Goal: Transaction & Acquisition: Purchase product/service

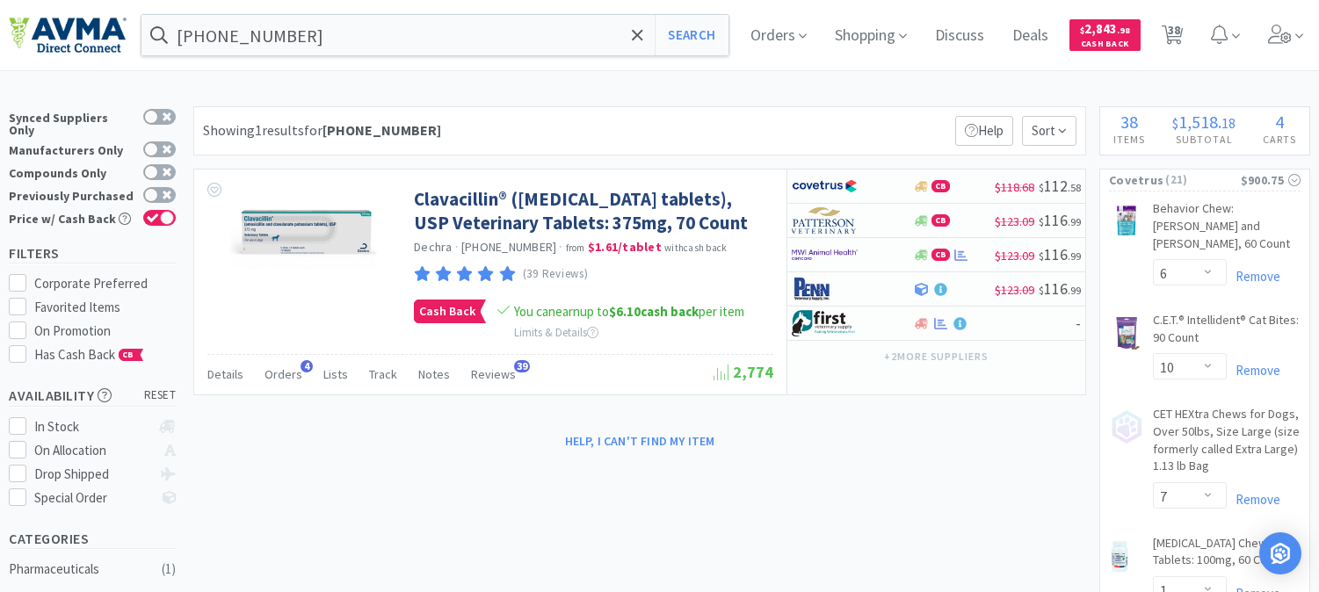
select select "6"
select select "10"
select select "7"
select select "1"
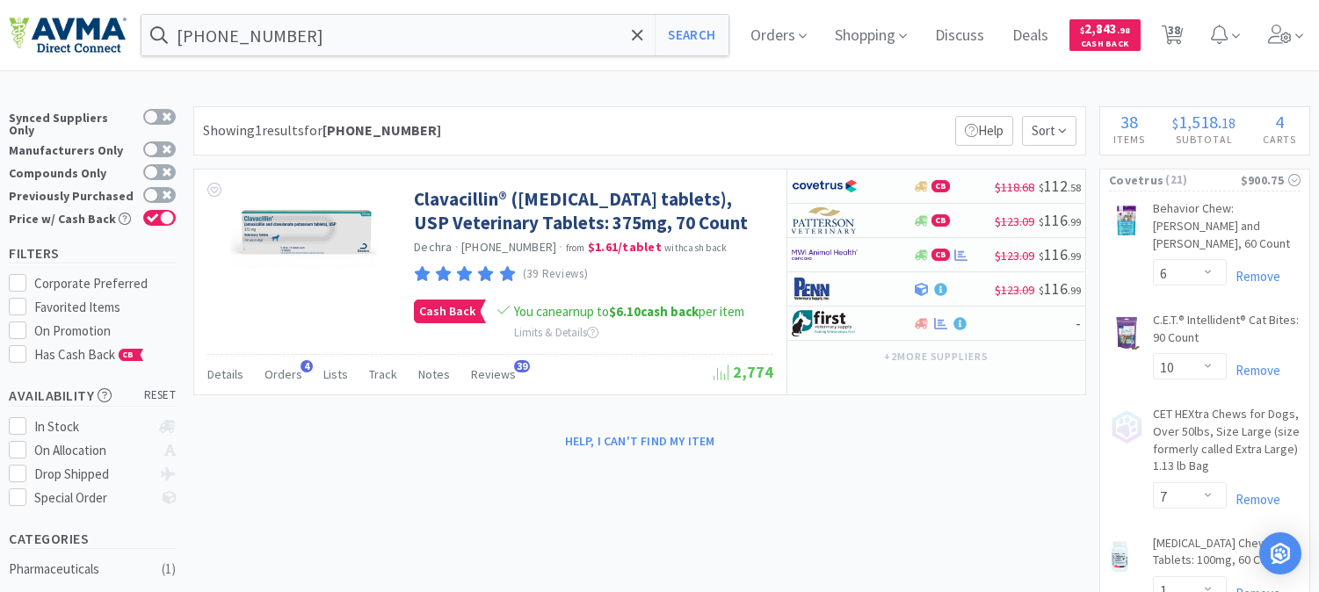
select select "1"
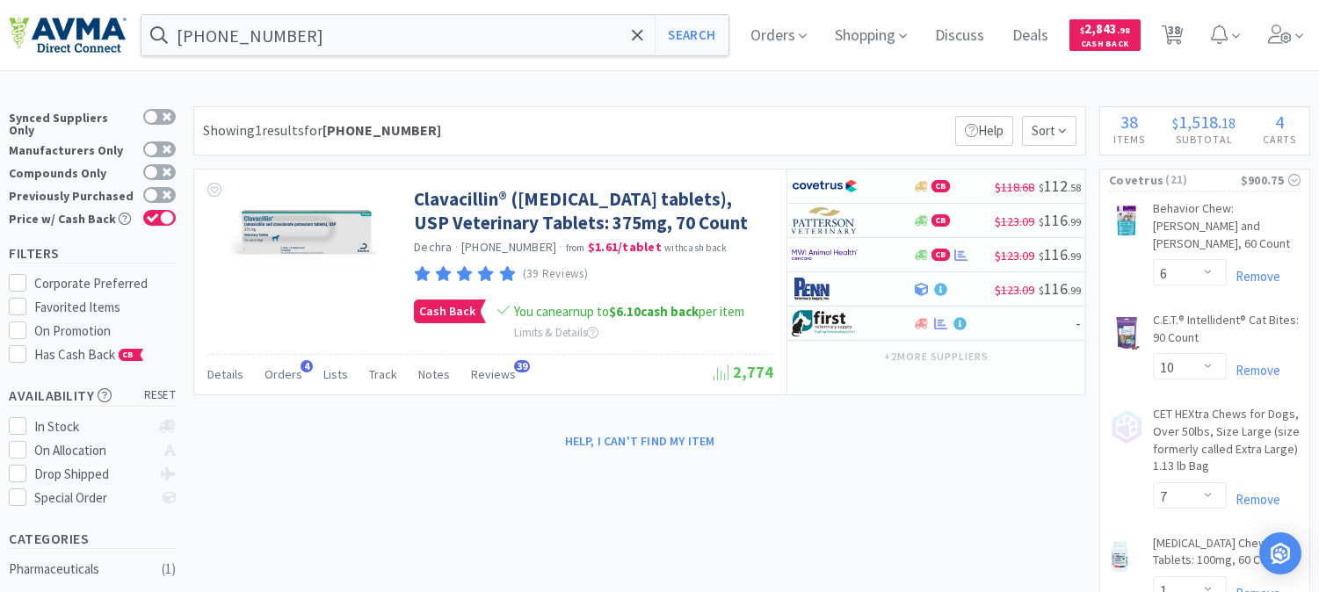
select select "3"
select select "6"
select select "1"
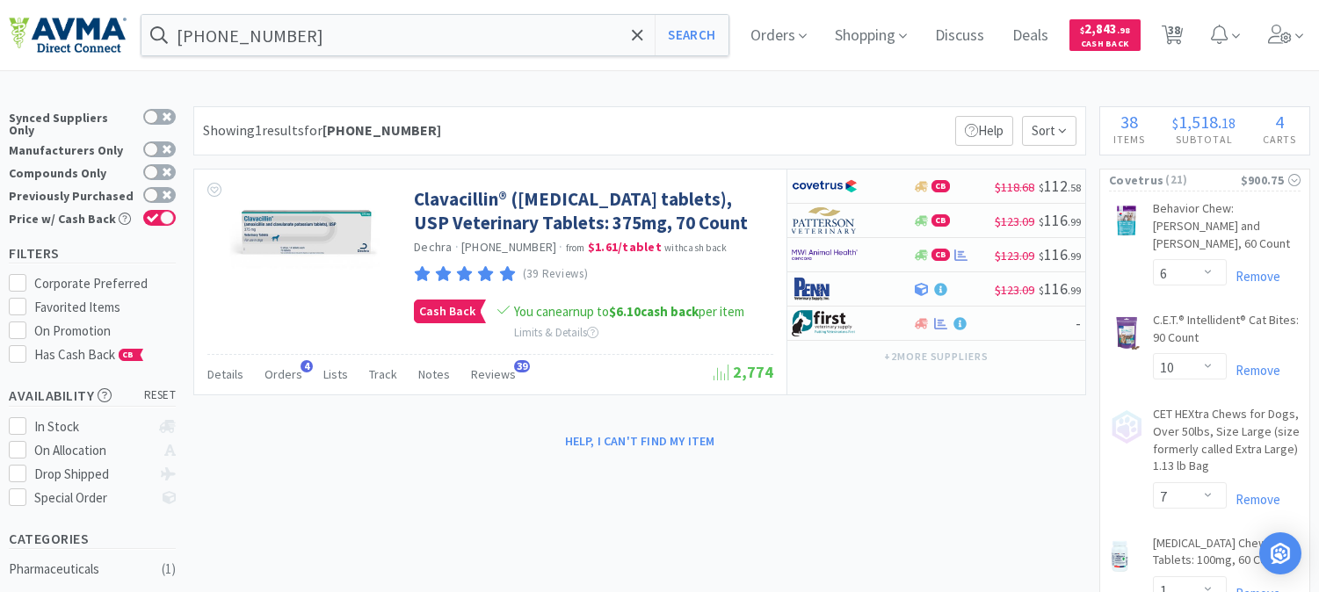
select select "1"
select select "7"
select select "3"
select select "2"
select select "1"
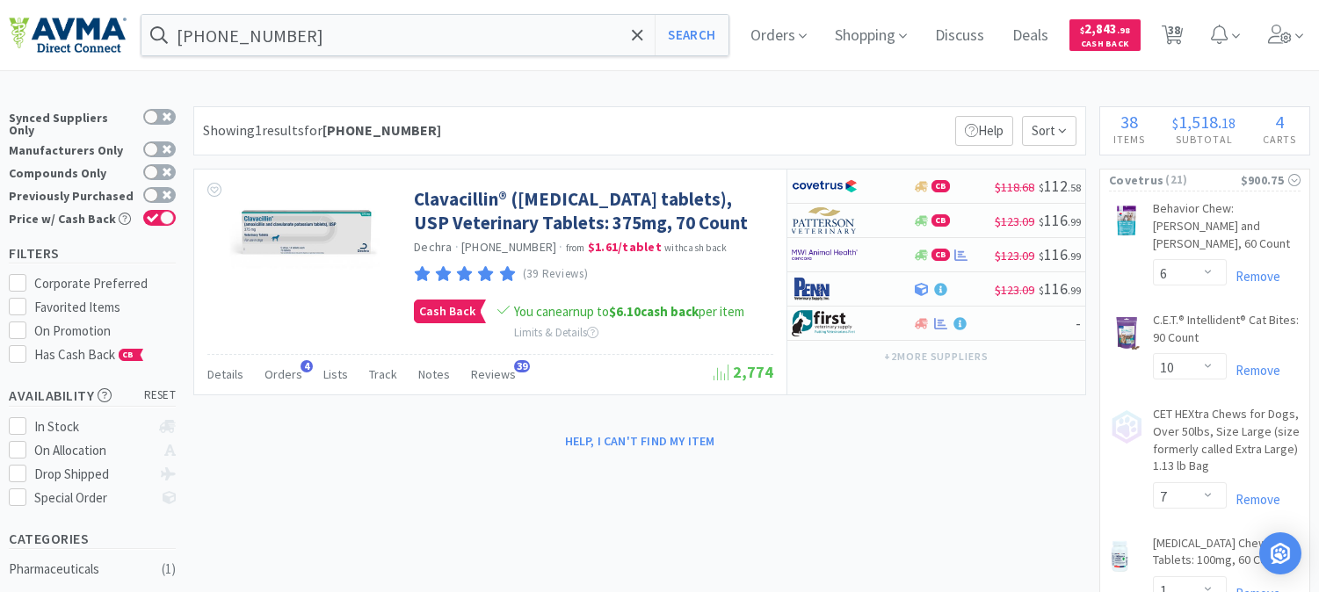
select select "1"
select select "4"
select select "2"
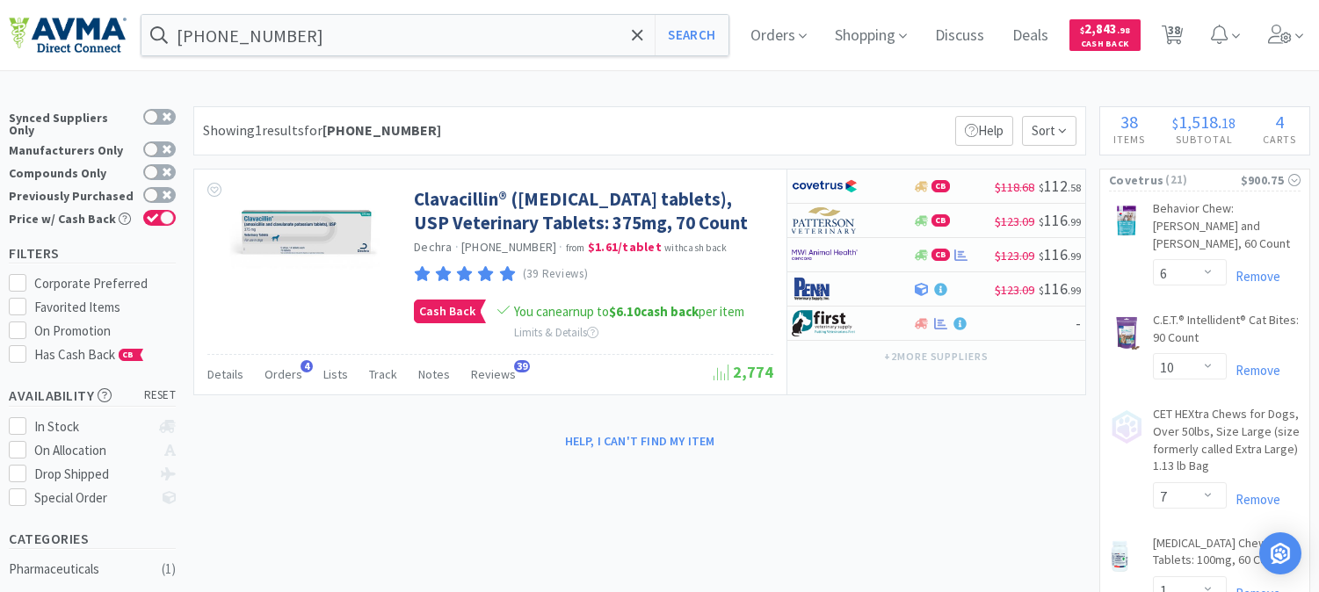
select select "1"
select select "6"
select select "1"
select select "4"
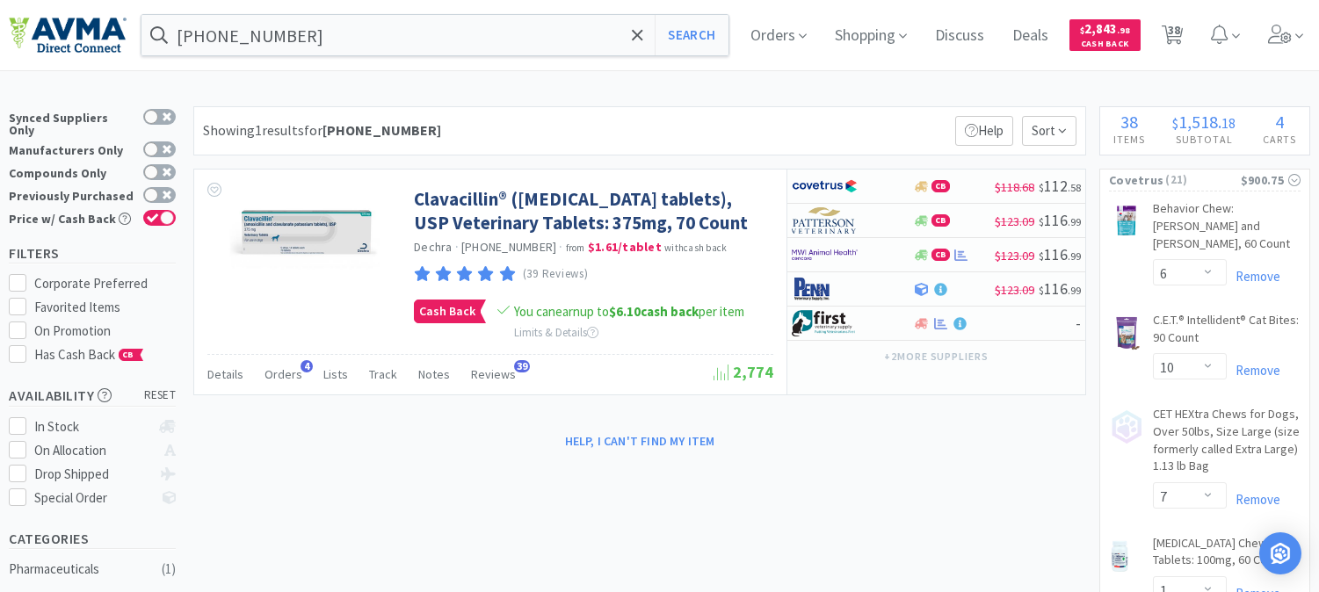
select select "1"
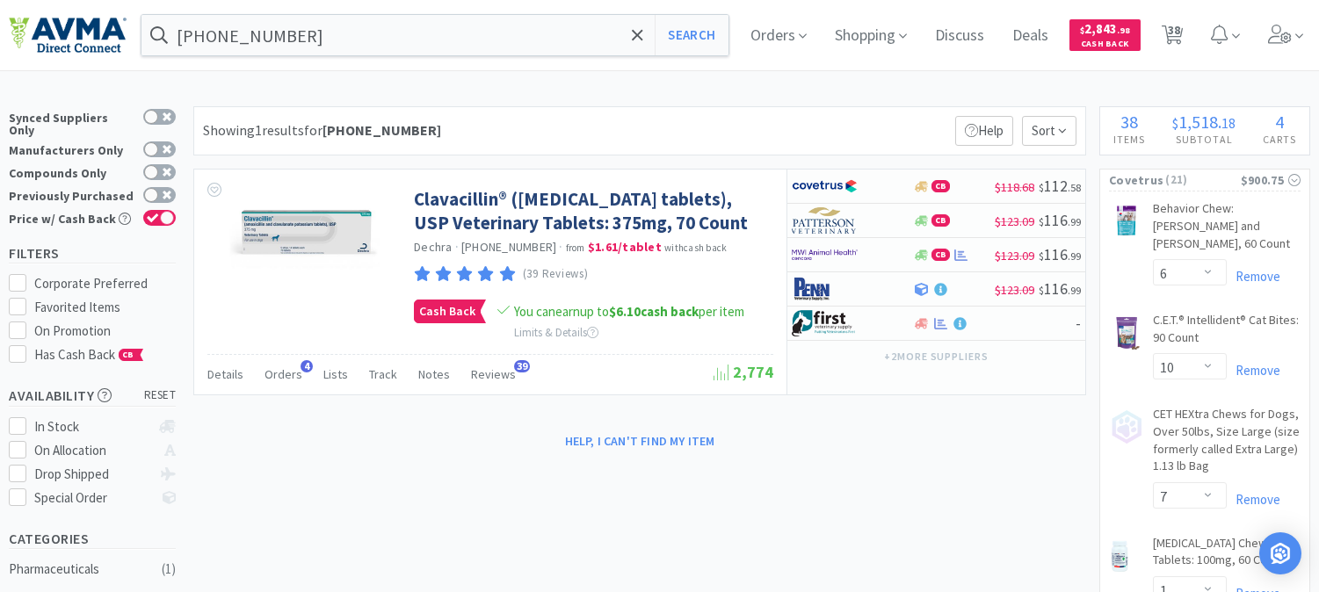
select select "1"
click at [345, 39] on input "[PHONE_NUMBER]" at bounding box center [435, 35] width 587 height 40
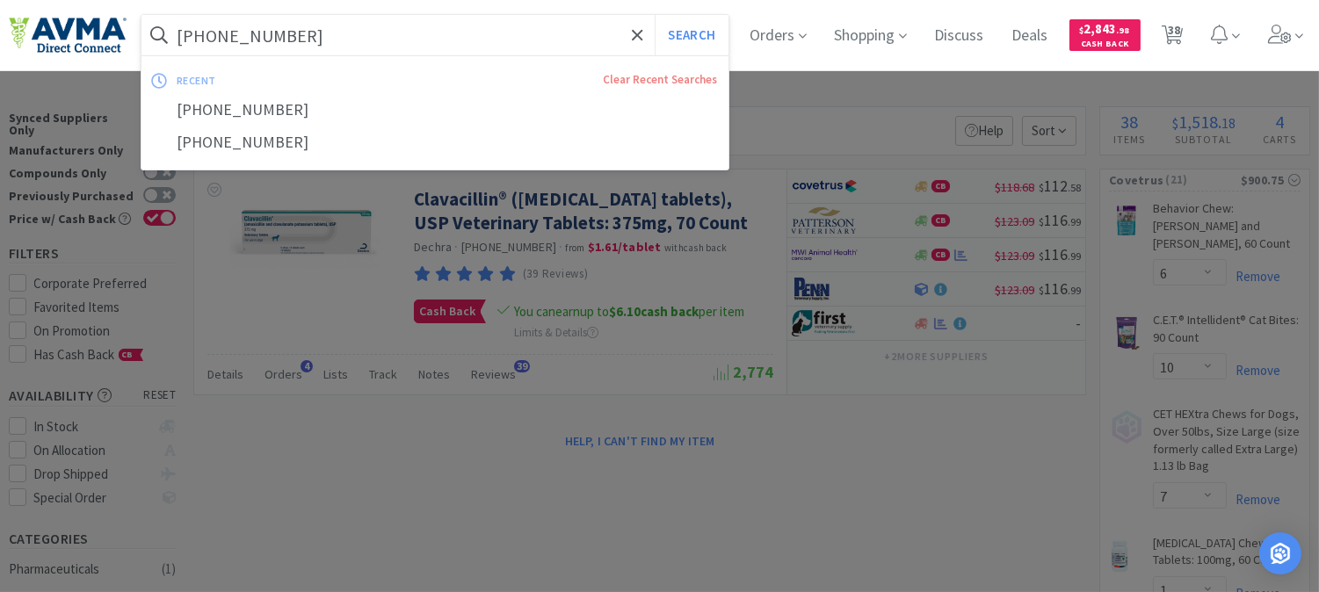
paste input "00903"
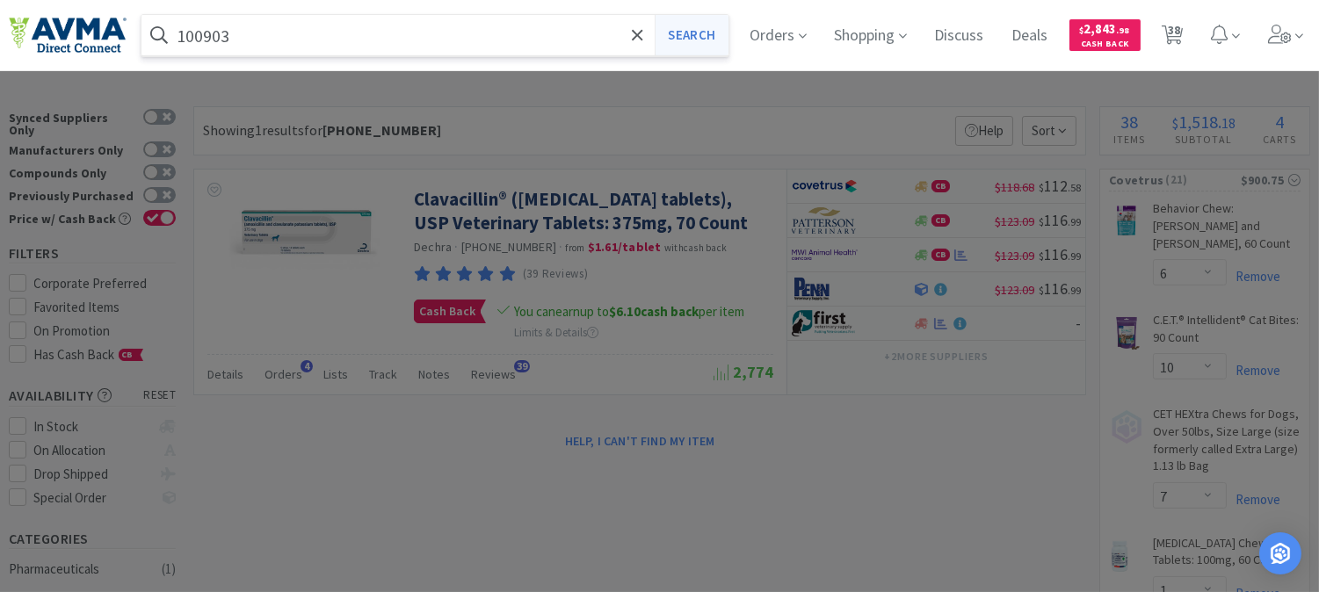
type input "100903"
click at [690, 42] on button "Search" at bounding box center [691, 35] width 73 height 40
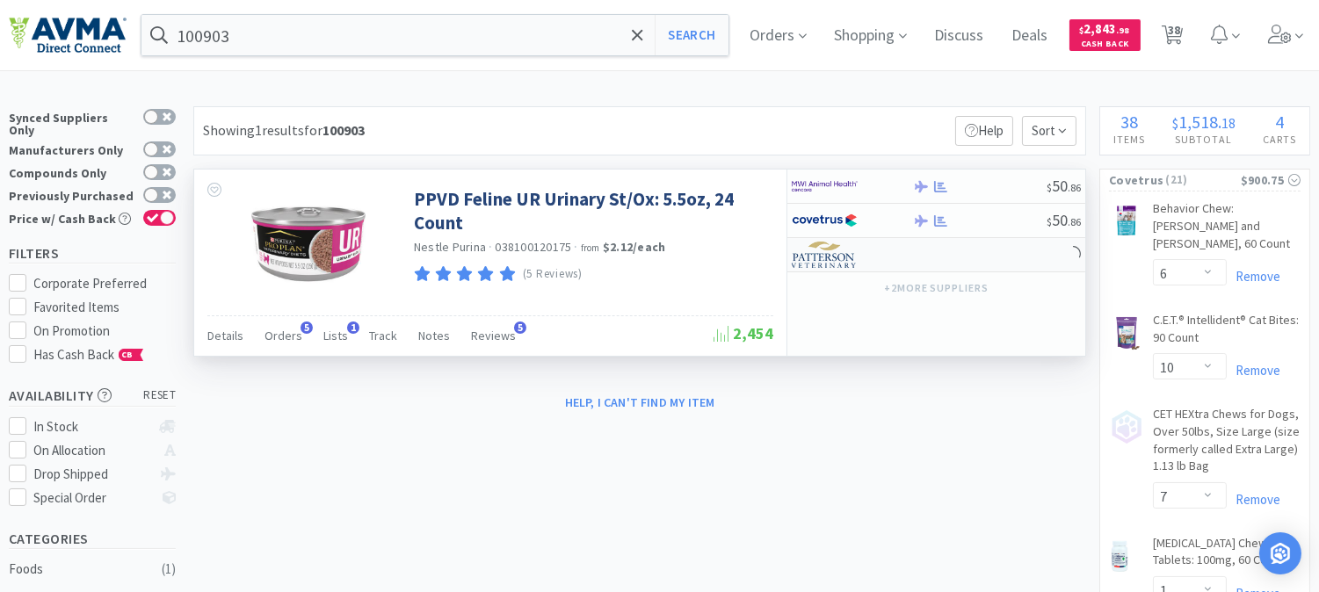
click at [831, 256] on img at bounding box center [825, 255] width 66 height 26
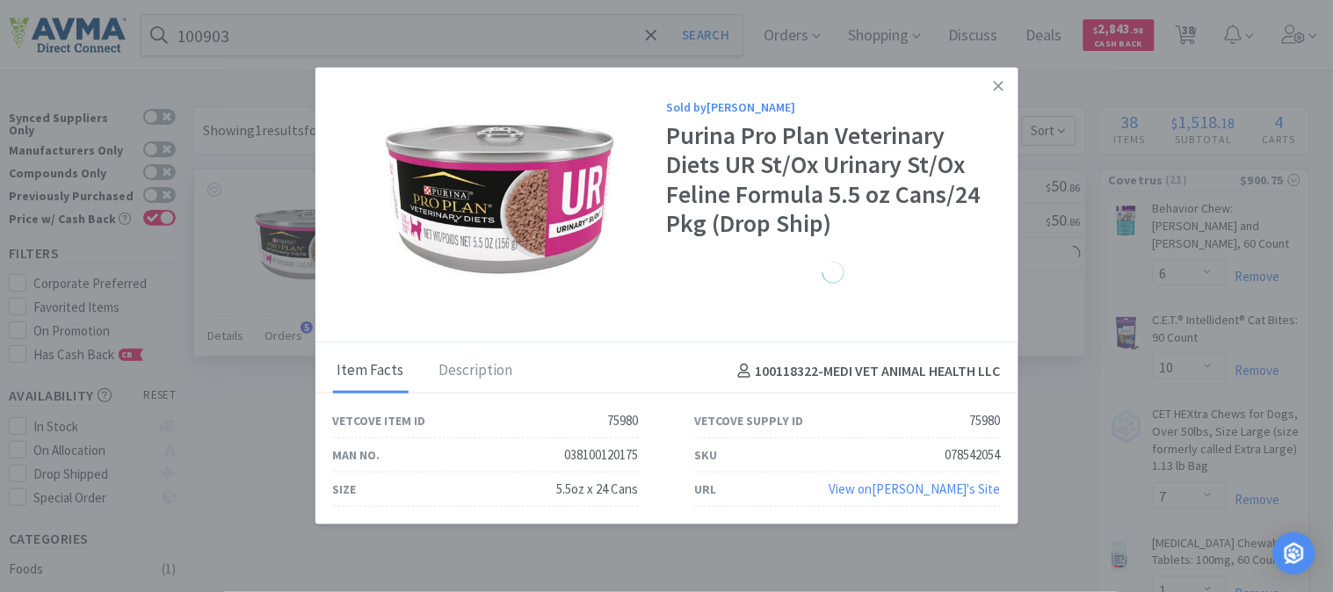
click at [991, 452] on div "078542054" at bounding box center [973, 455] width 55 height 21
copy div "078542054"
select select "1"
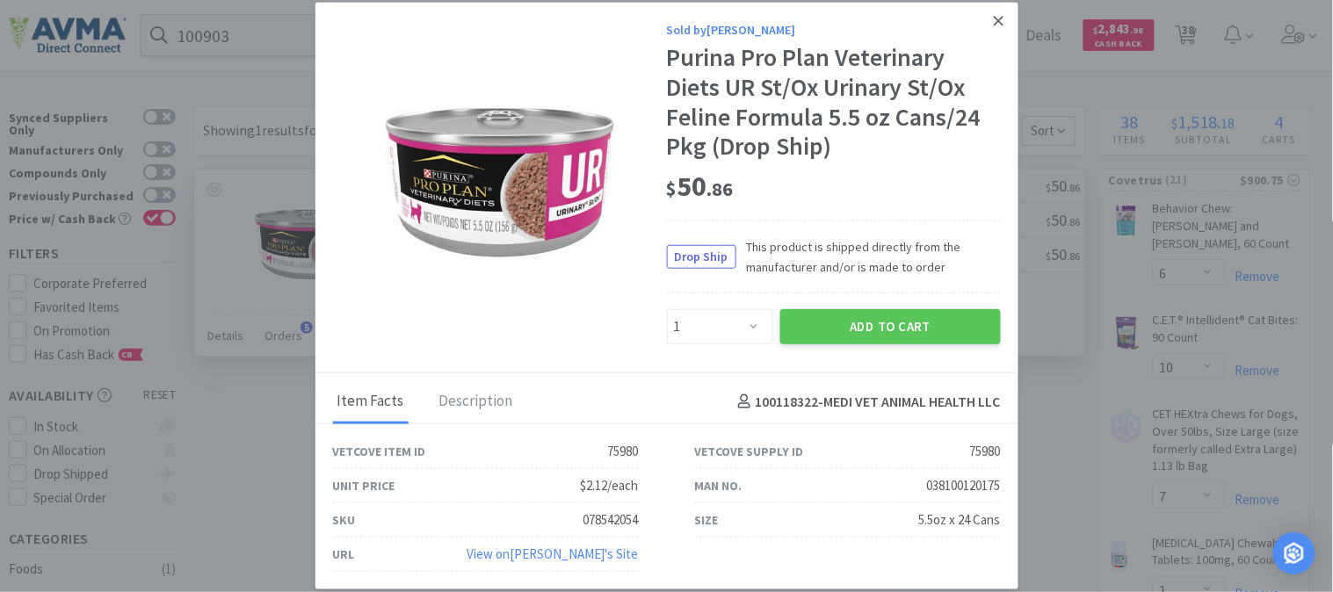
click at [995, 18] on icon at bounding box center [999, 21] width 10 height 10
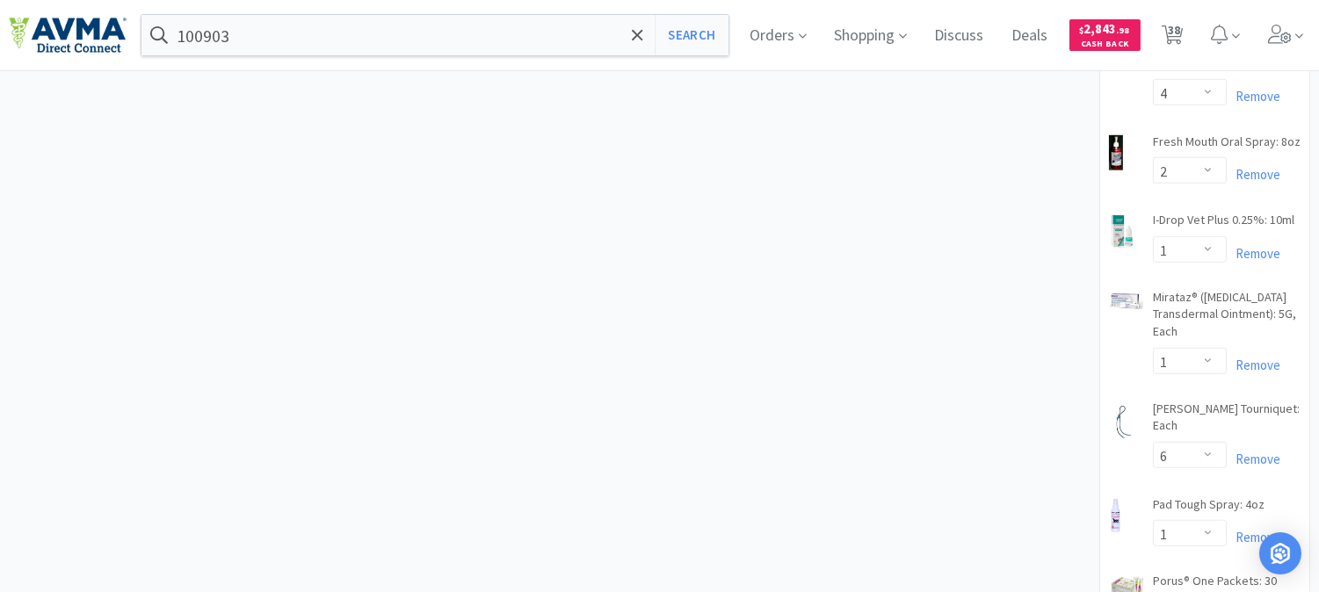
scroll to position [2441, 0]
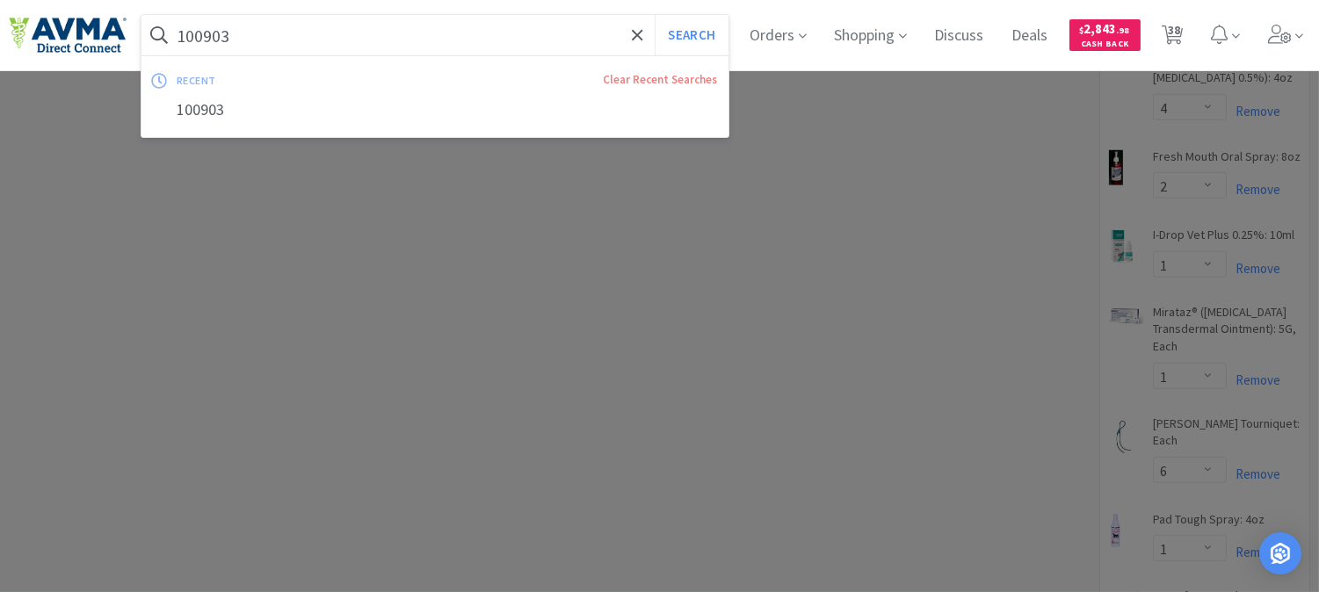
click at [293, 39] on input "100903" at bounding box center [435, 35] width 587 height 40
paste input "Clavacillin"
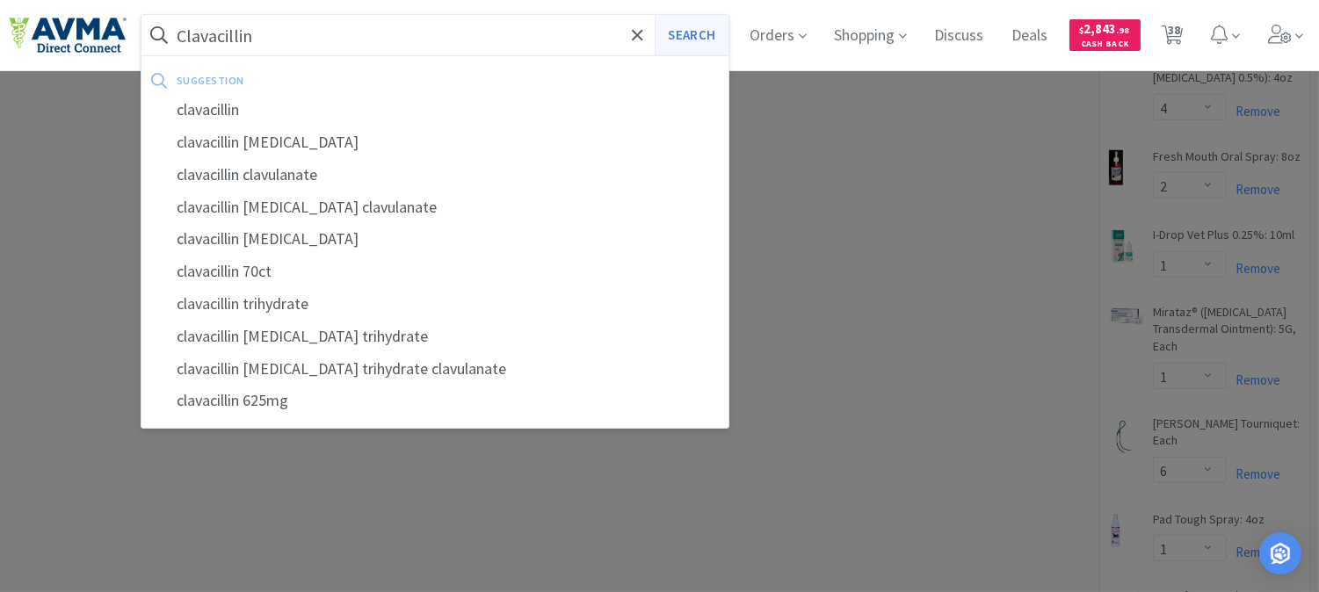
type input "Clavacillin"
click at [715, 44] on button "Search" at bounding box center [691, 35] width 73 height 40
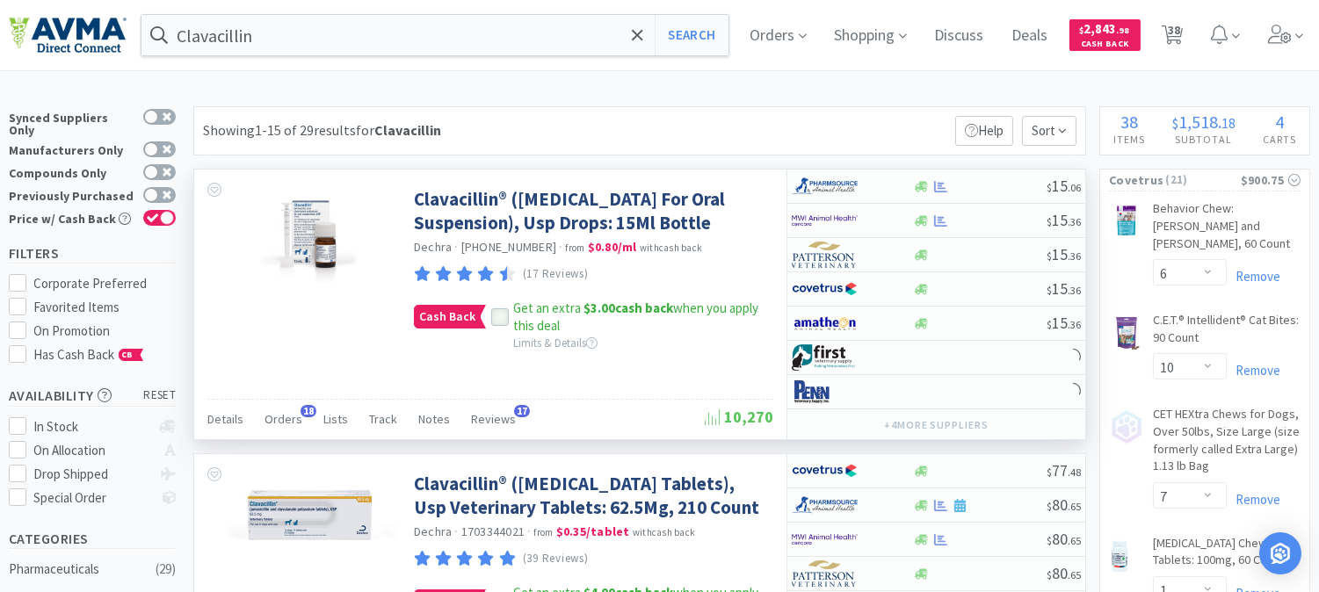
click at [502, 323] on icon at bounding box center [500, 317] width 12 height 12
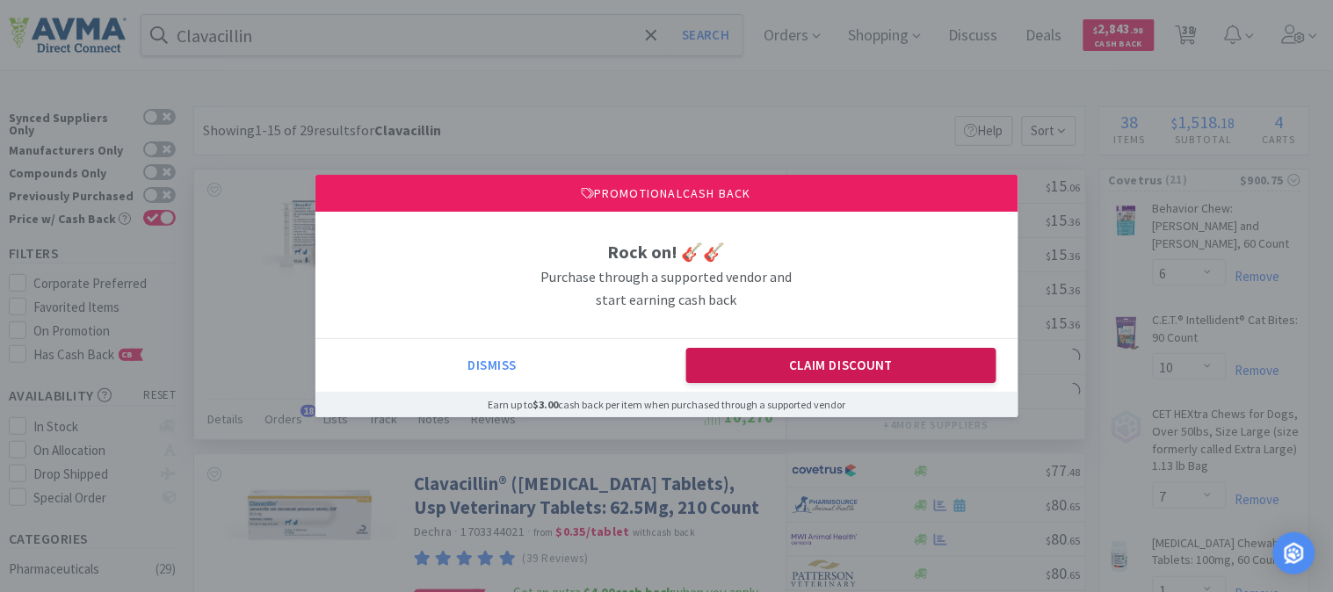
click at [812, 357] on button "Claim Discount" at bounding box center [841, 365] width 310 height 35
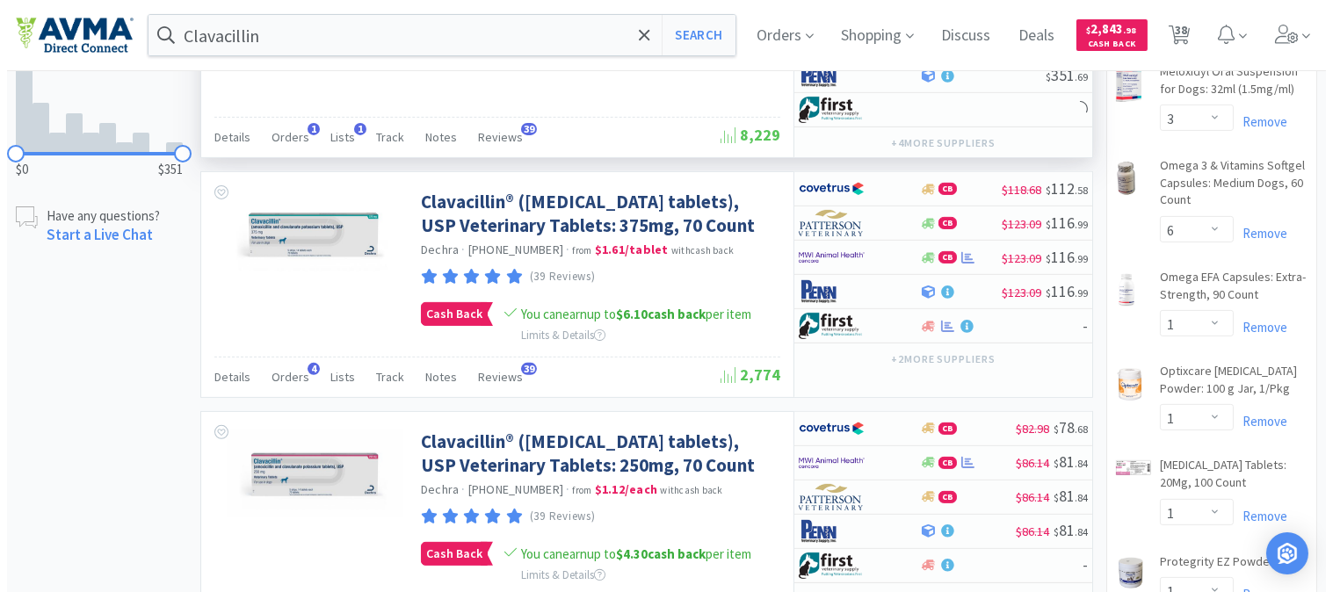
scroll to position [1172, 0]
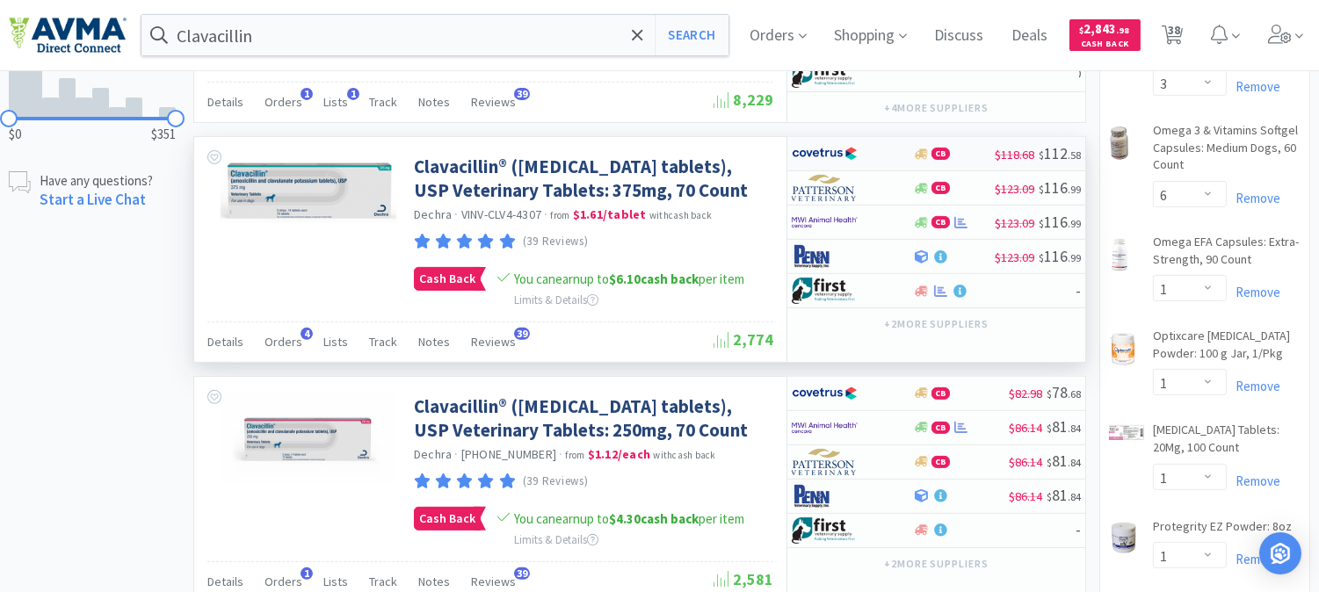
click at [824, 155] on img at bounding box center [825, 154] width 66 height 26
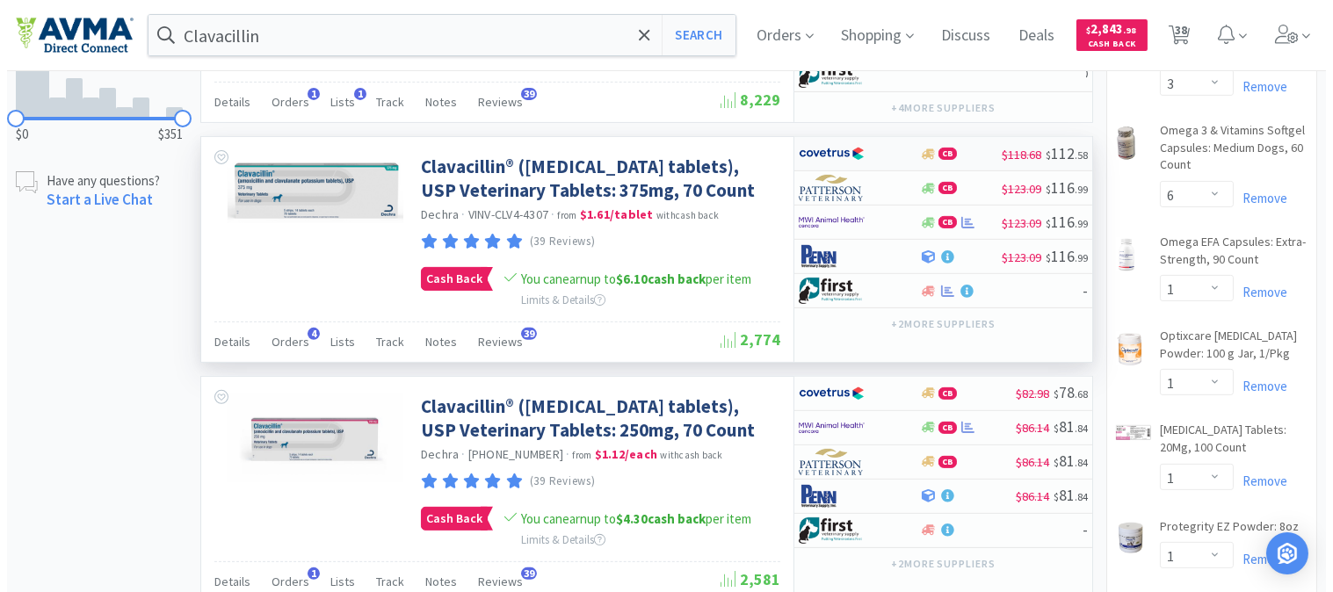
select select "1"
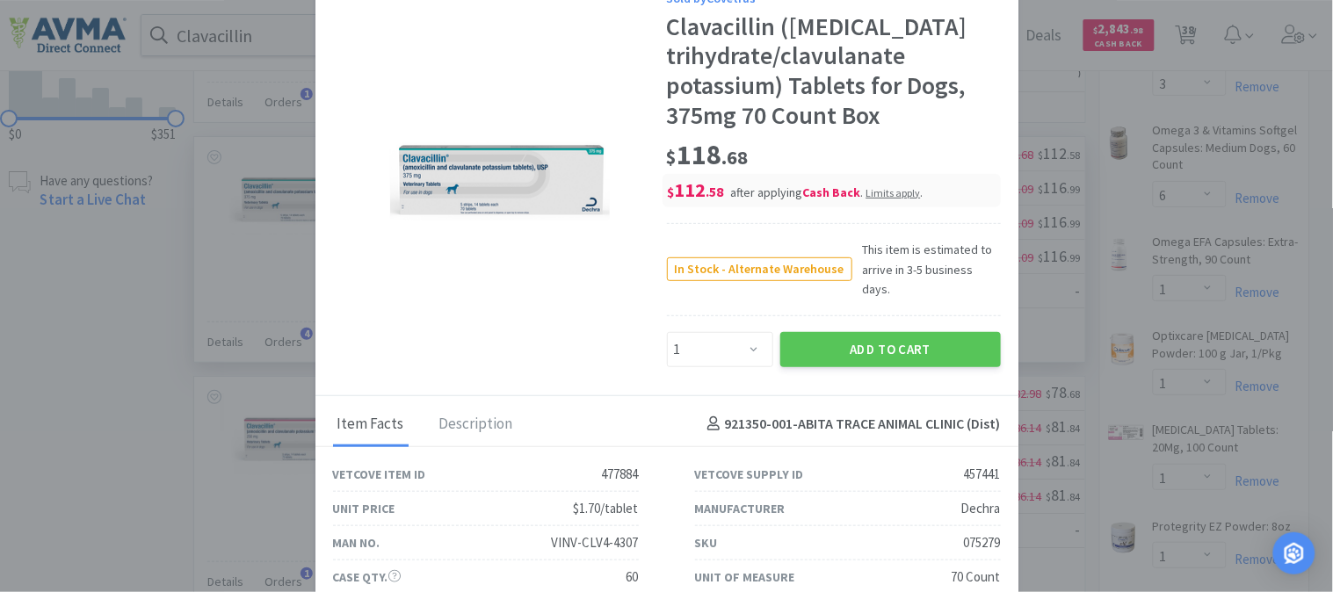
scroll to position [111, 0]
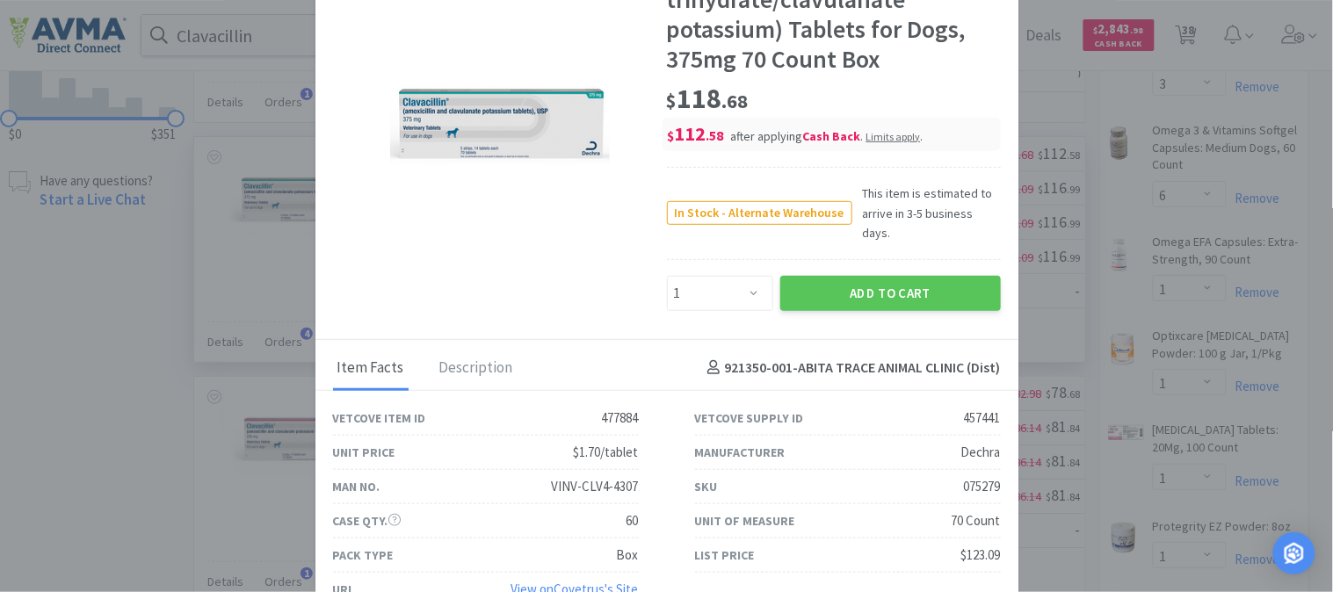
click at [974, 476] on div "075279" at bounding box center [982, 486] width 37 height 21
copy div "075279"
click at [901, 276] on button "Add to Cart" at bounding box center [891, 293] width 221 height 35
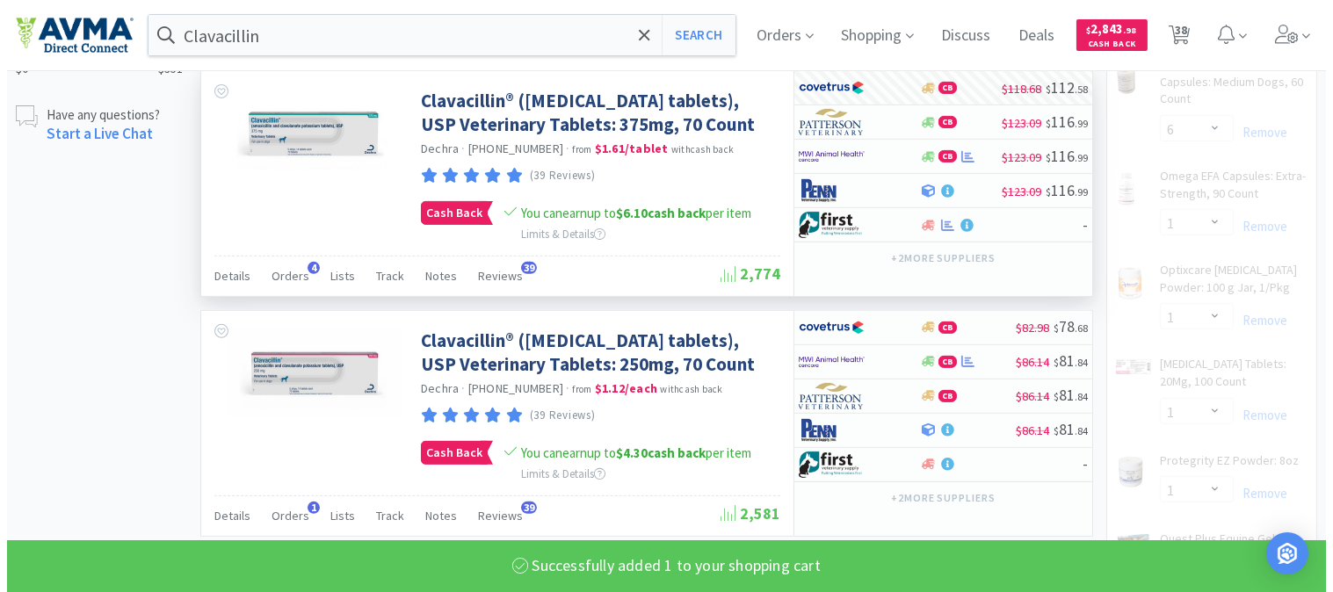
scroll to position [1367, 0]
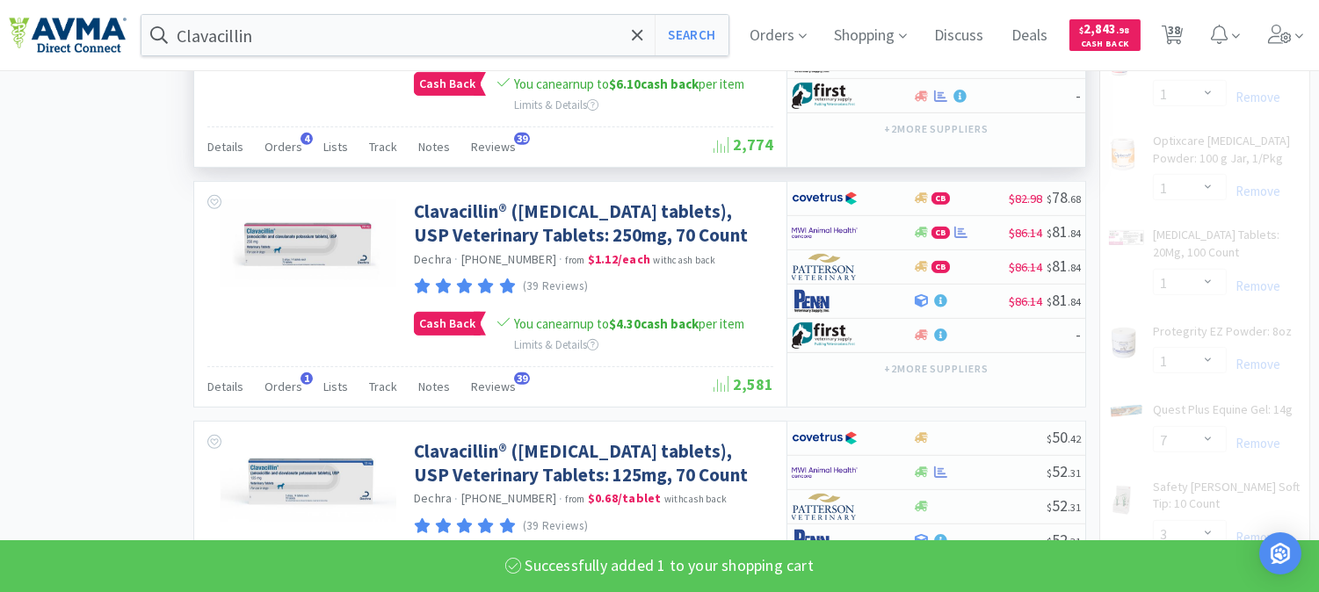
select select "1"
select select "3"
select select "6"
select select "1"
select select "7"
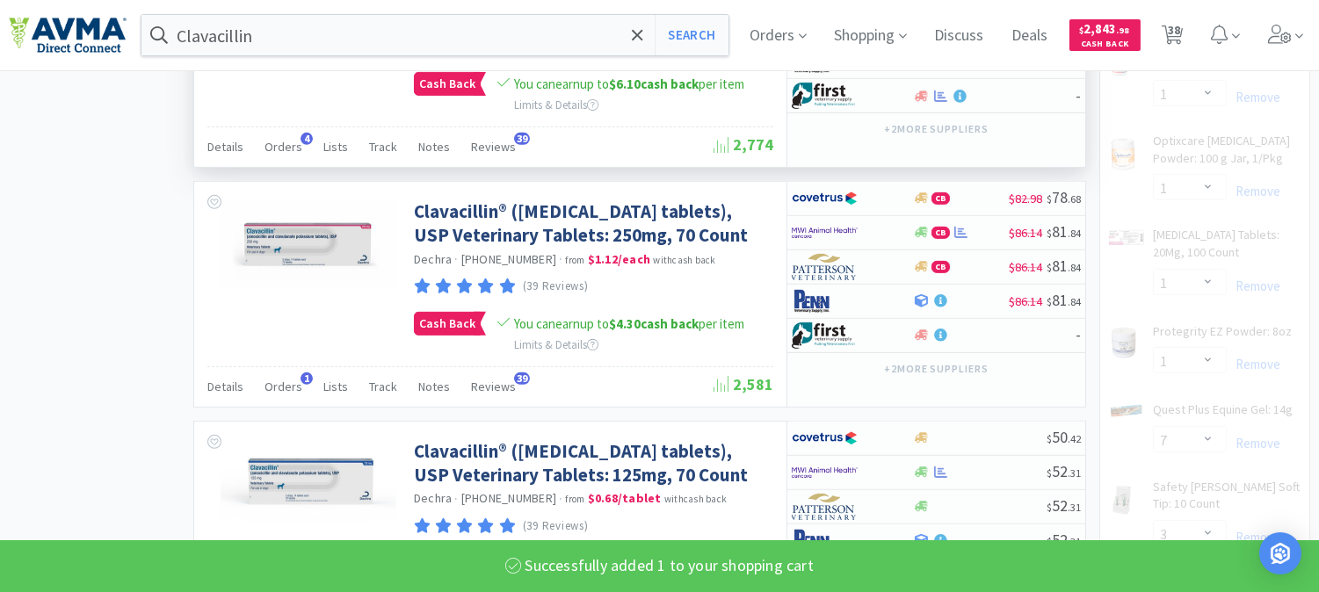
select select "3"
select select "2"
select select "1"
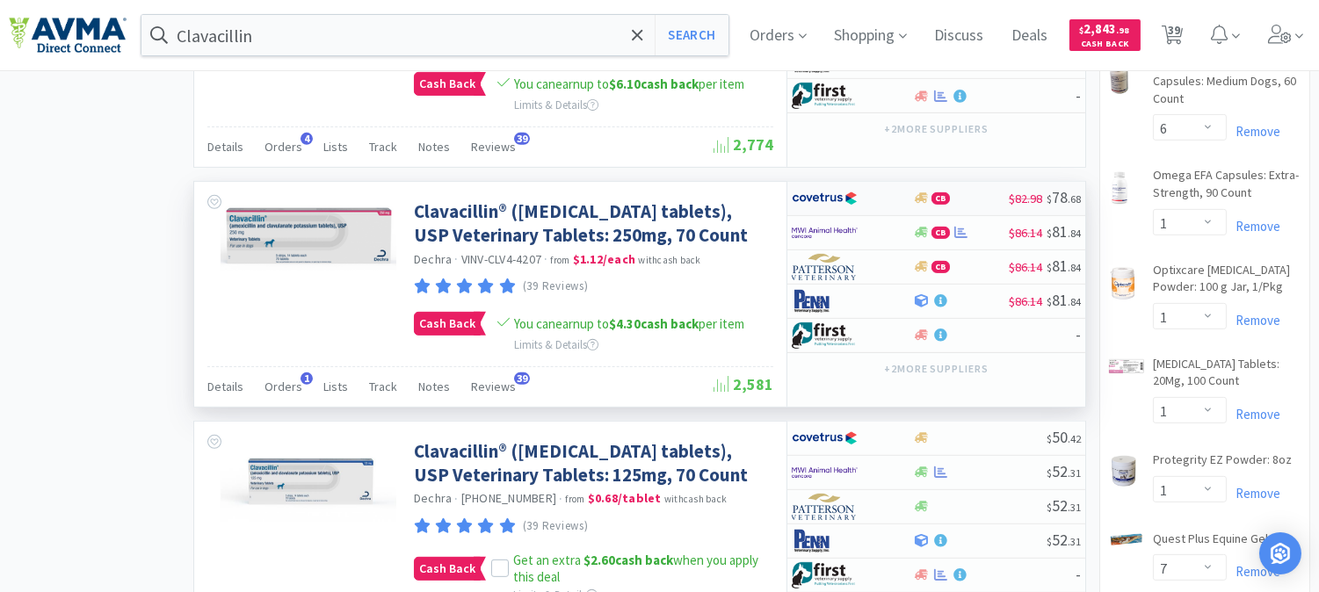
click at [809, 212] on img at bounding box center [825, 198] width 66 height 26
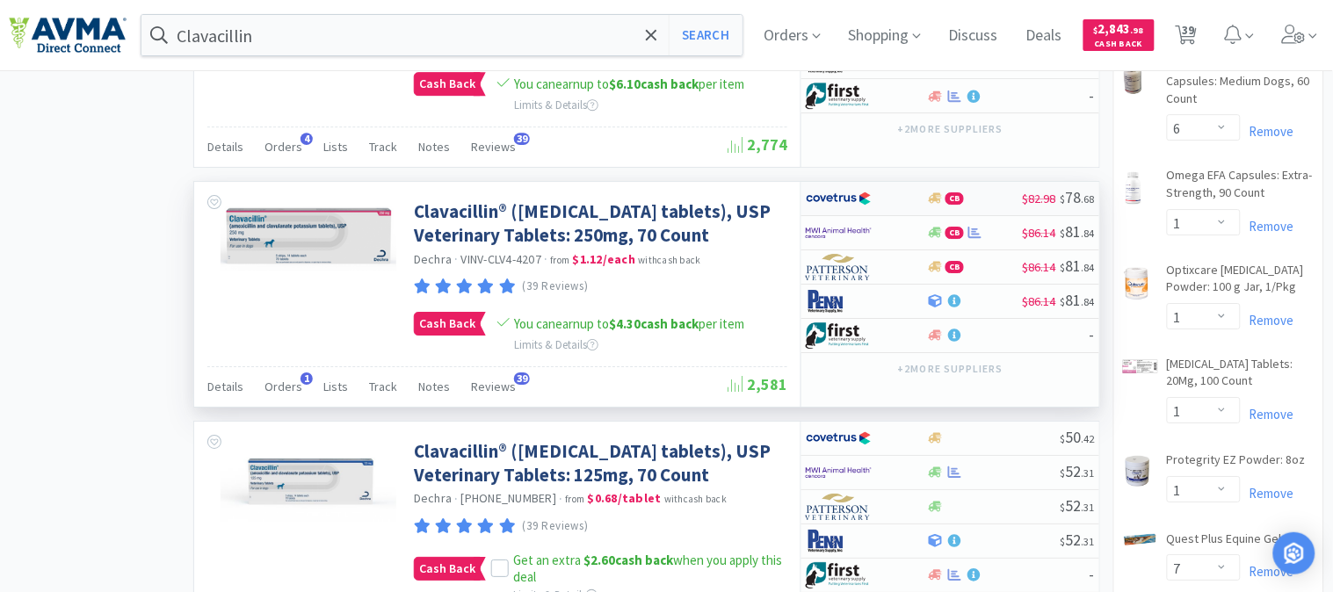
select select "1"
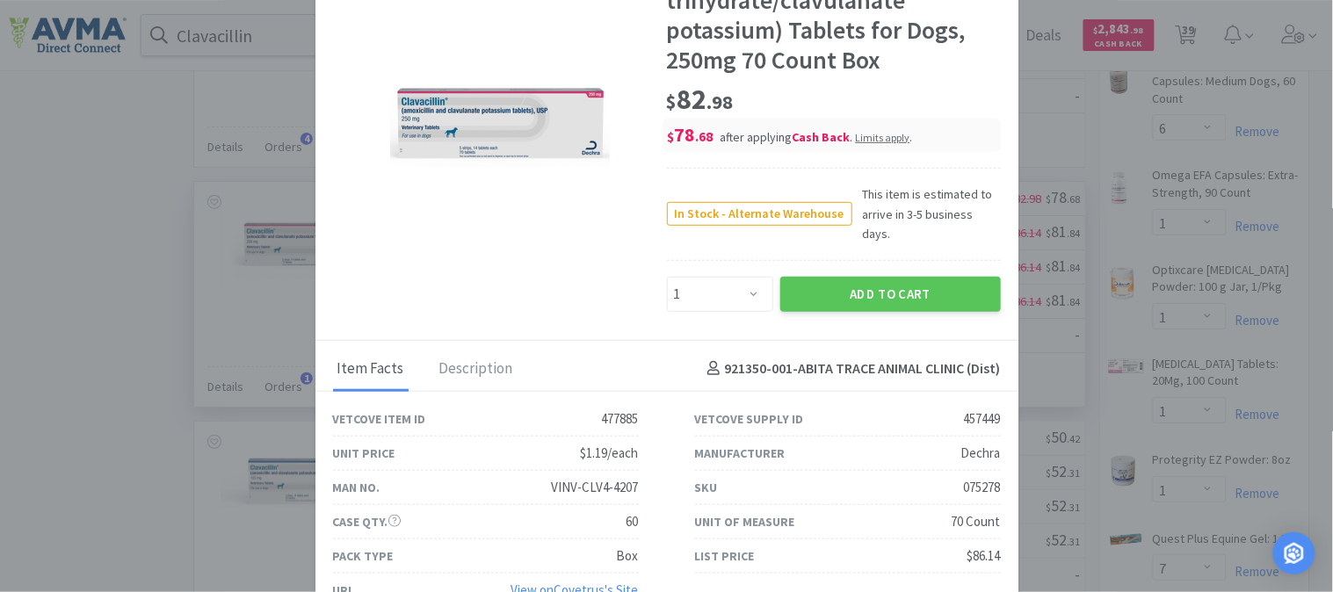
scroll to position [111, 0]
click at [965, 476] on div "075278" at bounding box center [982, 486] width 37 height 21
copy div "075278"
click at [890, 284] on button "Add to Cart" at bounding box center [891, 293] width 221 height 35
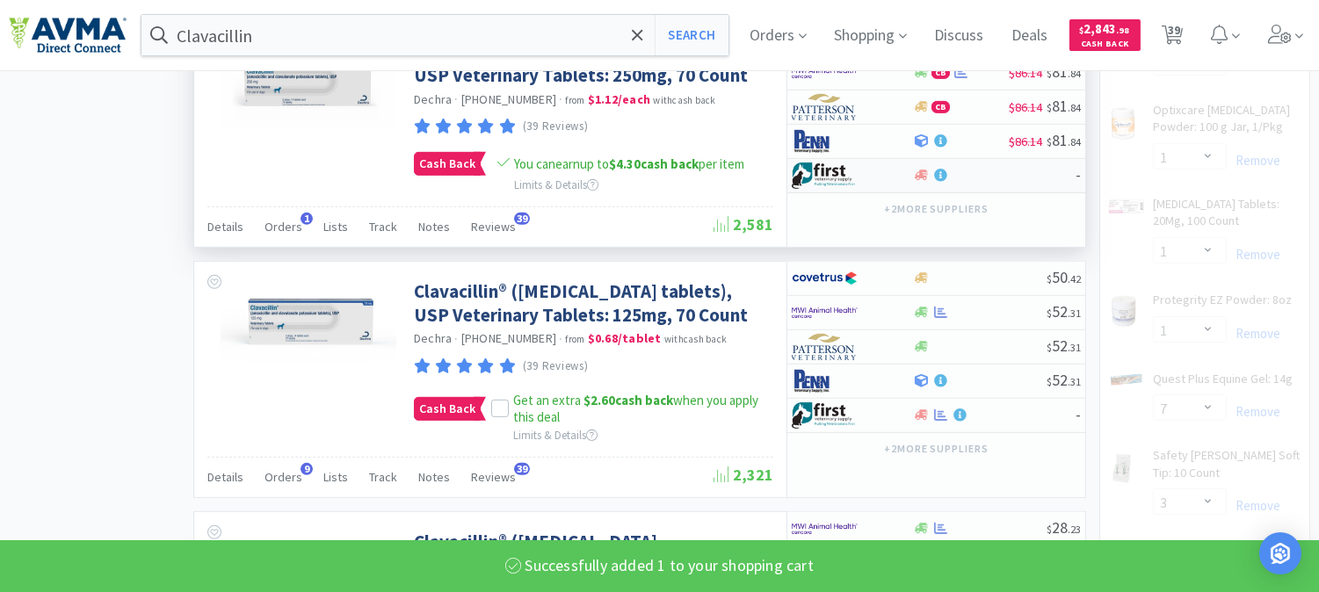
scroll to position [1562, 0]
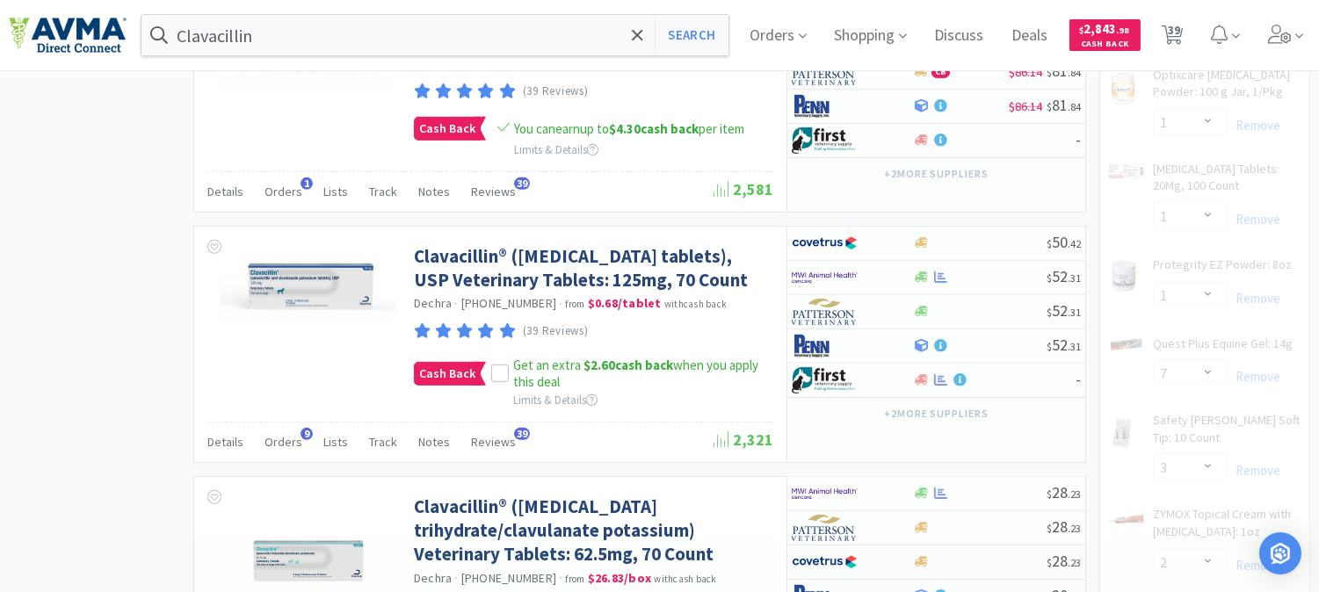
select select "1"
select select "3"
select select "6"
select select "1"
select select "7"
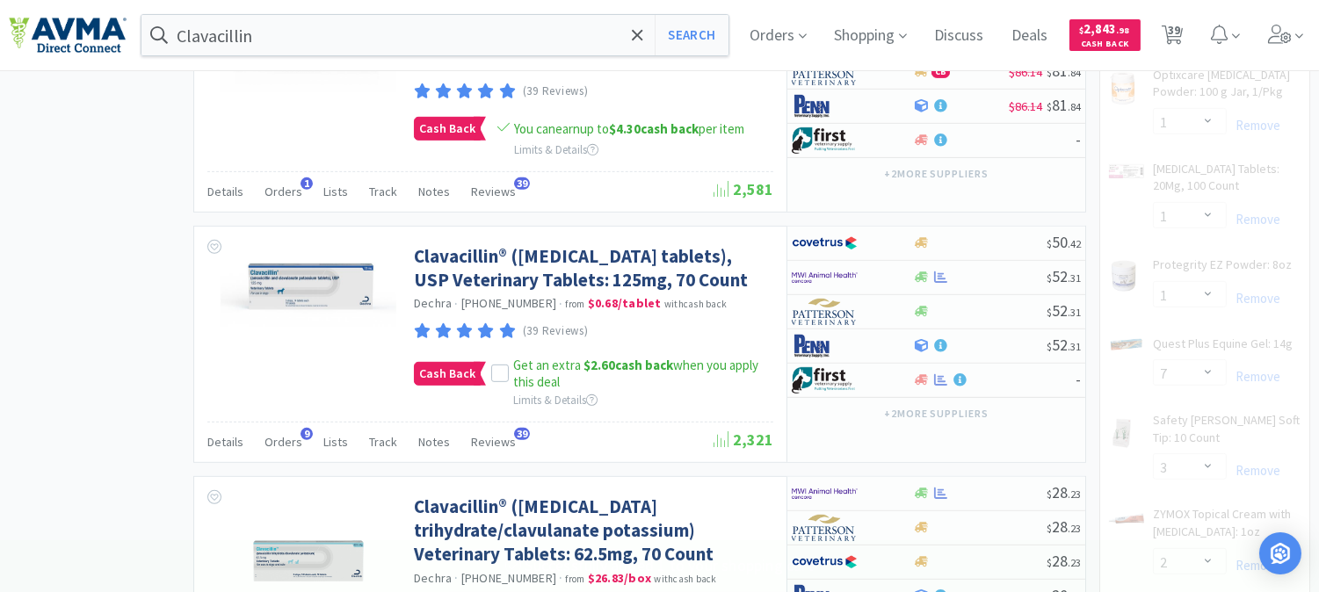
select select "3"
select select "2"
select select "1"
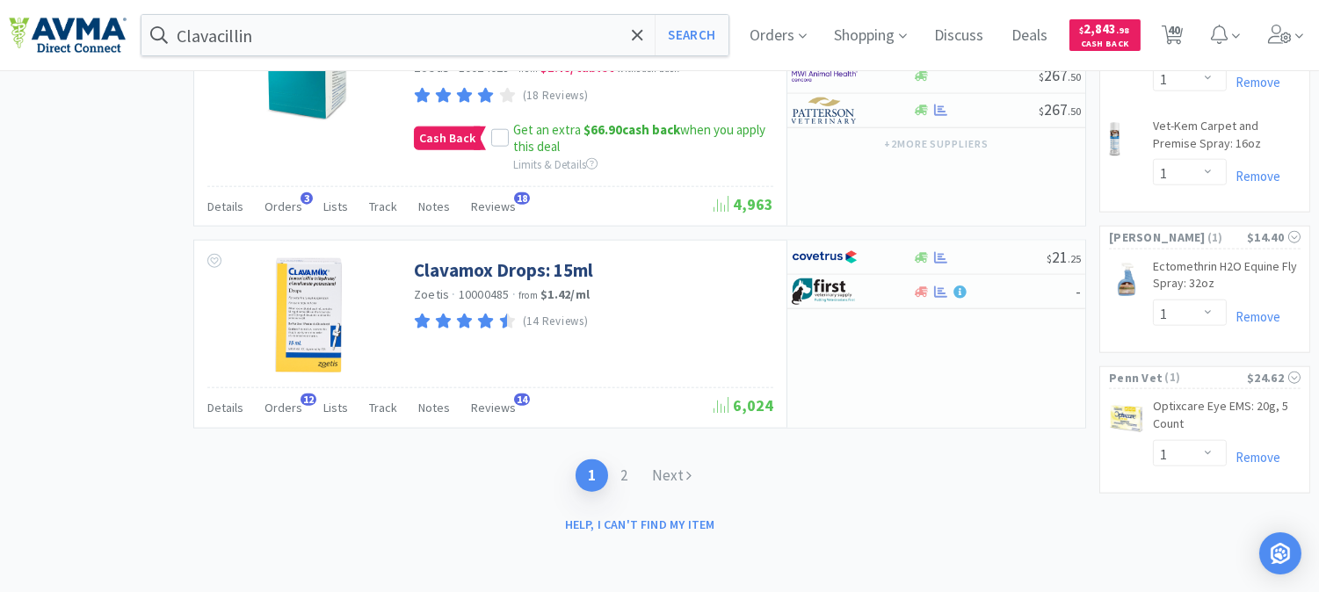
scroll to position [3783, 0]
click at [656, 471] on link "Next" at bounding box center [672, 476] width 64 height 33
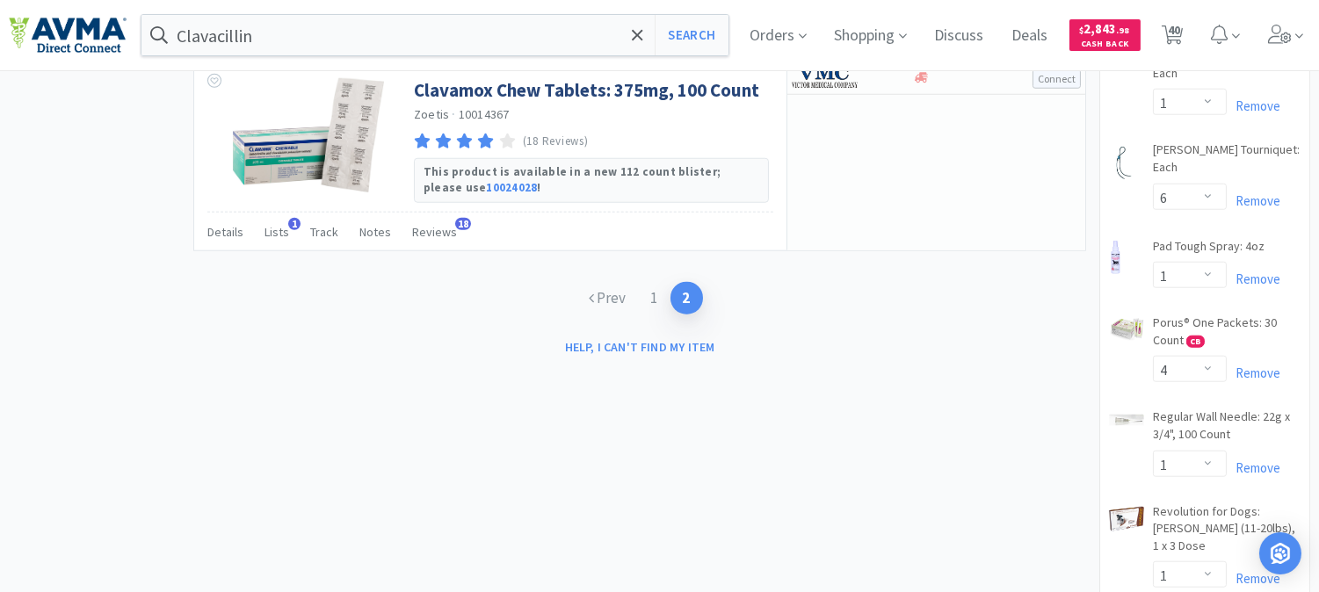
scroll to position [3027, 0]
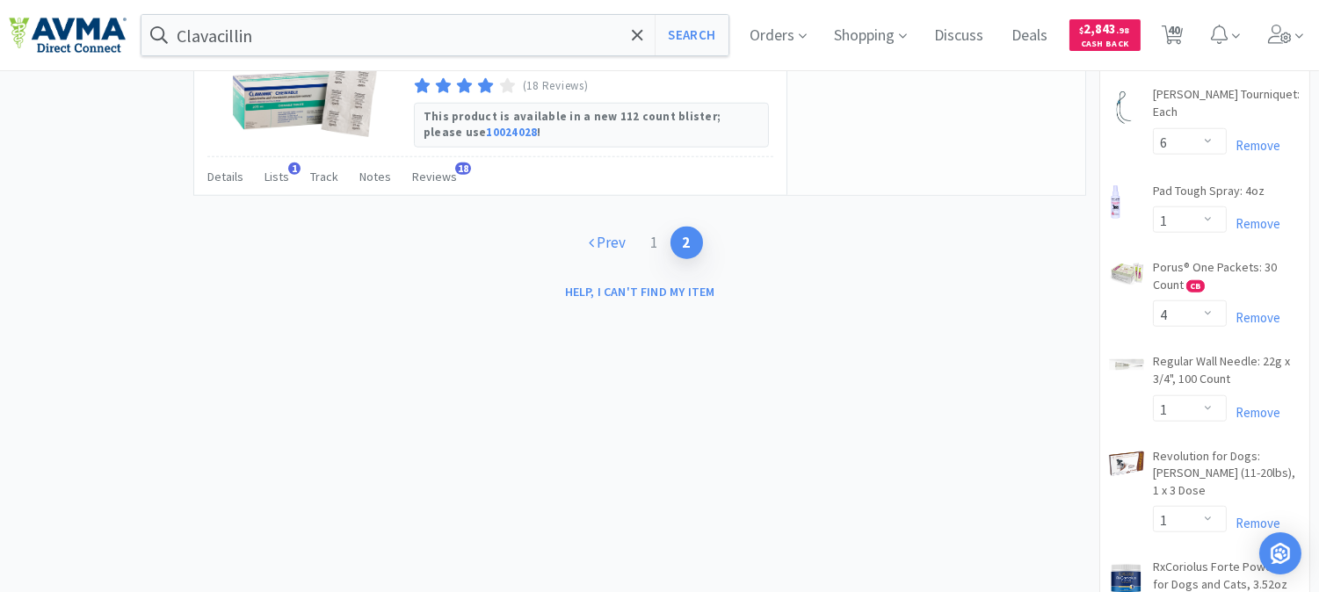
click at [611, 259] on link "Prev" at bounding box center [608, 243] width 62 height 33
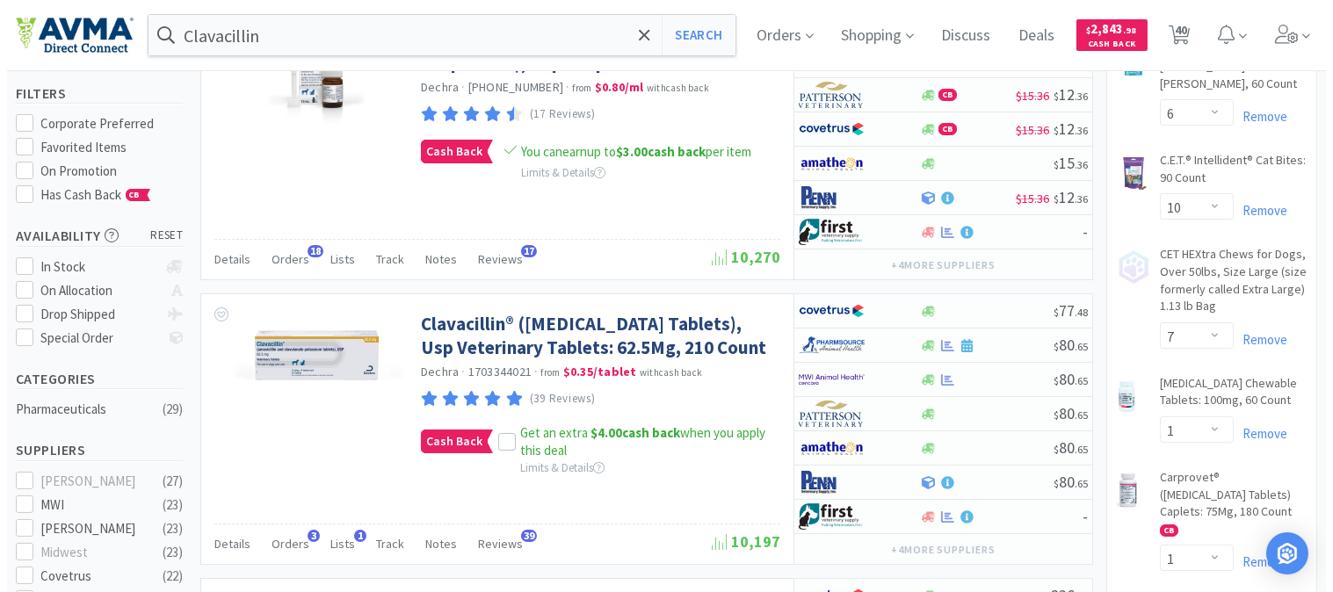
scroll to position [195, 0]
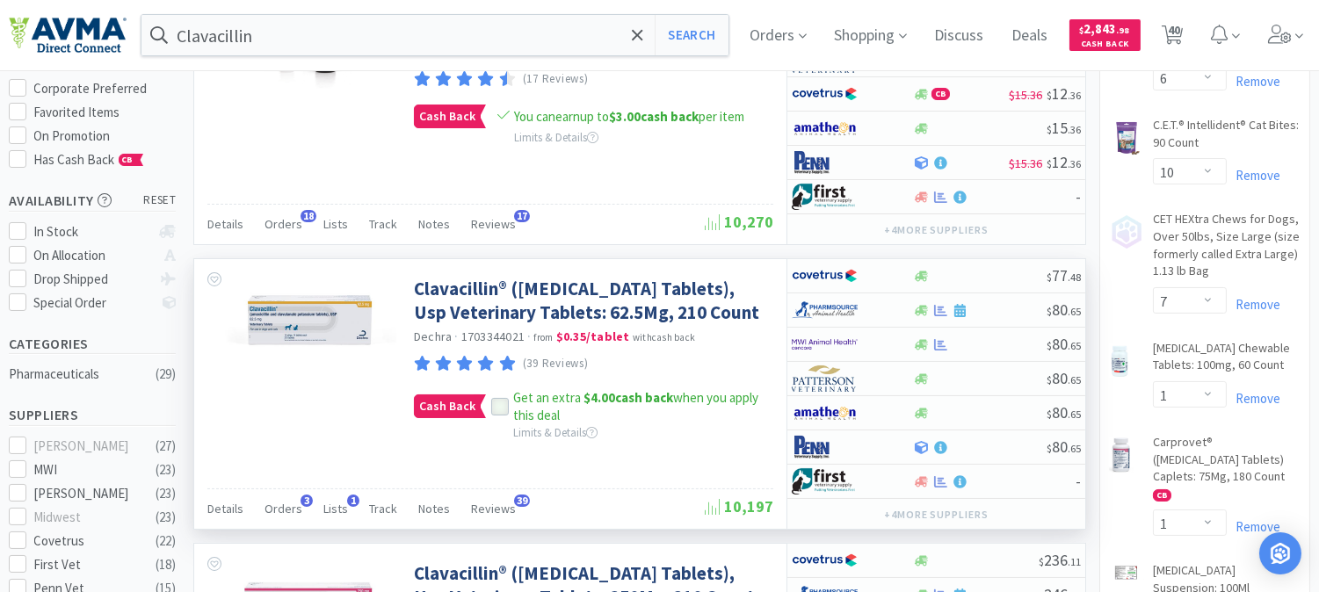
click at [497, 411] on icon at bounding box center [500, 407] width 11 height 9
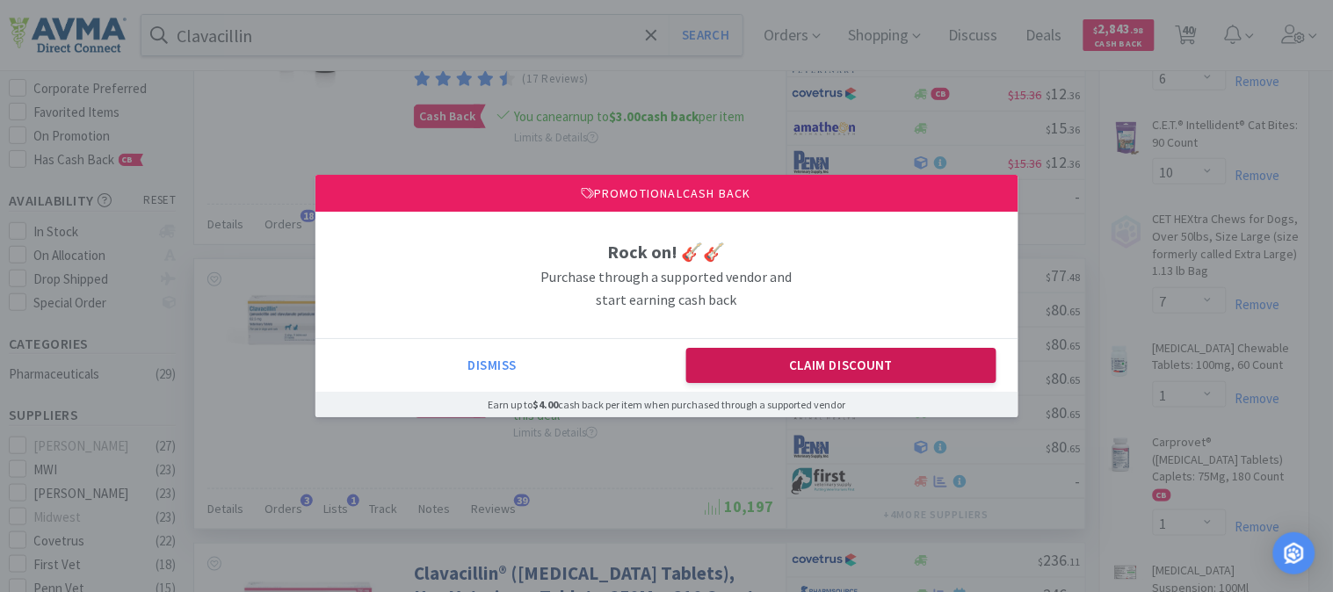
click at [854, 353] on button "Claim Discount" at bounding box center [841, 365] width 310 height 35
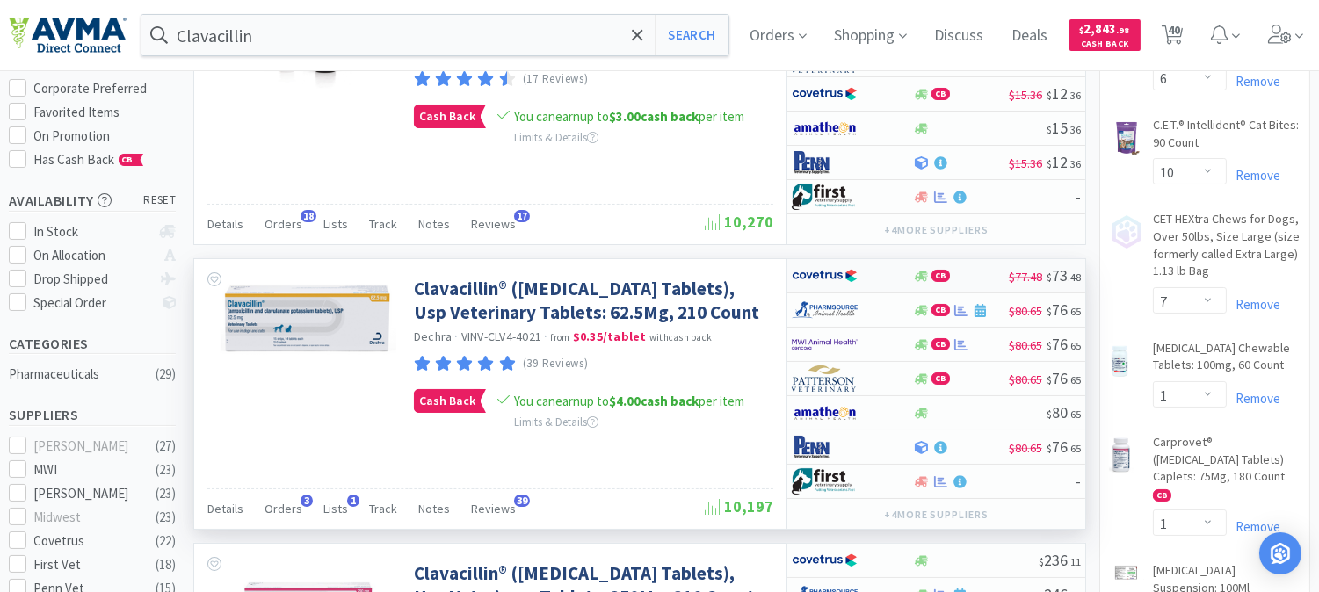
click at [826, 275] on img at bounding box center [825, 276] width 66 height 26
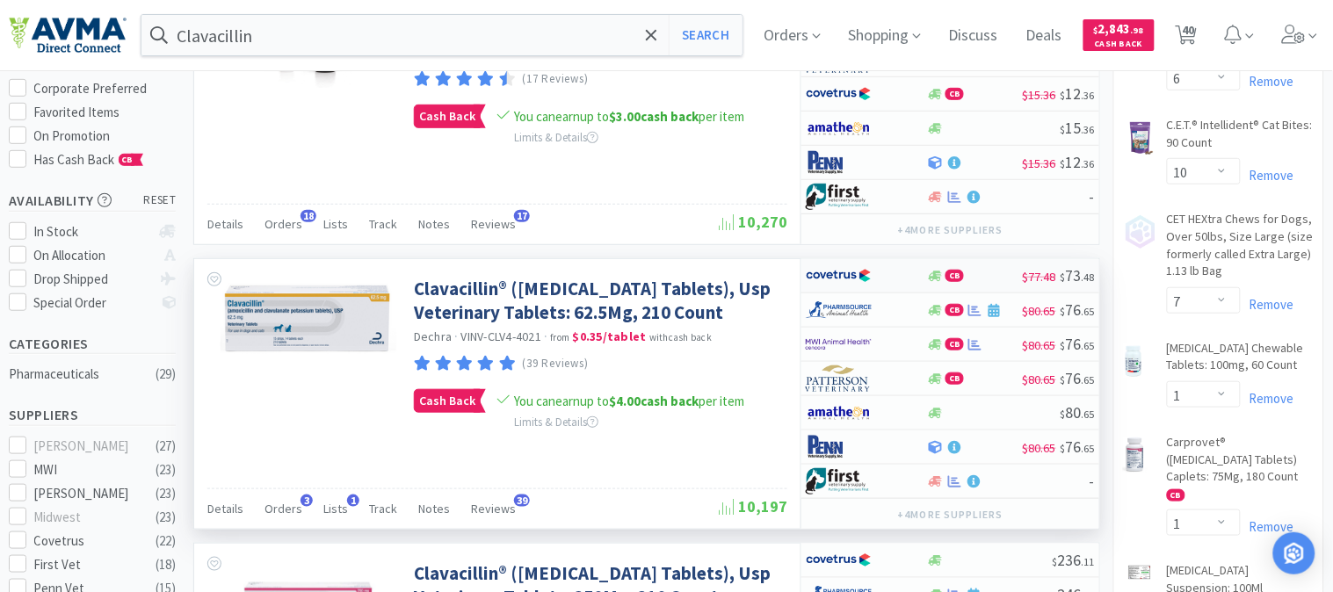
select select "1"
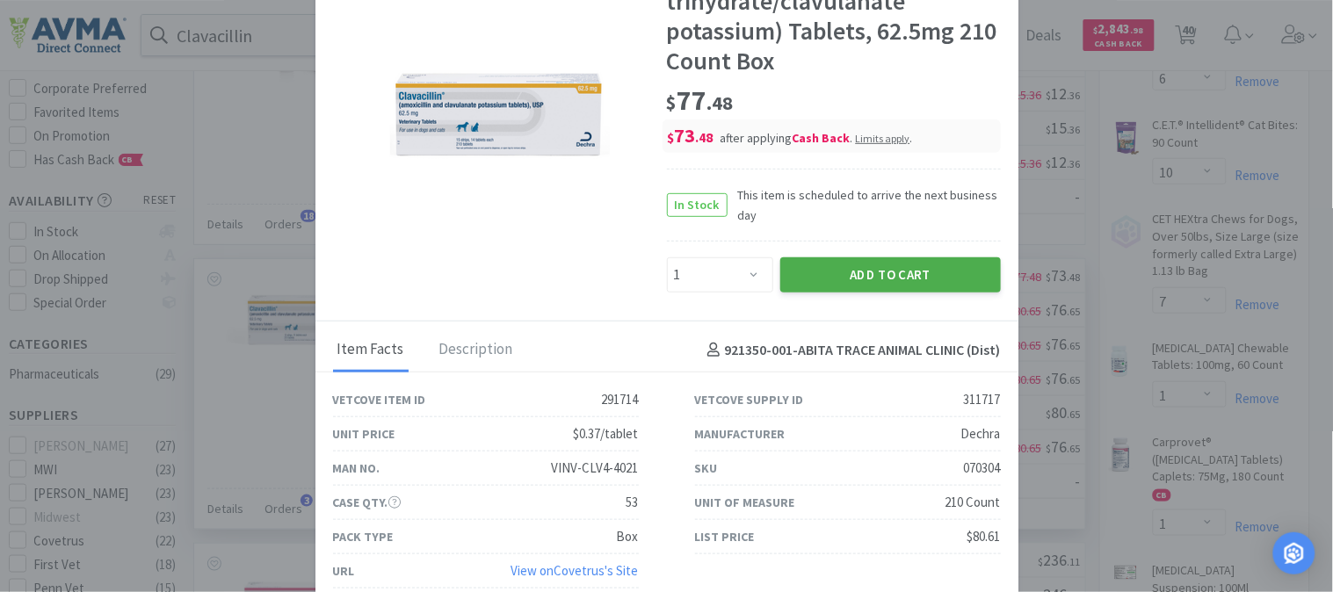
scroll to position [111, 0]
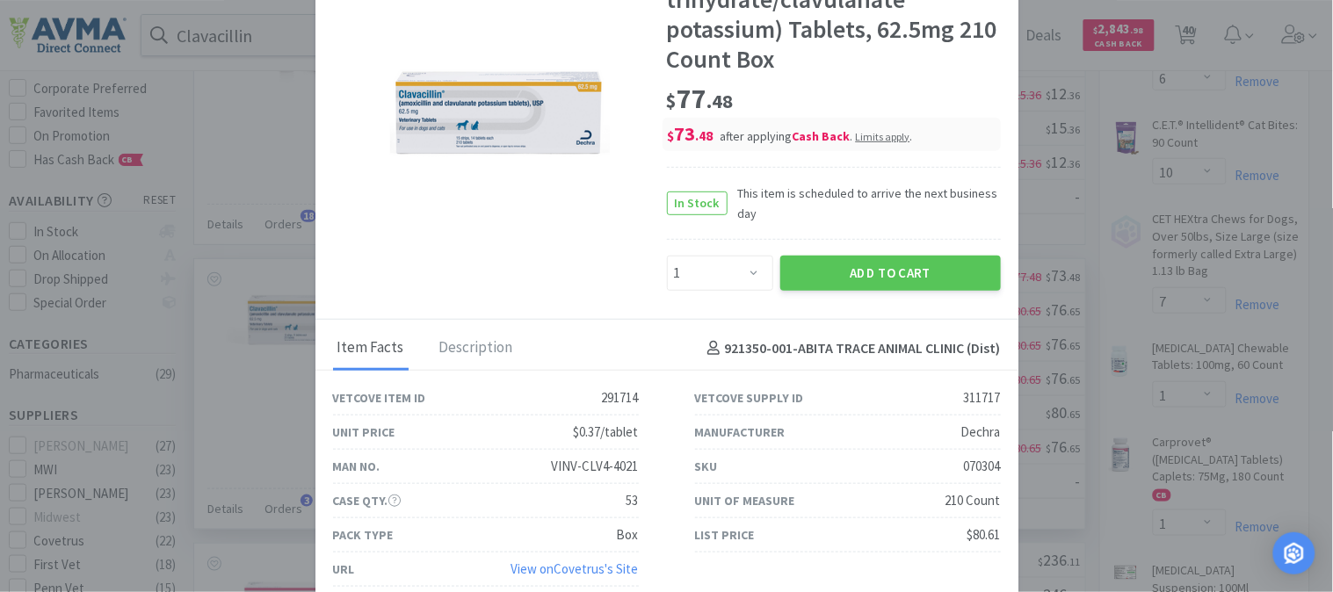
click at [965, 464] on div "070304" at bounding box center [982, 466] width 37 height 21
copy div "070304"
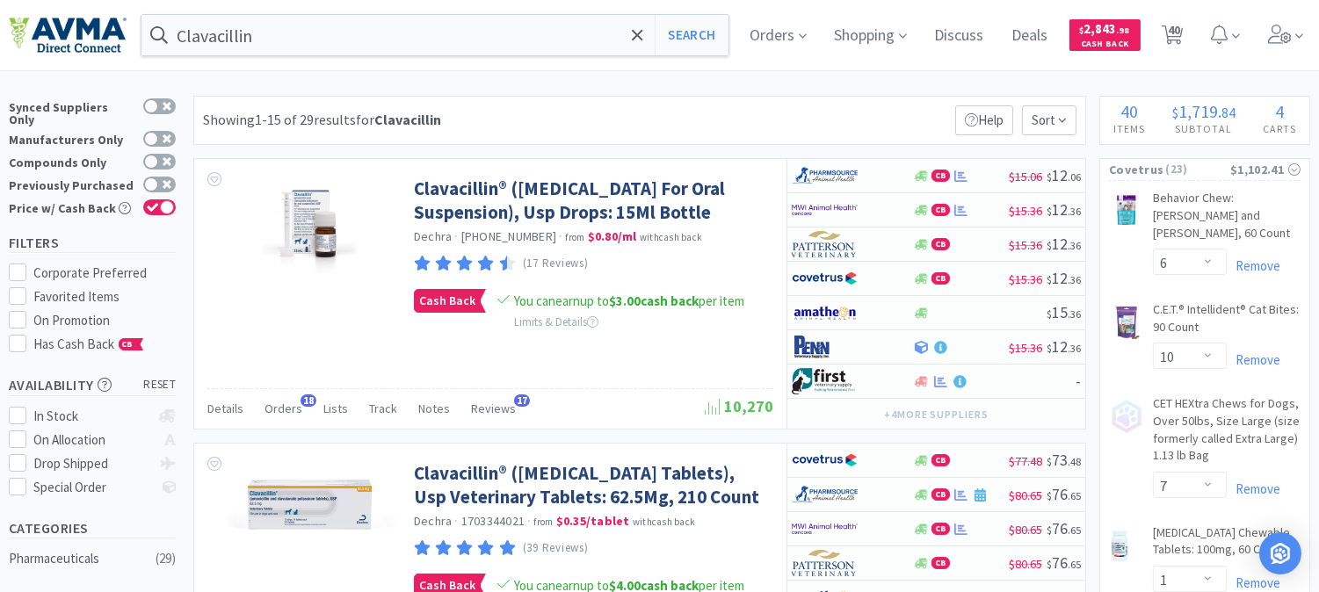
scroll to position [0, 0]
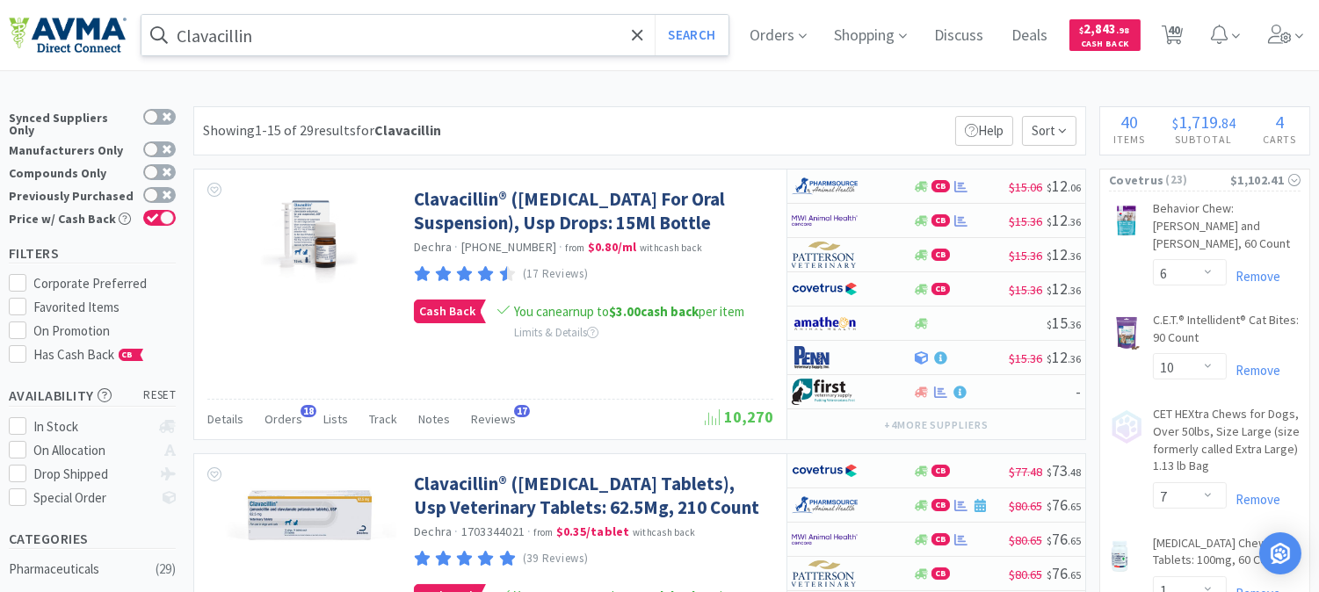
click at [288, 35] on input "Clavacillin" at bounding box center [435, 35] width 587 height 40
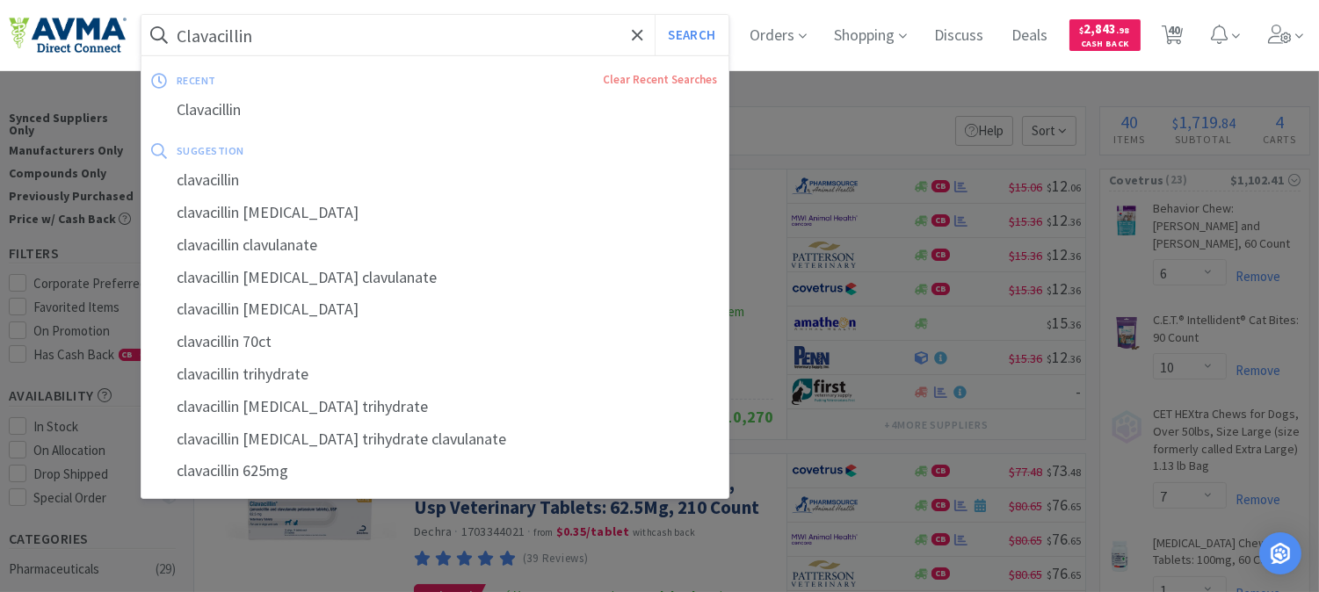
paste input "070304"
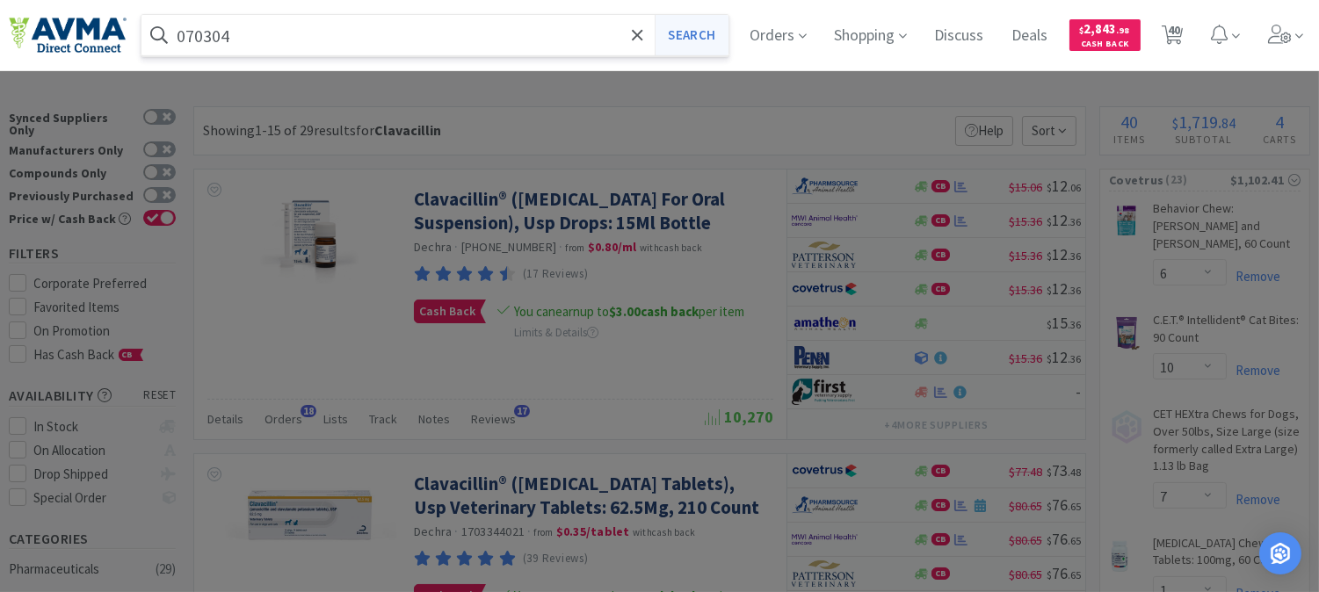
type input "070304"
click at [700, 42] on button "Search" at bounding box center [691, 35] width 73 height 40
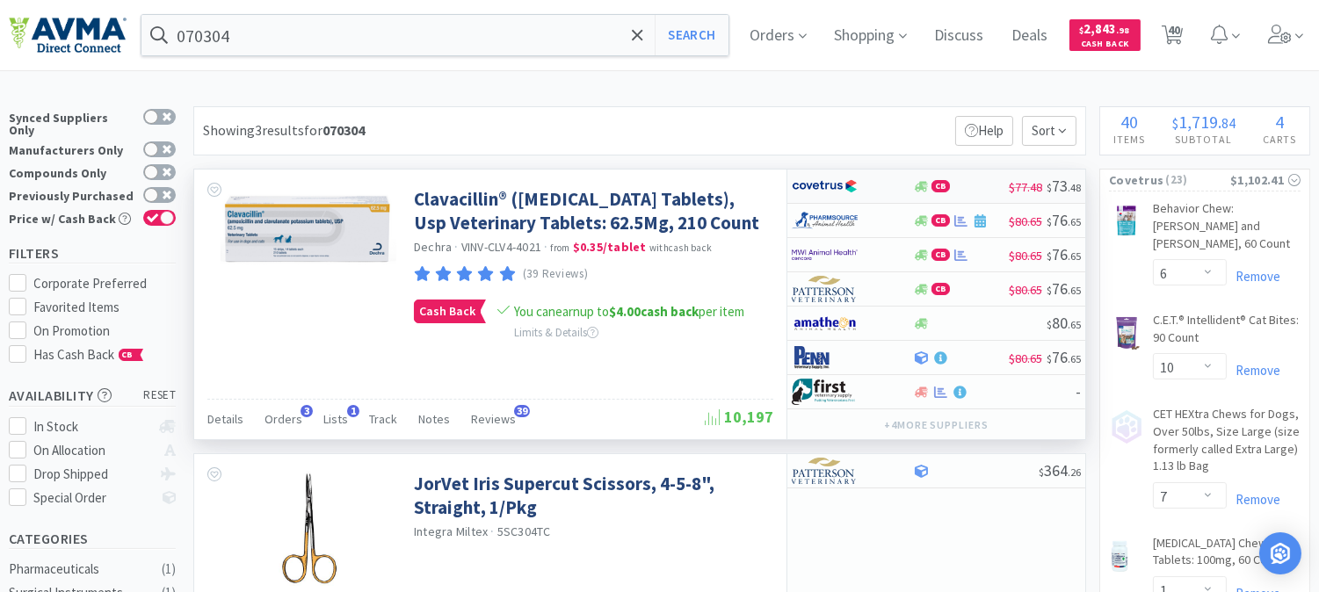
click at [814, 190] on img at bounding box center [825, 186] width 66 height 26
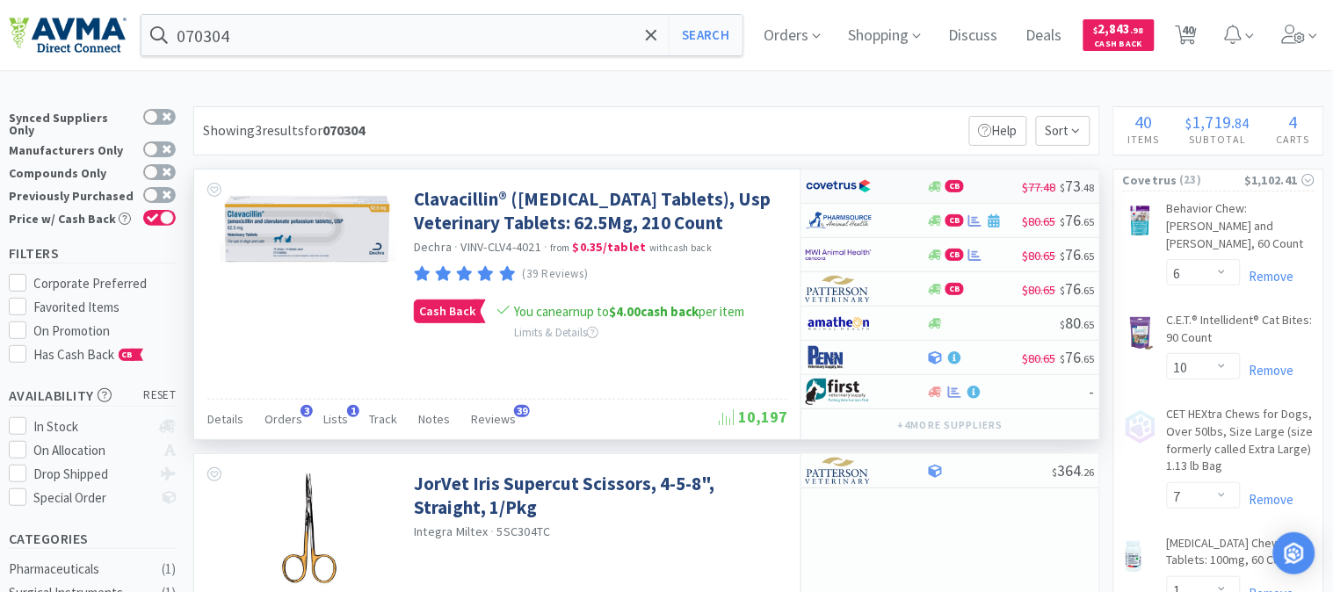
select select "1"
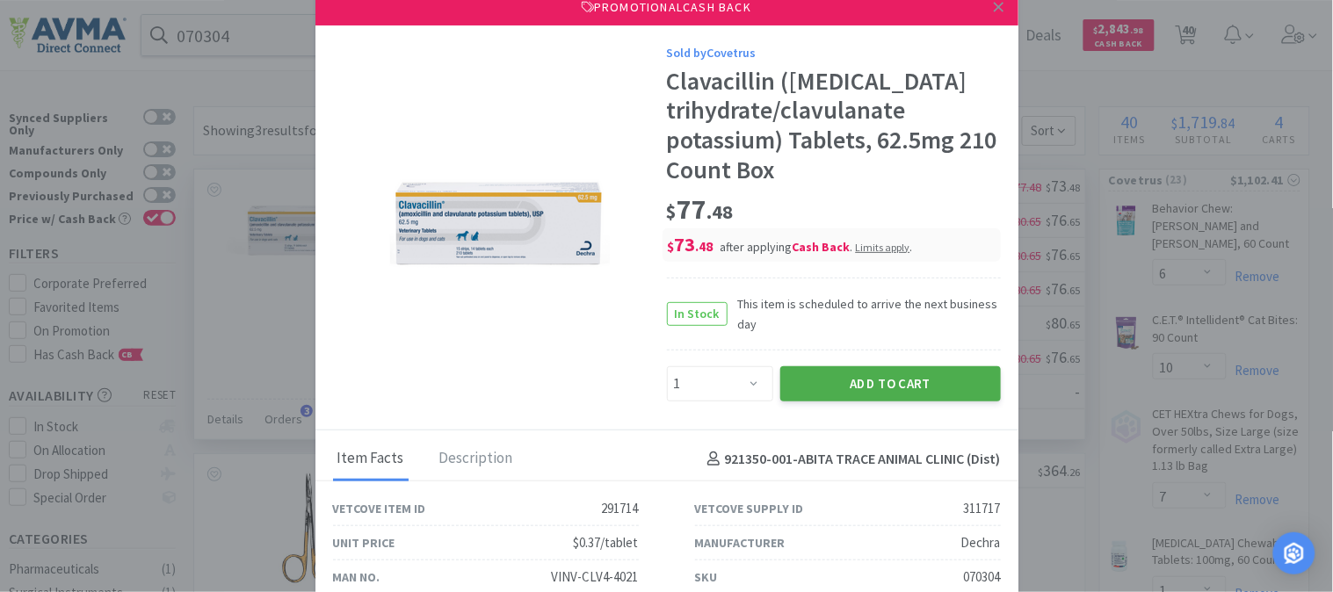
click at [865, 373] on button "Add to Cart" at bounding box center [891, 384] width 221 height 35
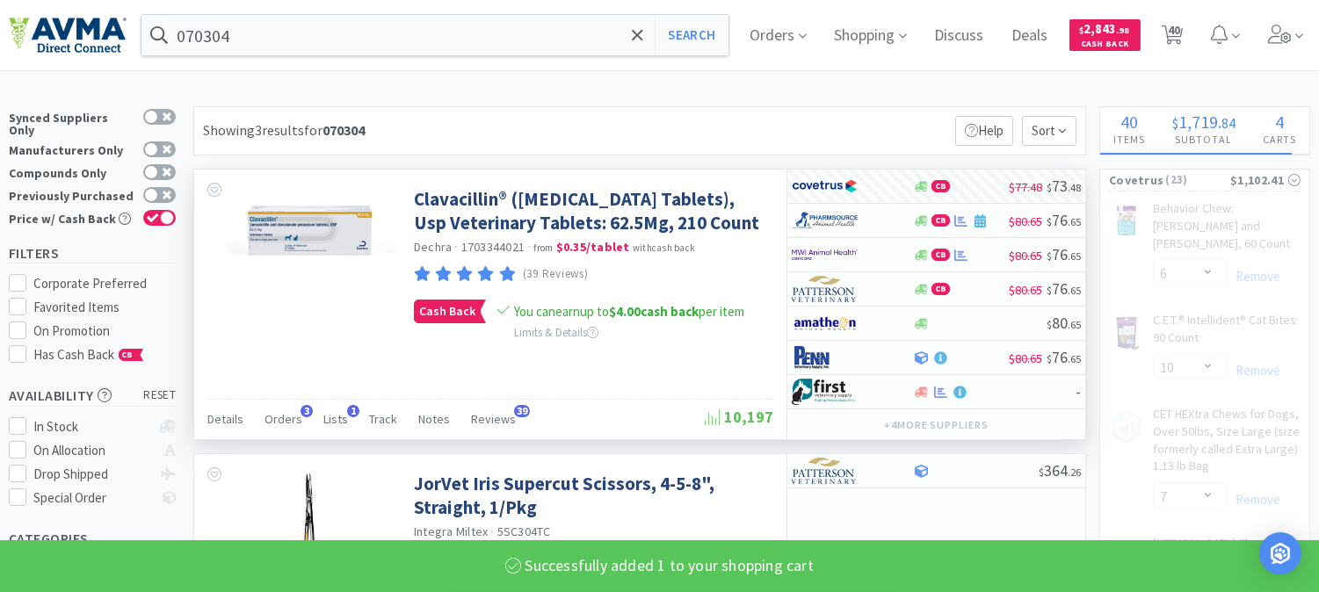
select select "1"
select select "3"
select select "6"
select select "1"
select select "7"
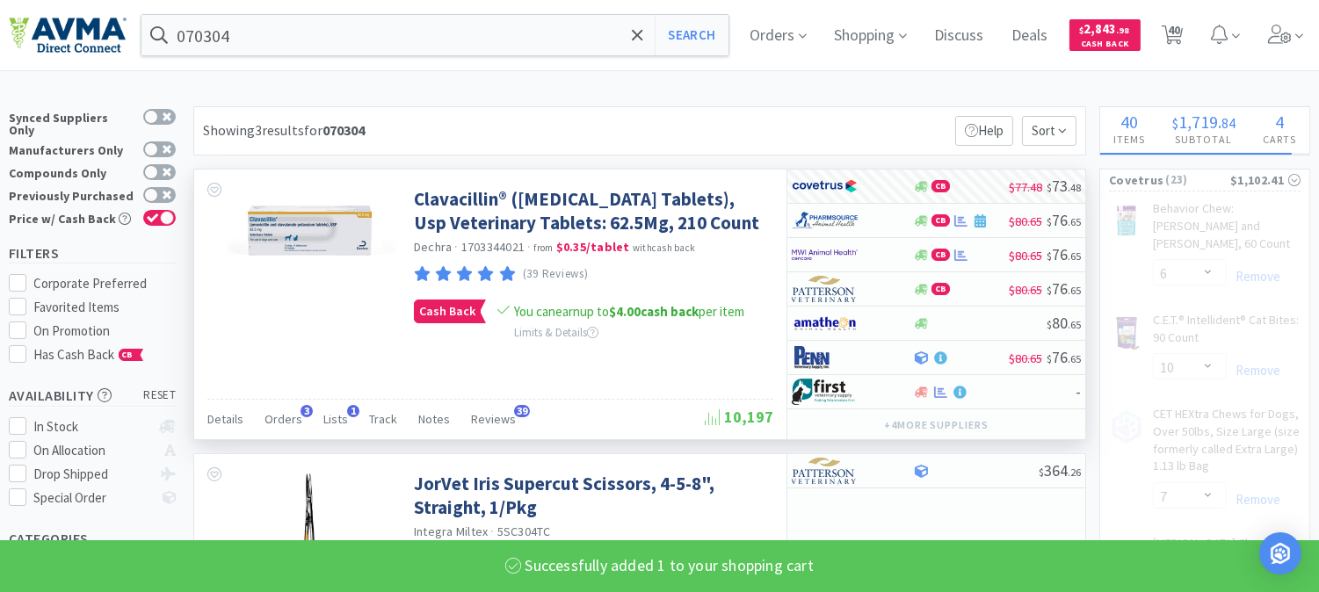
select select "3"
select select "2"
select select "1"
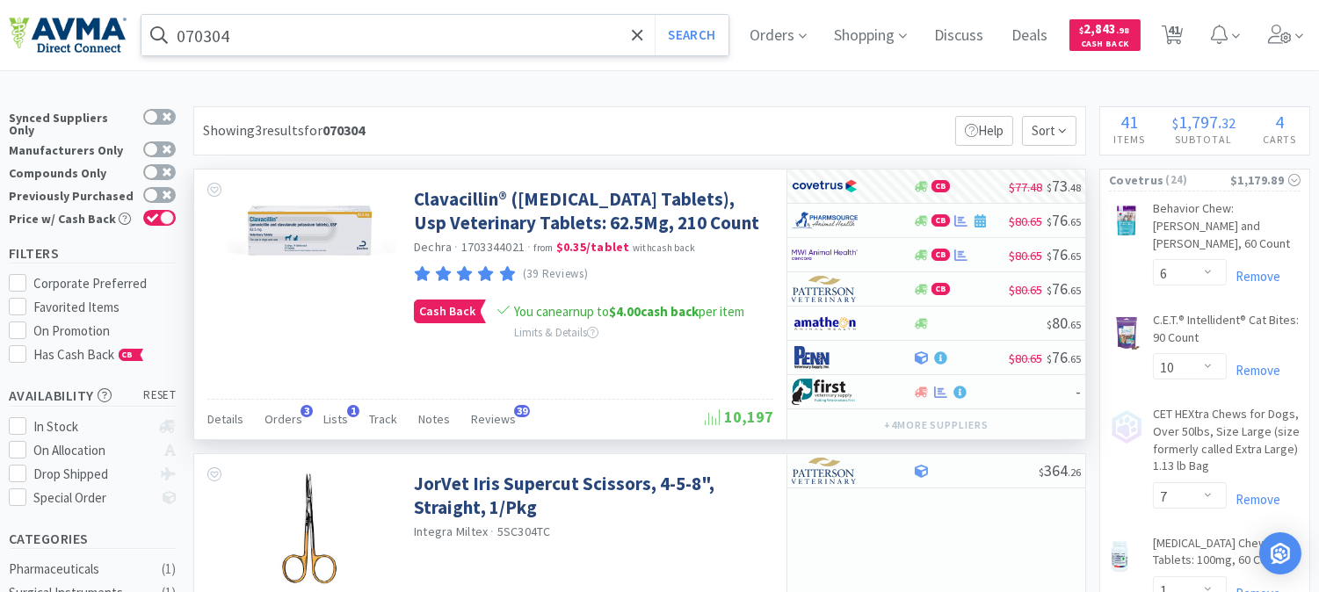
click at [357, 37] on input "070304" at bounding box center [435, 35] width 587 height 40
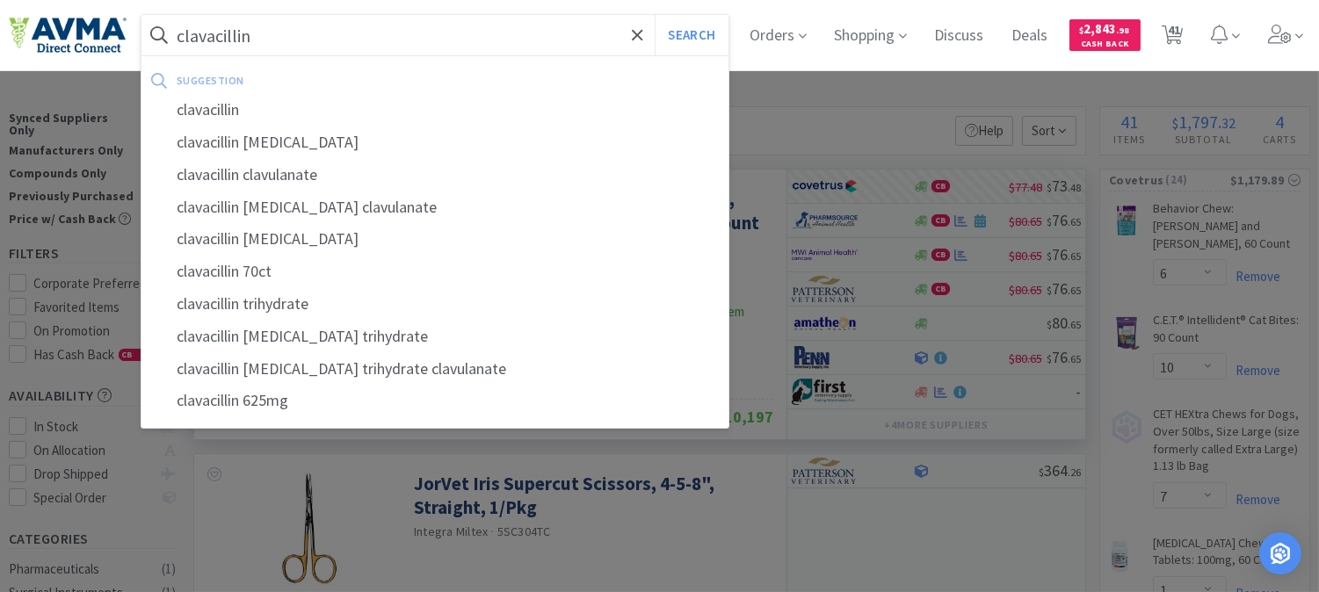
type input "clavacillin"
click at [655, 15] on button "Search" at bounding box center [691, 35] width 73 height 40
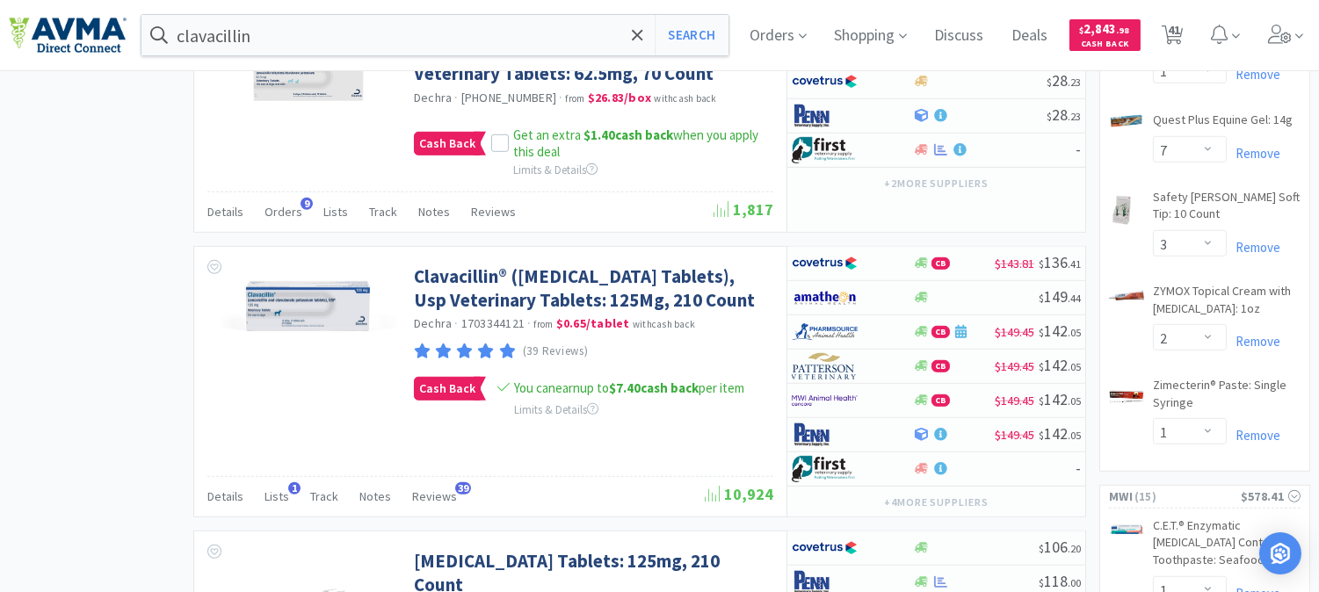
scroll to position [2051, 0]
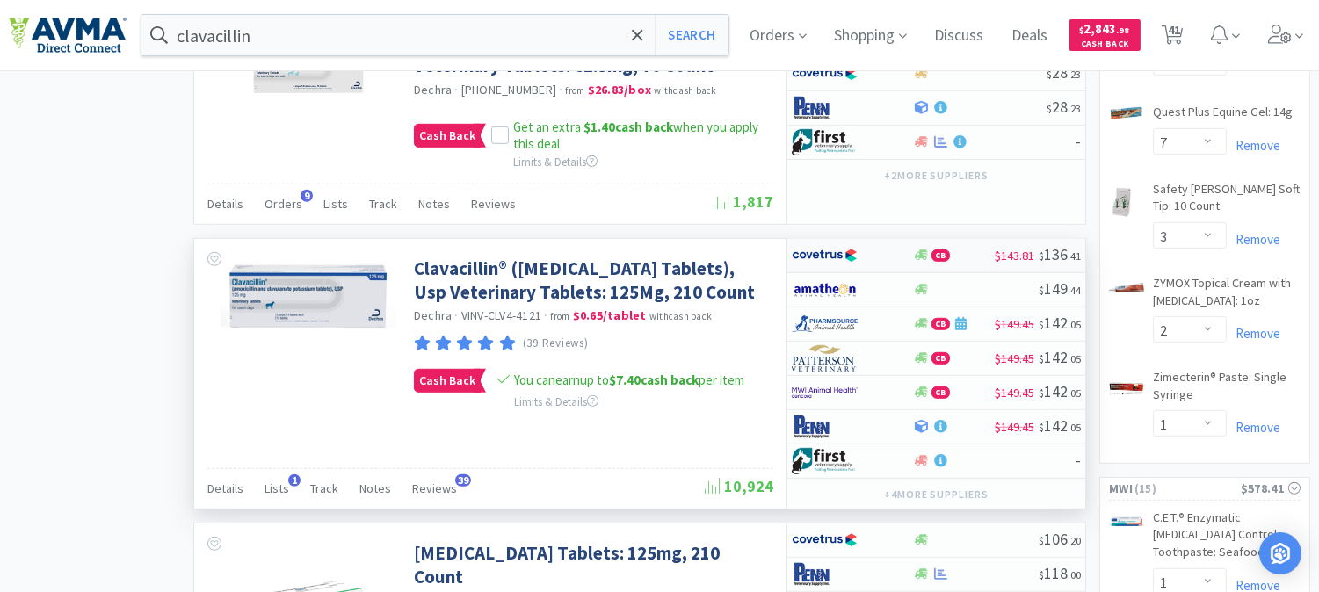
click at [802, 269] on img at bounding box center [825, 256] width 66 height 26
select select "1"
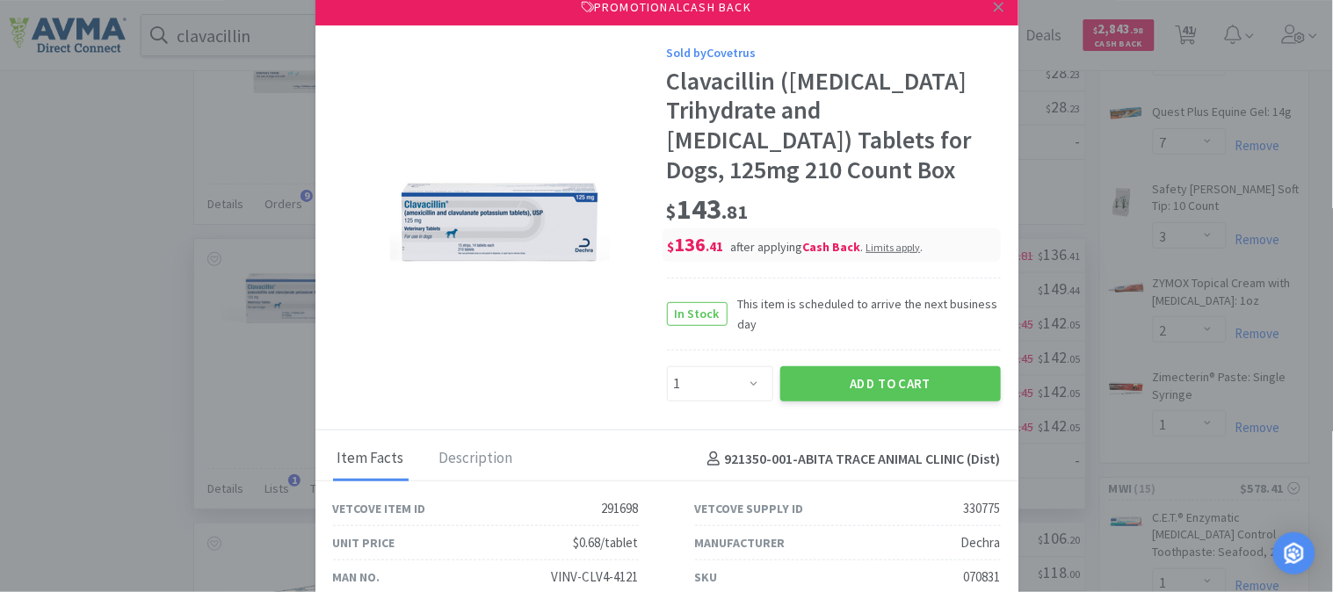
click at [964, 571] on div "070831" at bounding box center [982, 577] width 37 height 21
copy div "070831"
click at [889, 378] on button "Add to Cart" at bounding box center [891, 384] width 221 height 35
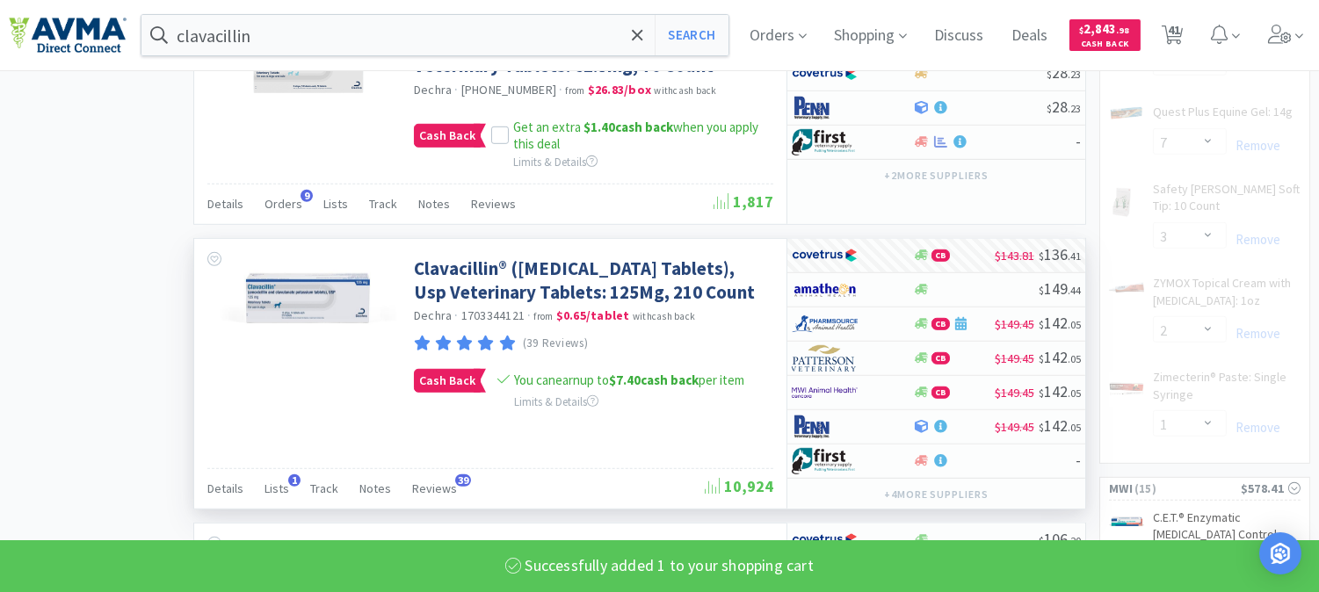
select select "1"
select select "3"
select select "6"
select select "1"
select select "7"
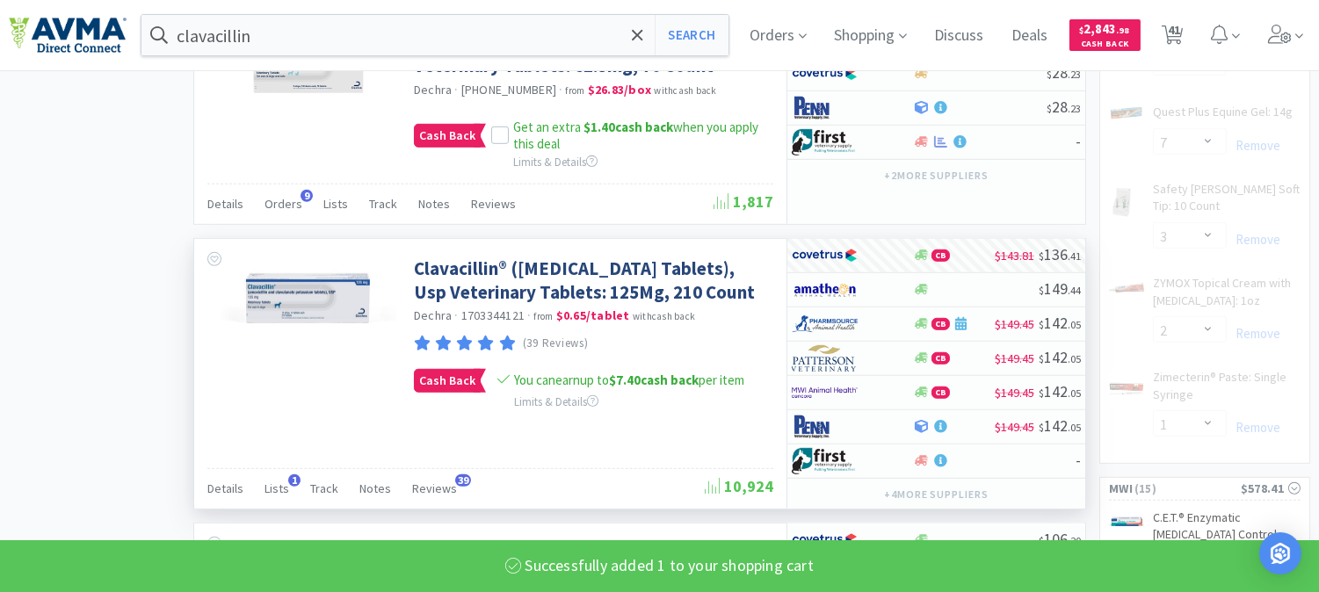
select select "3"
select select "2"
select select "1"
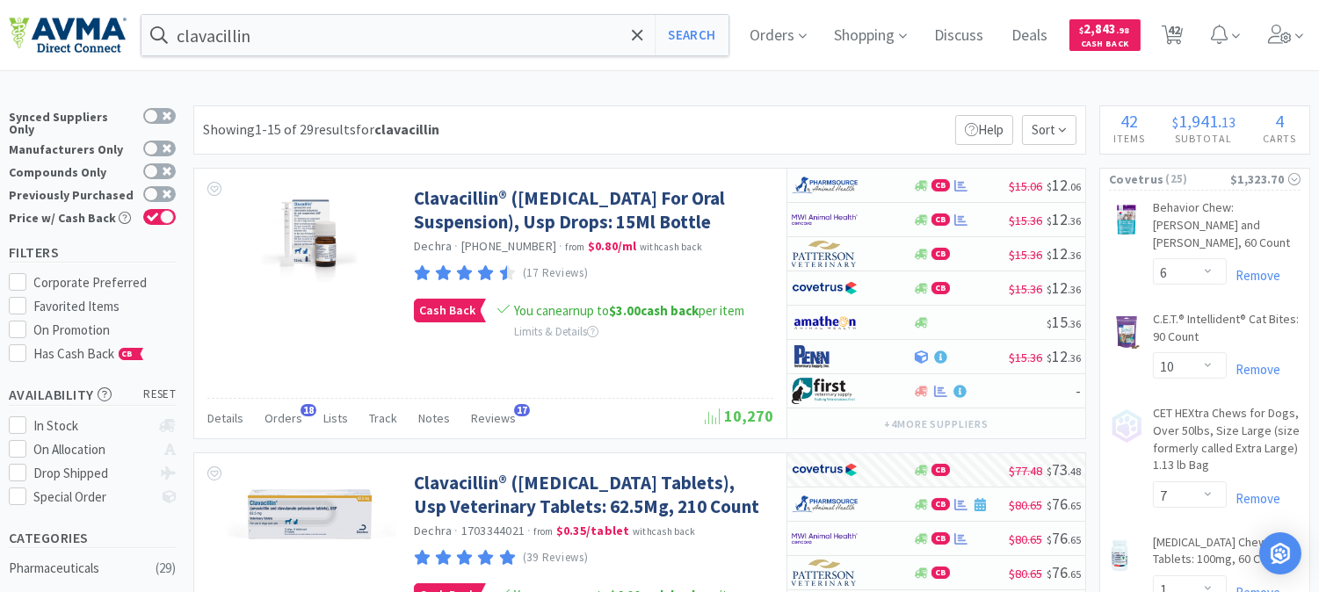
scroll to position [0, 0]
click at [1180, 32] on span "42" at bounding box center [1174, 30] width 12 height 70
select select "6"
select select "10"
select select "7"
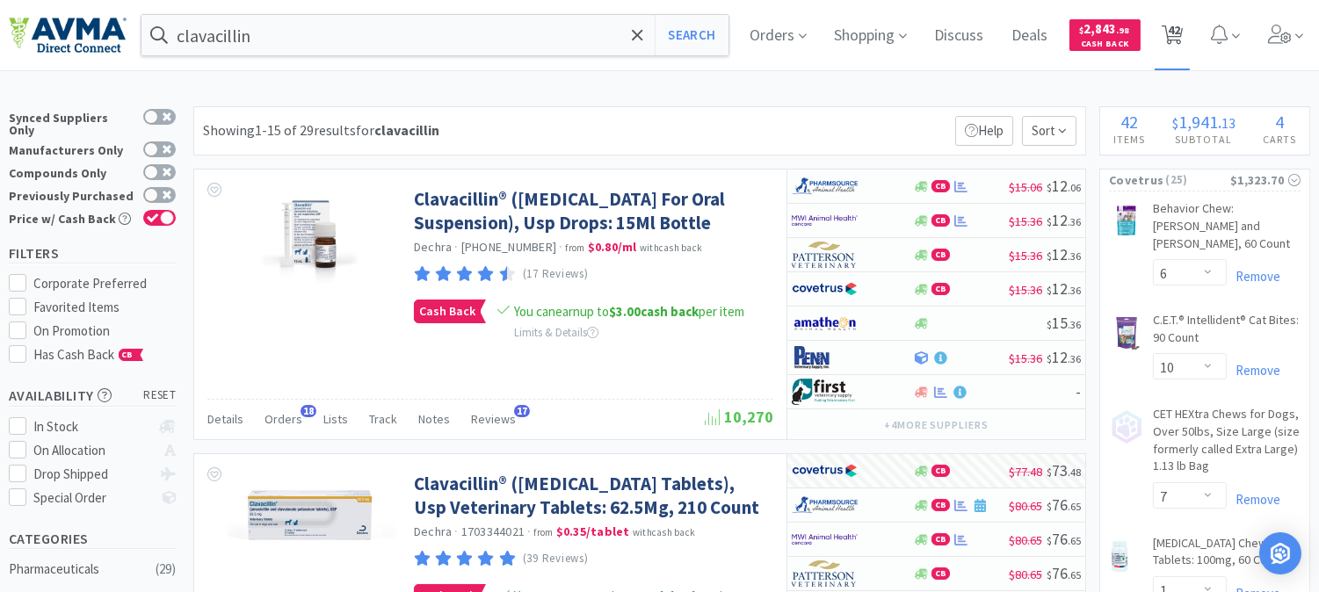
select select "1"
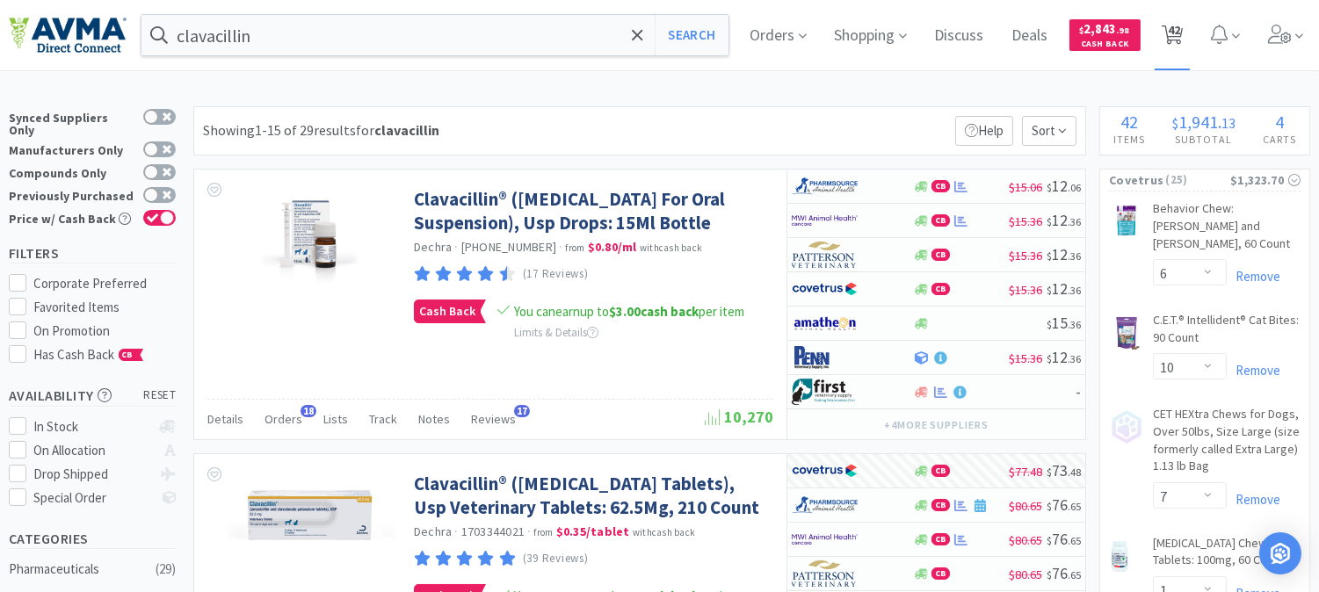
select select "1"
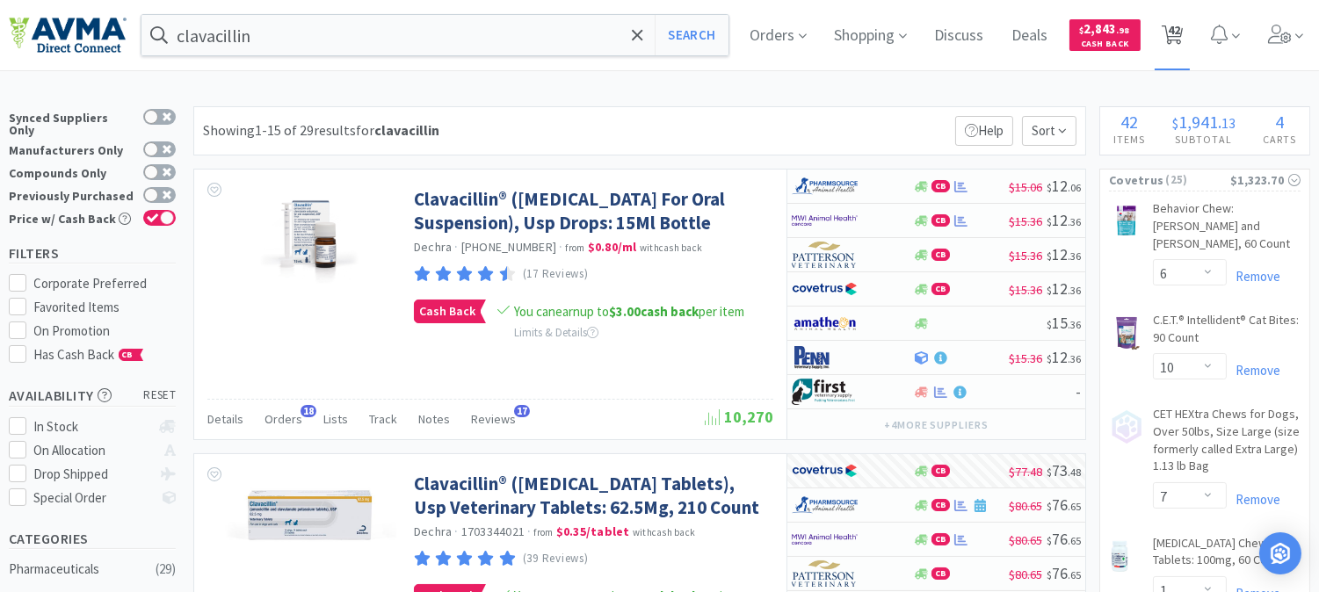
select select "1"
select select "3"
select select "6"
select select "1"
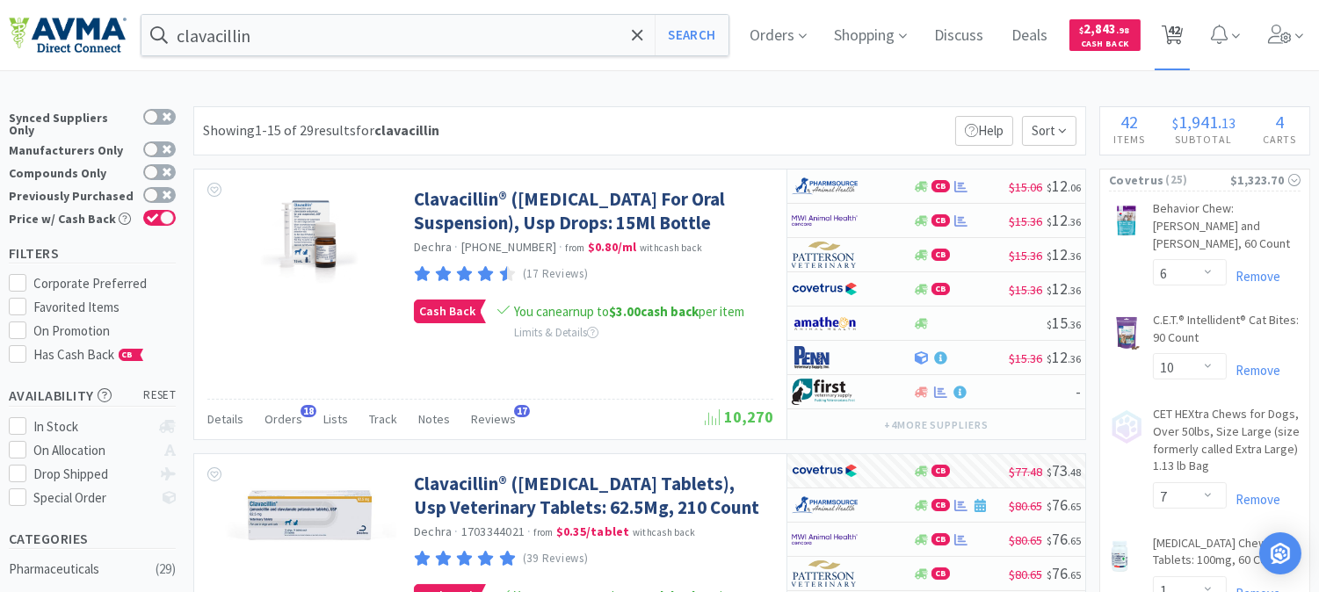
select select "1"
select select "7"
select select "3"
select select "2"
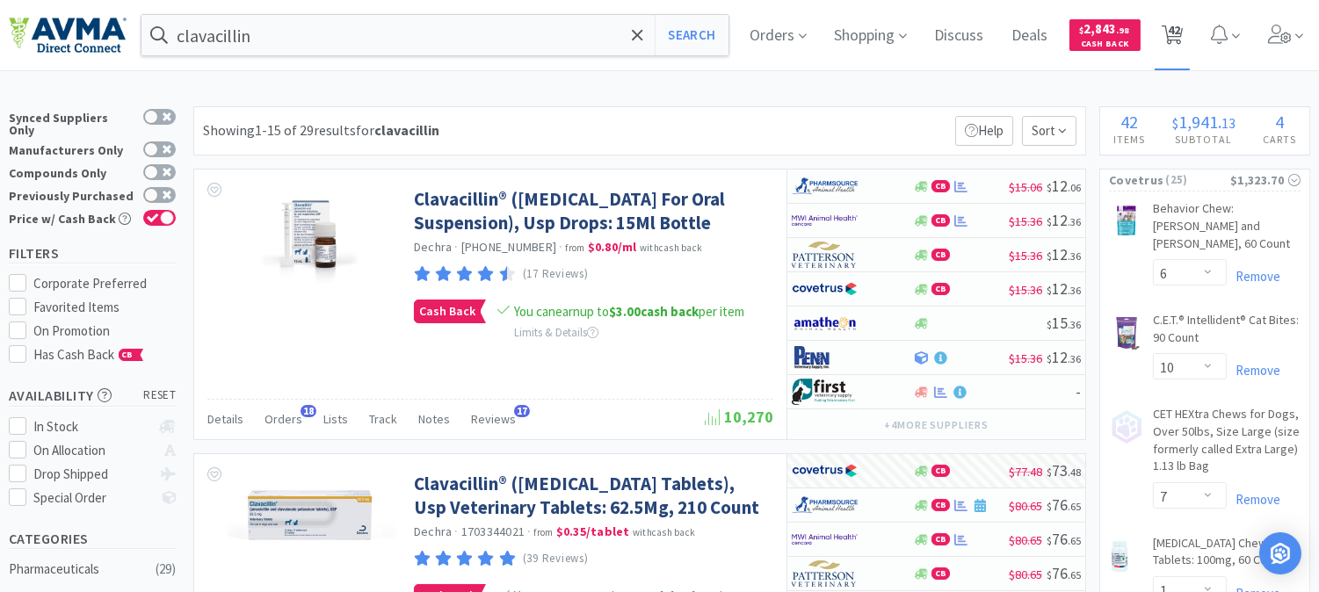
select select "1"
select select "2"
select select "1"
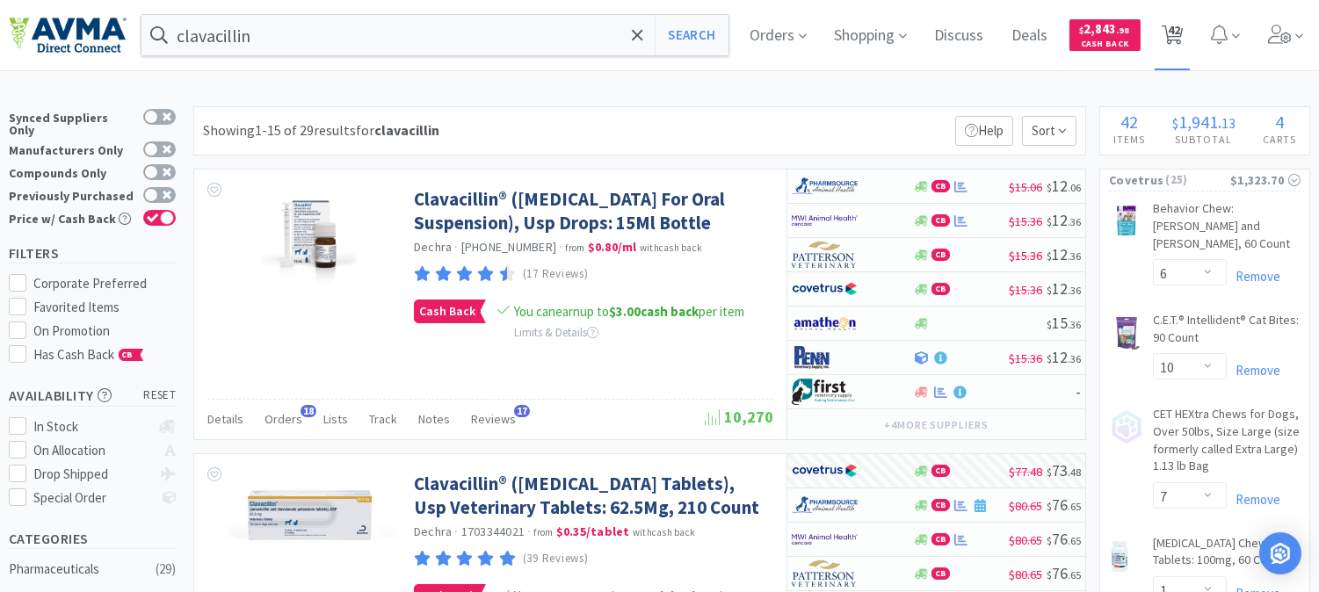
select select "4"
select select "2"
select select "1"
select select "6"
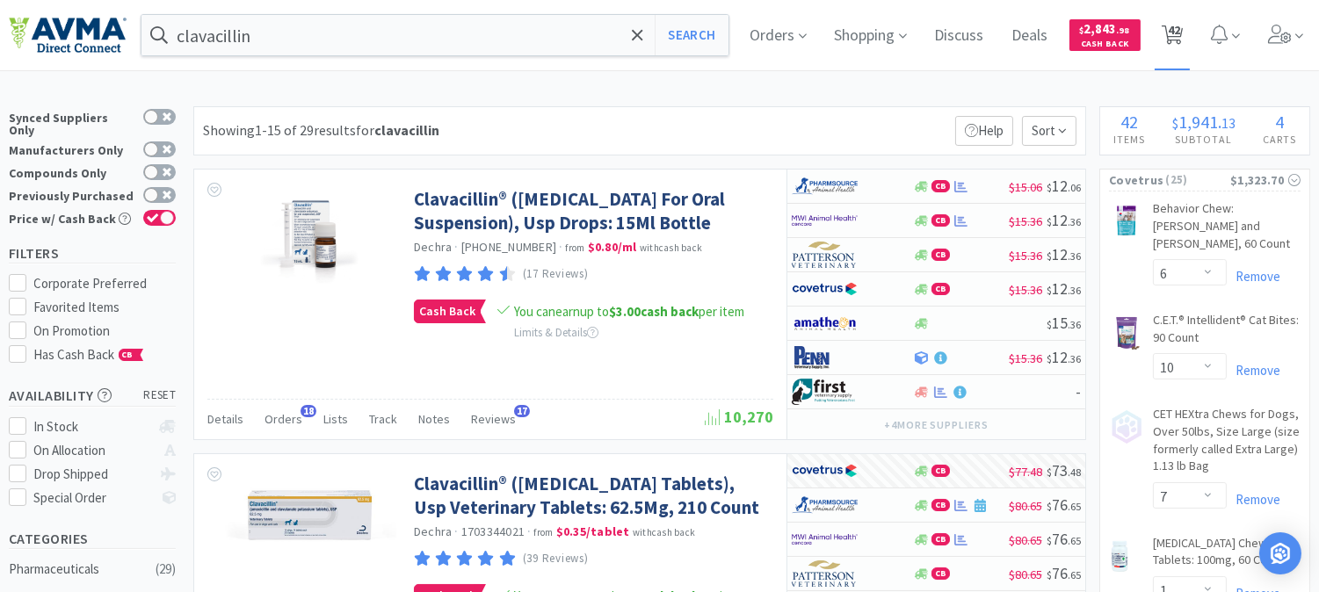
select select "1"
select select "4"
select select "1"
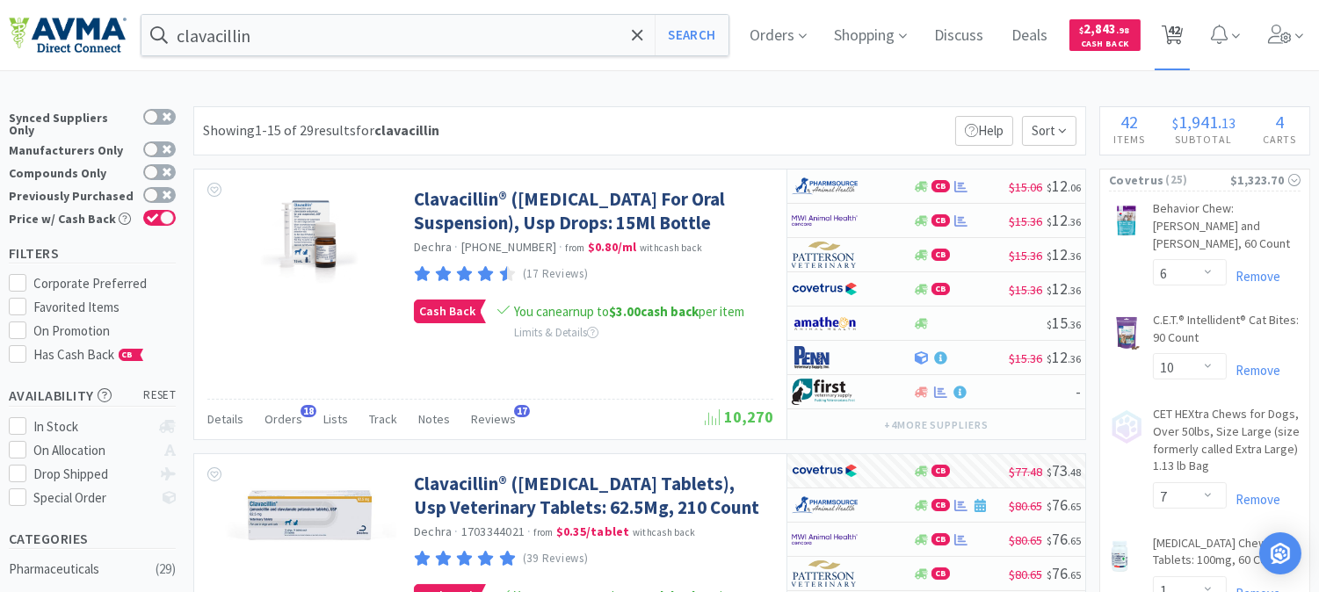
select select "1"
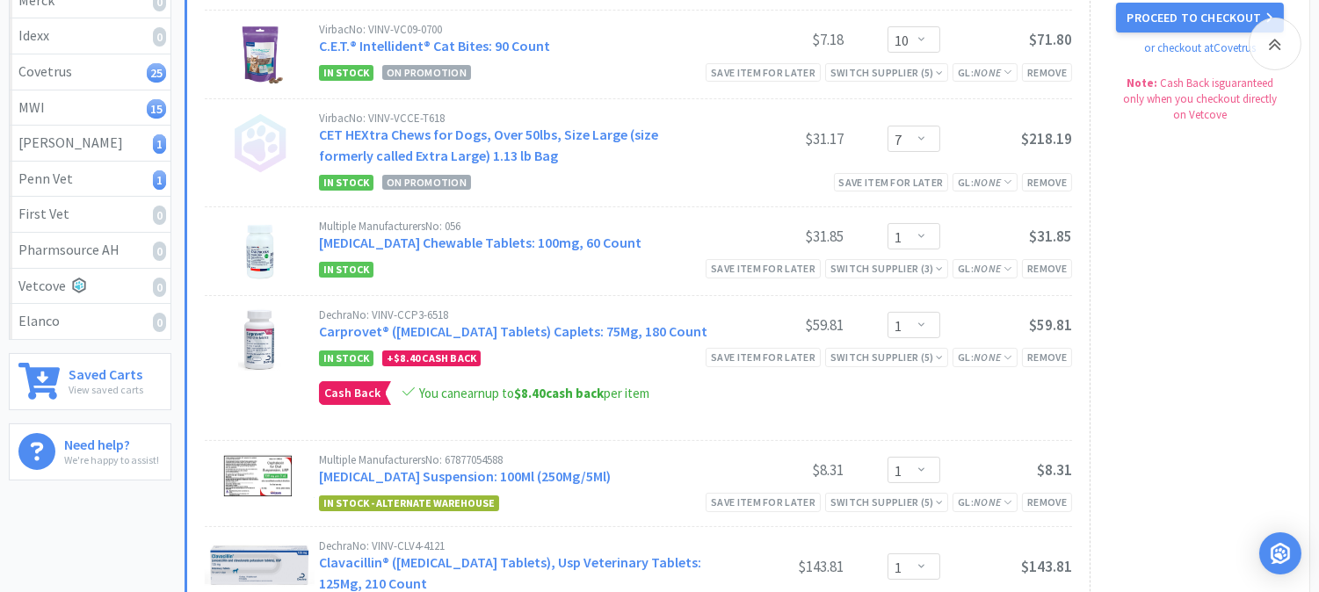
scroll to position [293, 0]
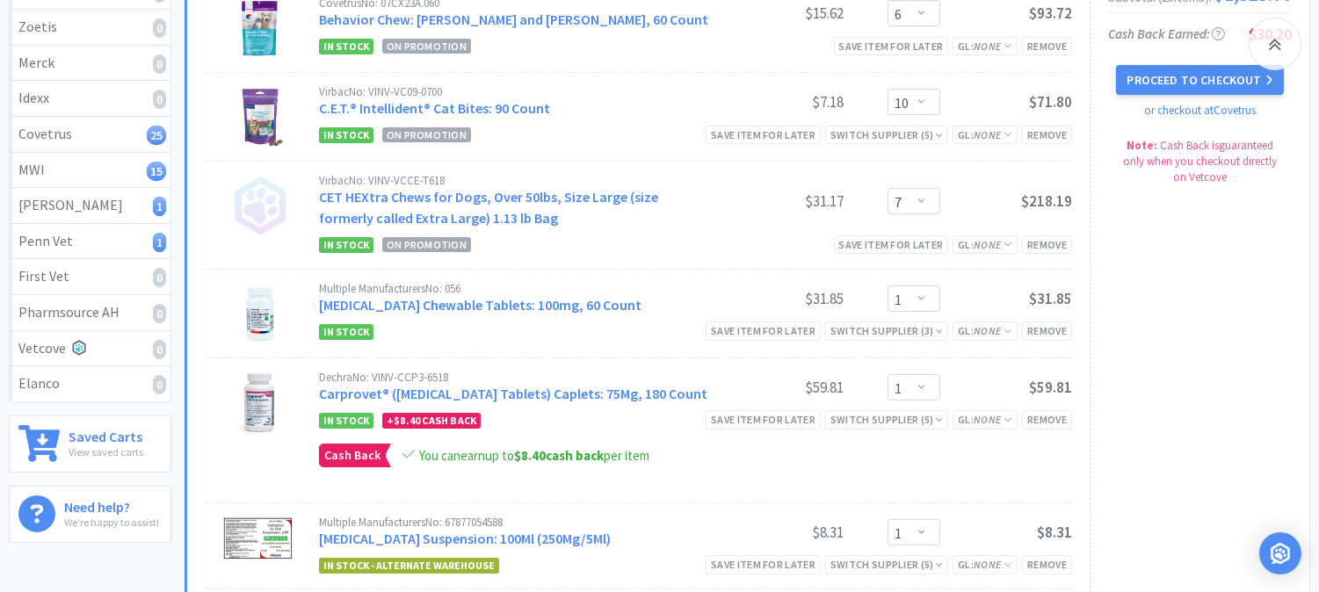
select select "5"
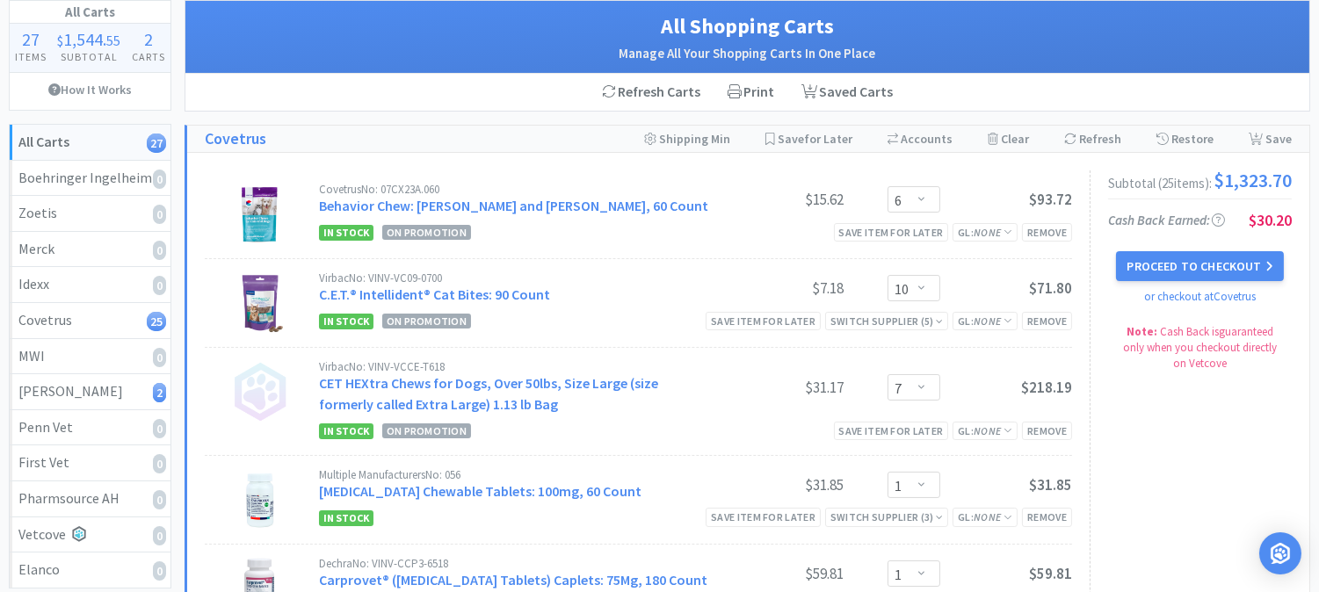
scroll to position [98, 0]
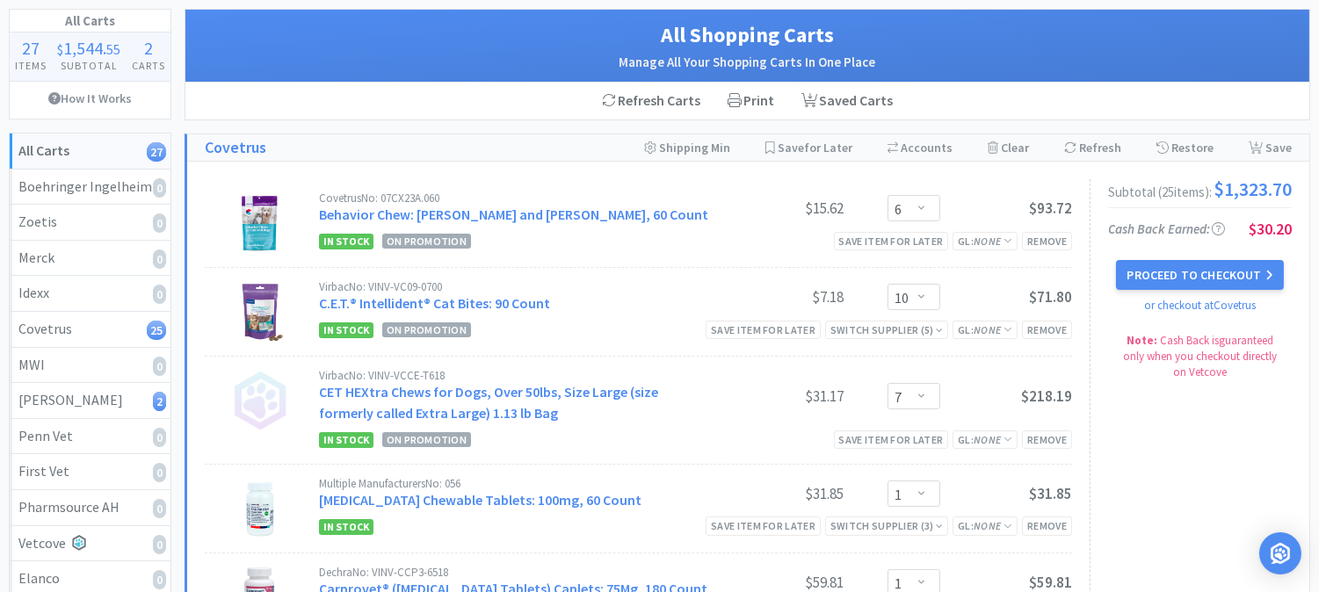
click at [606, 229] on div "Covetrus No: 07CX23A.060 Behavior Chew: [PERSON_NAME] and [PERSON_NAME], 60 Cou…" at bounding box center [695, 222] width 753 height 60
click at [773, 213] on div "$15.62" at bounding box center [778, 208] width 132 height 21
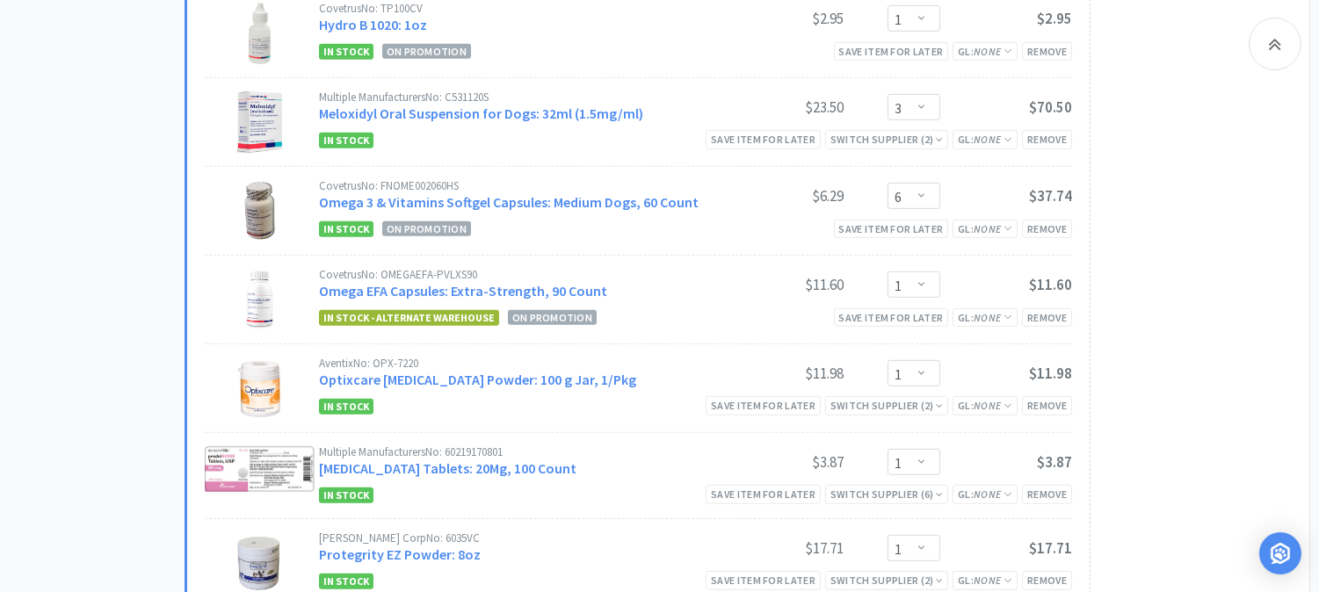
scroll to position [1953, 0]
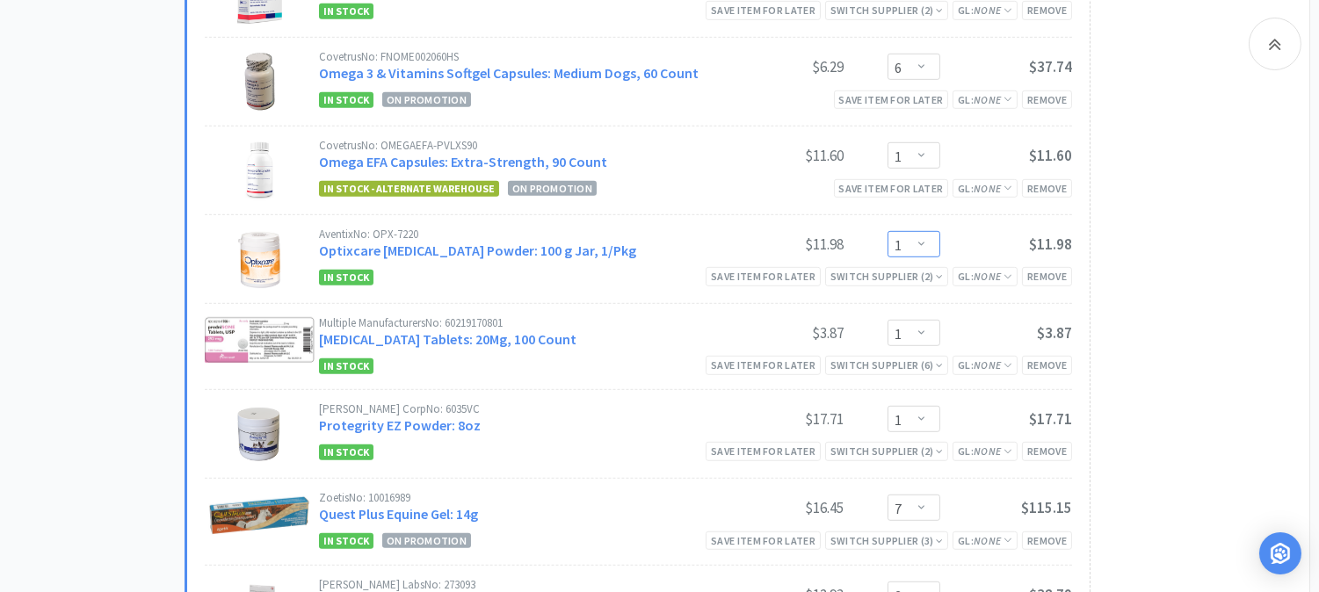
click at [921, 246] on select "Enter Quantity 1 2 3 4 5 6 7 8 9 10 11 12 13 14 15 16 17 18 19 20 Enter Quantity" at bounding box center [914, 244] width 53 height 26
click at [888, 234] on select "Enter Quantity 1 2 3 4 5 6 7 8 9 10 11 12 13 14 15 16 17 18 19 20 Enter Quantity" at bounding box center [914, 244] width 53 height 26
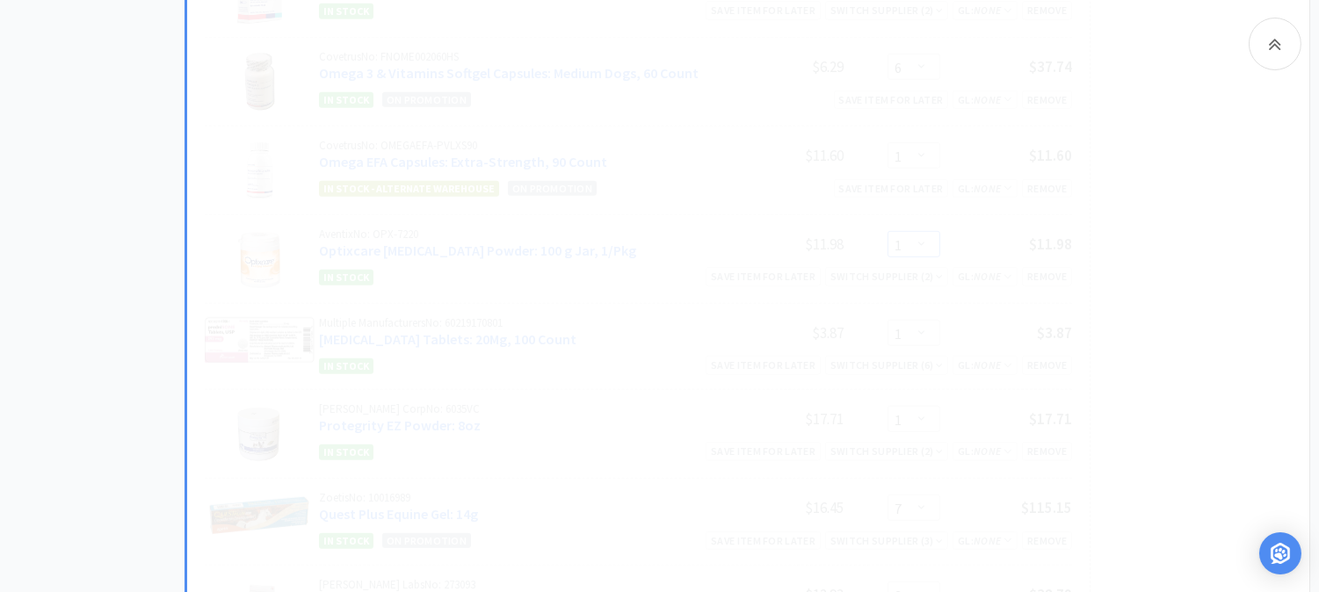
select select "2"
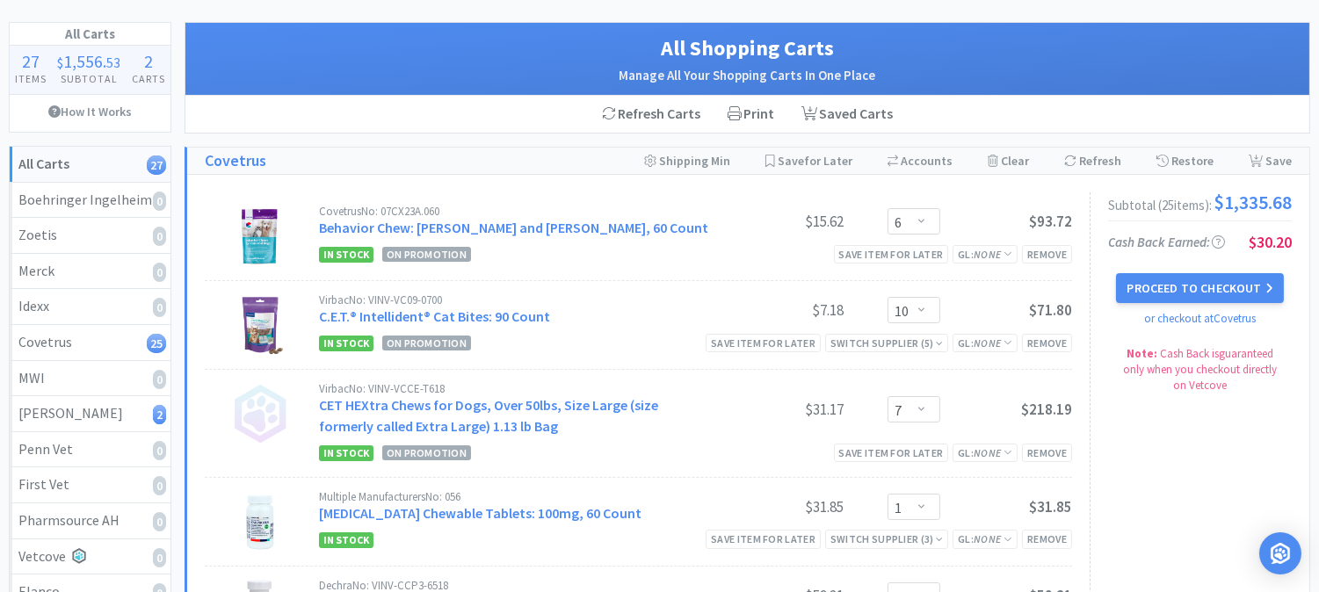
scroll to position [0, 0]
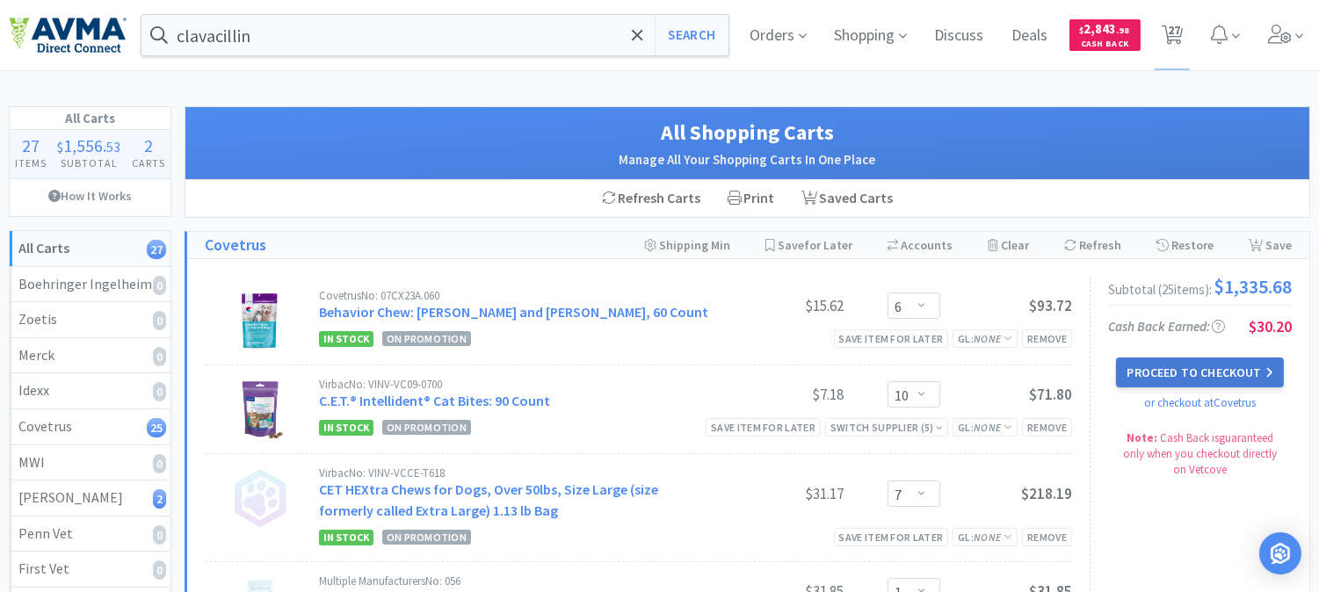
click at [1225, 379] on button "Proceed to Checkout" at bounding box center [1199, 373] width 167 height 30
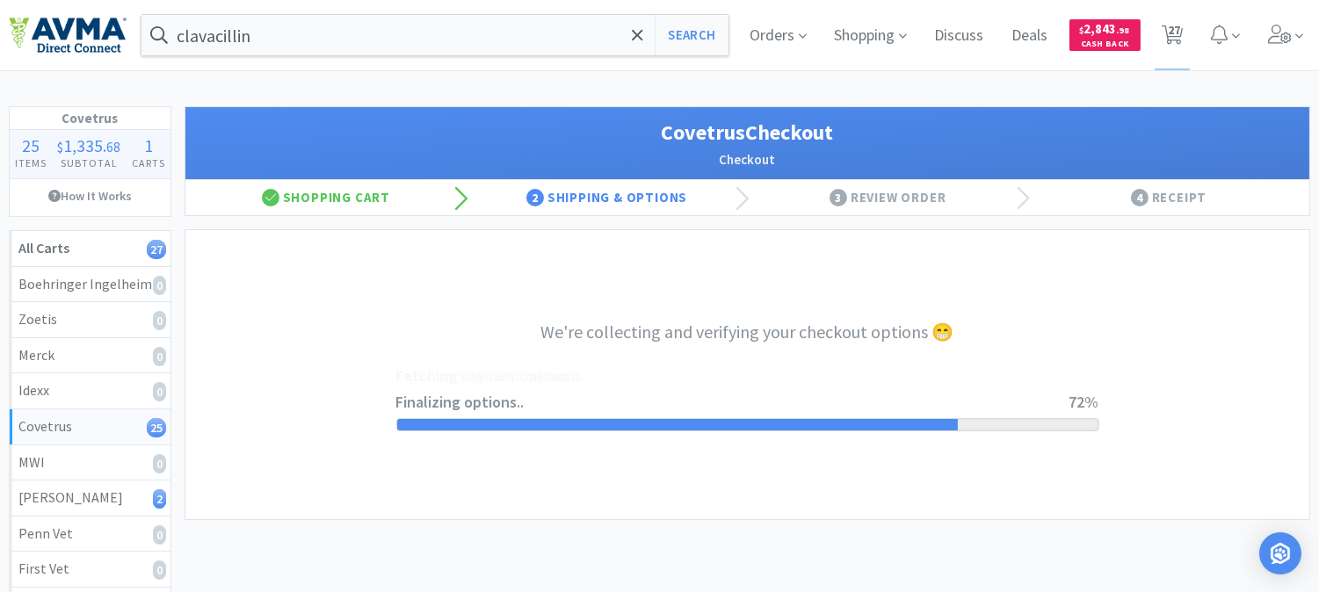
select select "9802638524458"
select select "cvt-standard-net"
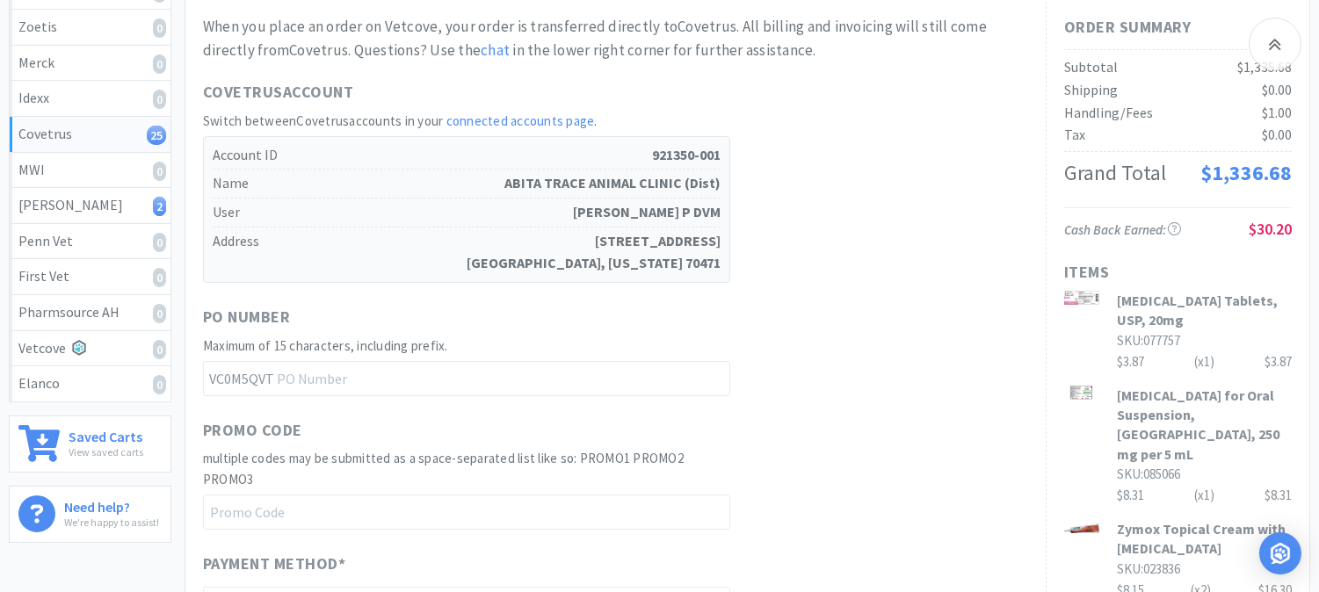
scroll to position [390, 0]
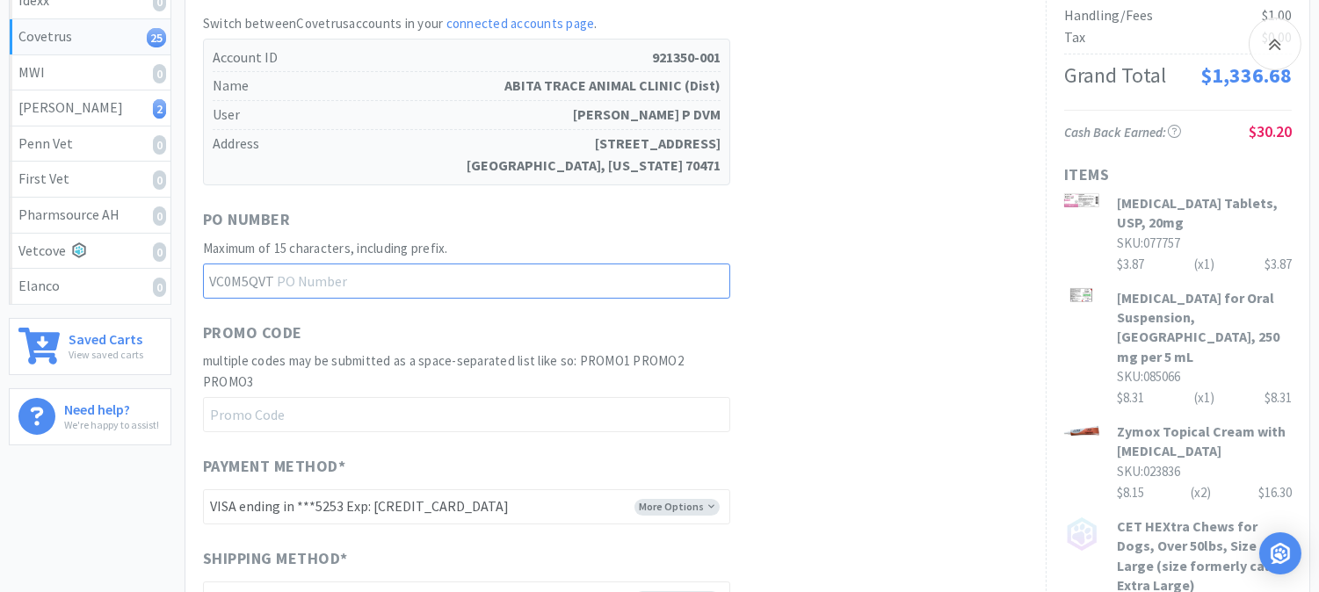
click at [363, 281] on input "text" at bounding box center [466, 281] width 527 height 35
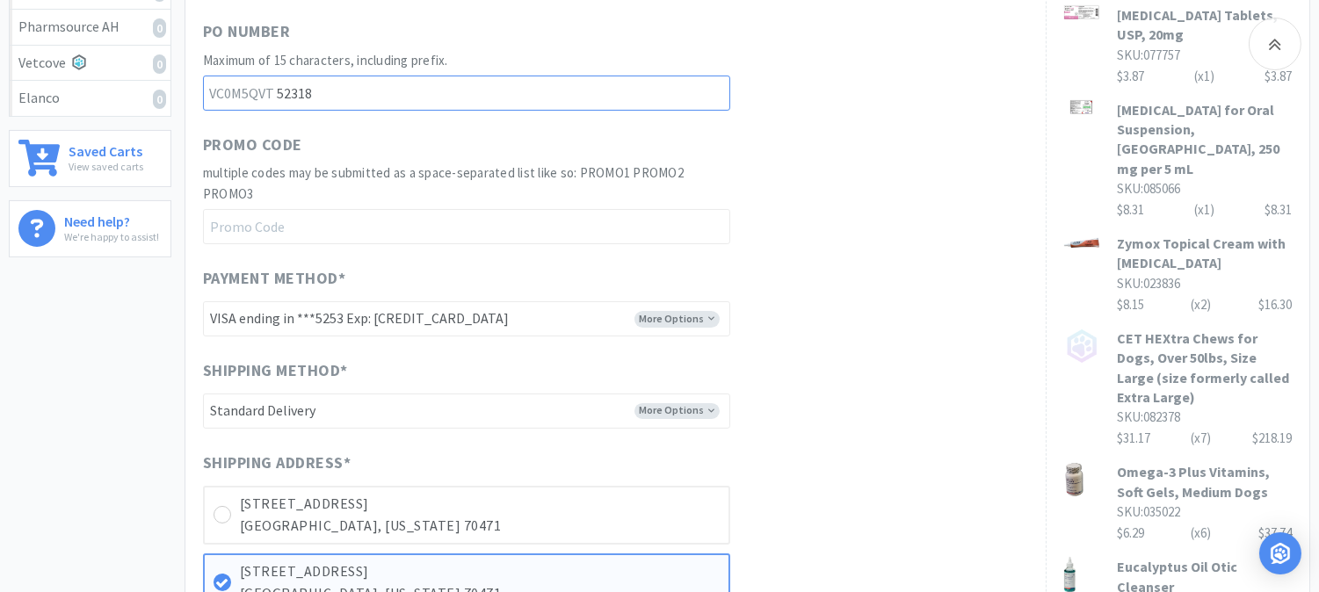
scroll to position [585, 0]
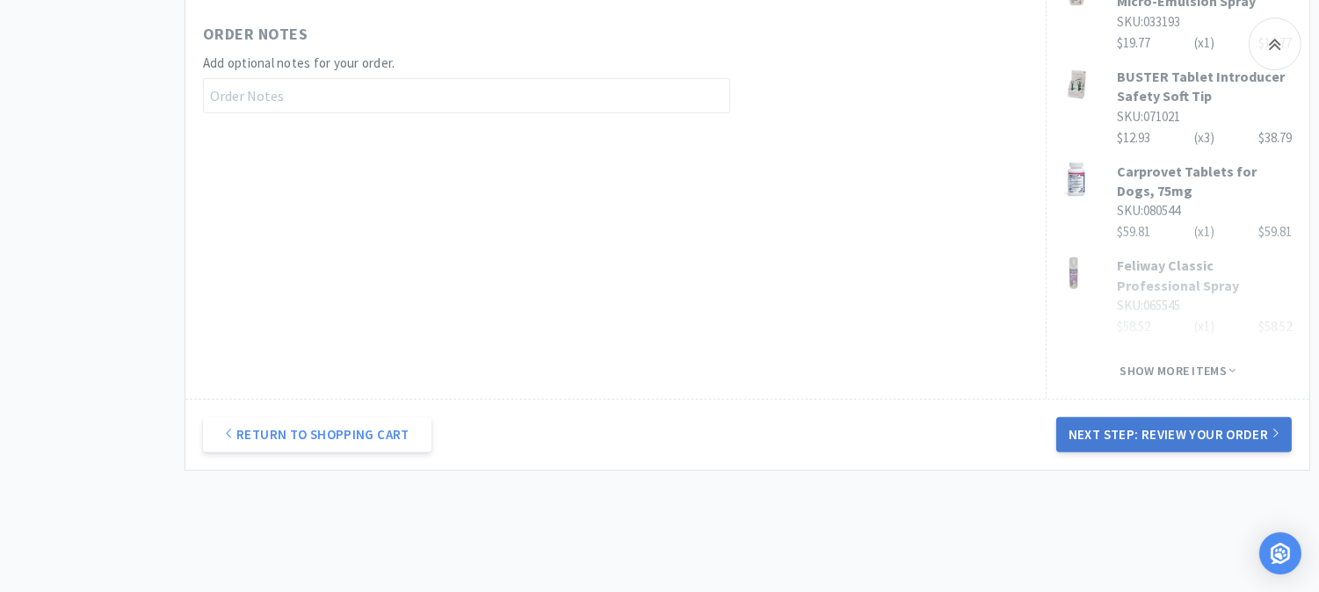
type input "52318"
click at [1211, 418] on button "Next Step: Review Your Order" at bounding box center [1174, 435] width 236 height 35
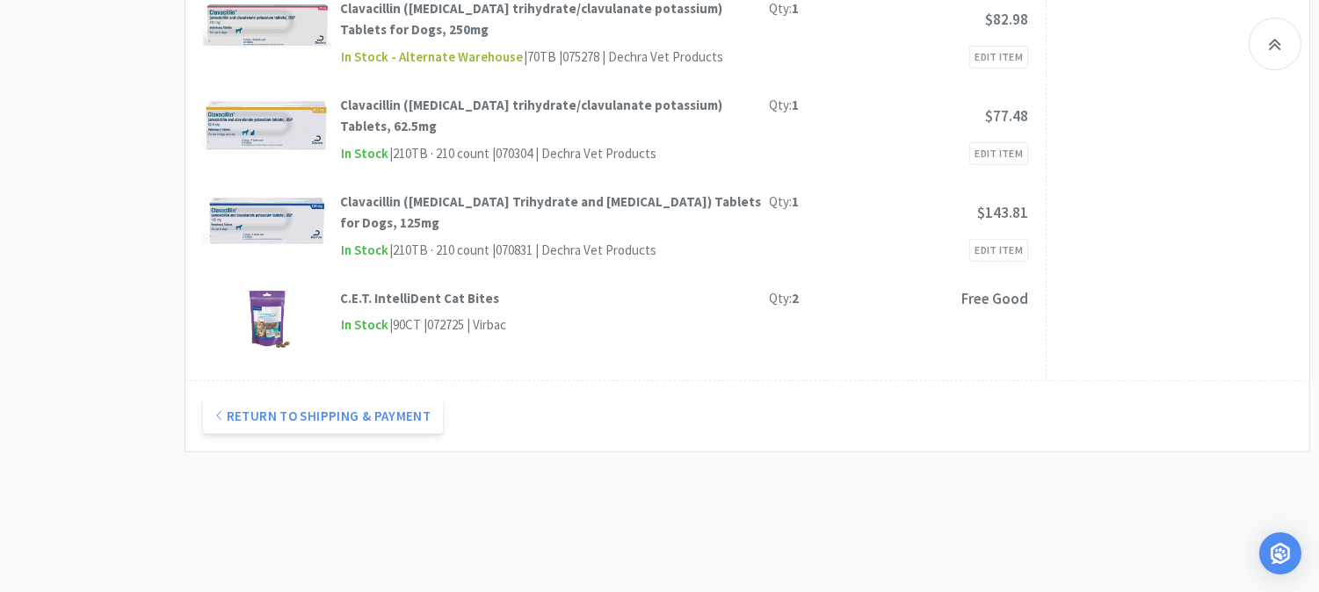
scroll to position [2445, 0]
click at [303, 398] on button "Return to Shipping & Payment" at bounding box center [323, 415] width 240 height 35
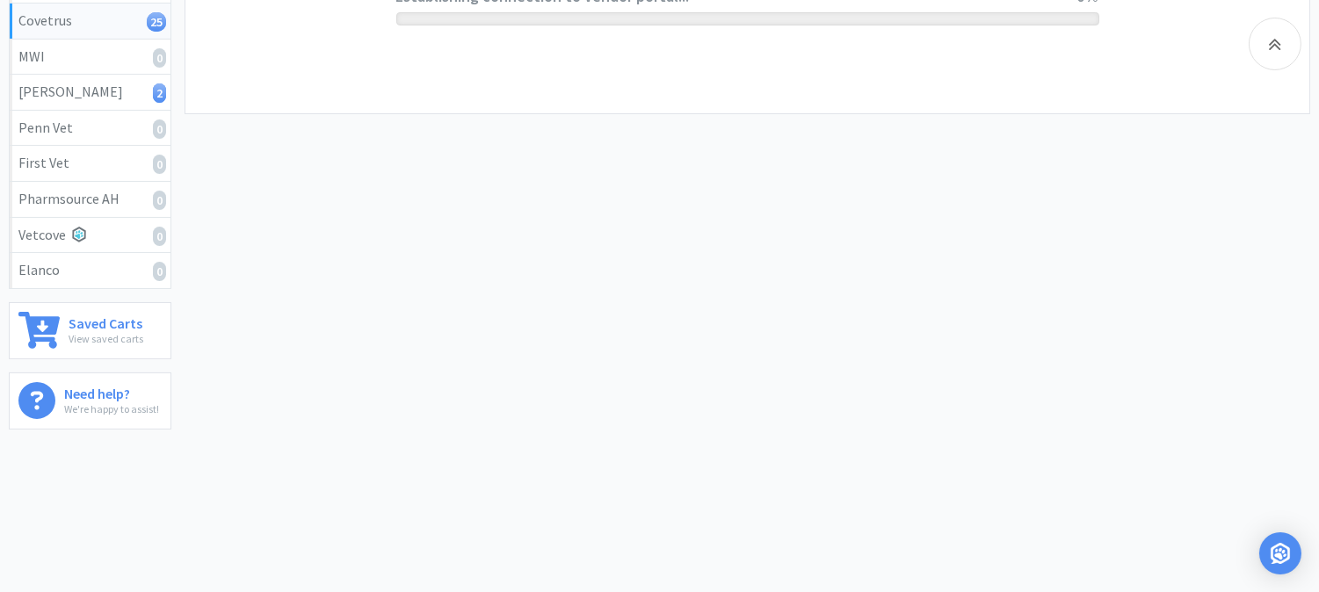
select select "9802638524458"
select select "cvt-standard-net"
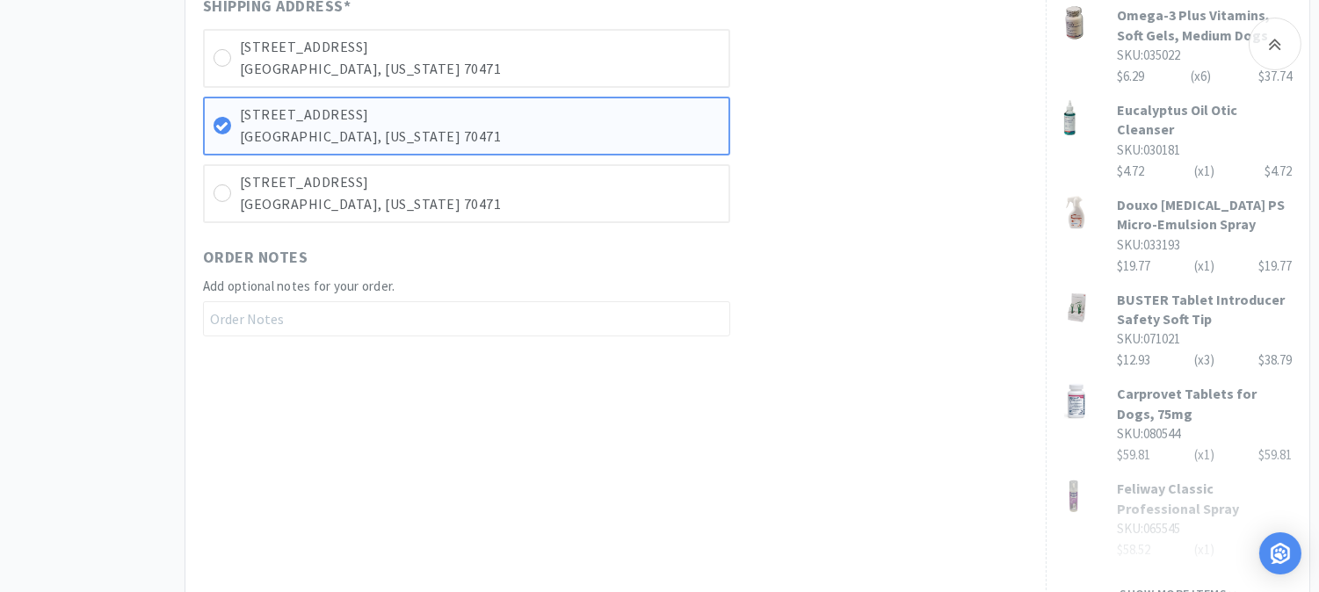
scroll to position [879, 0]
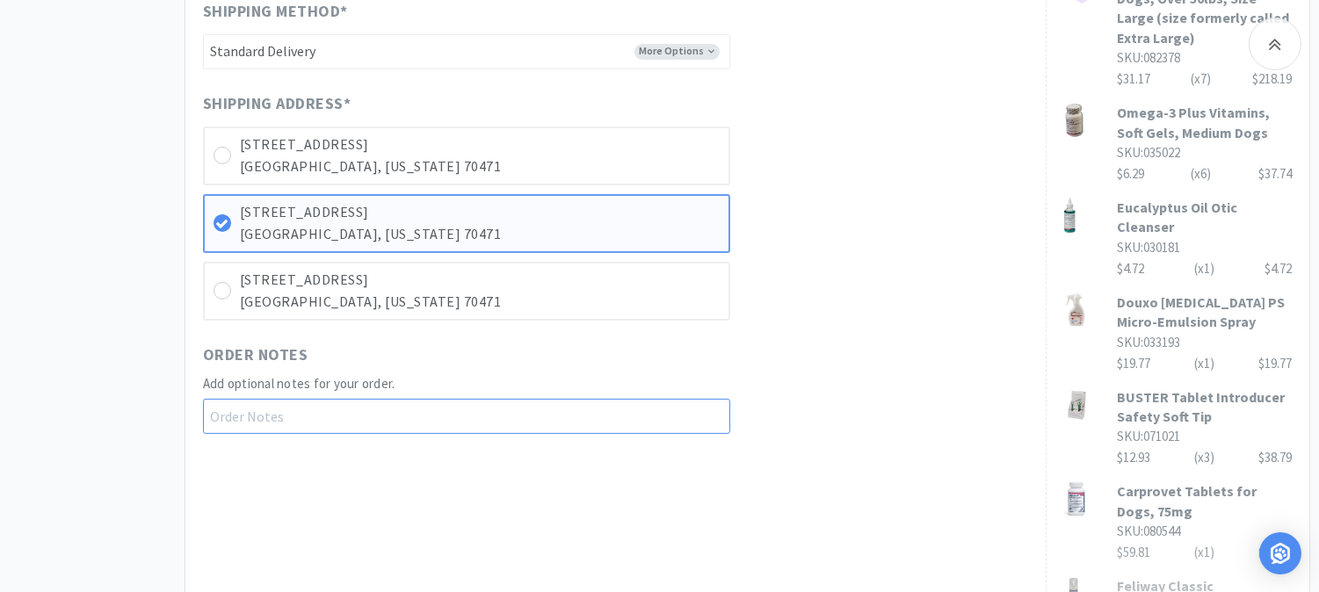
click at [269, 410] on input "text" at bounding box center [466, 416] width 527 height 35
paste input "Promo code ITCHY"
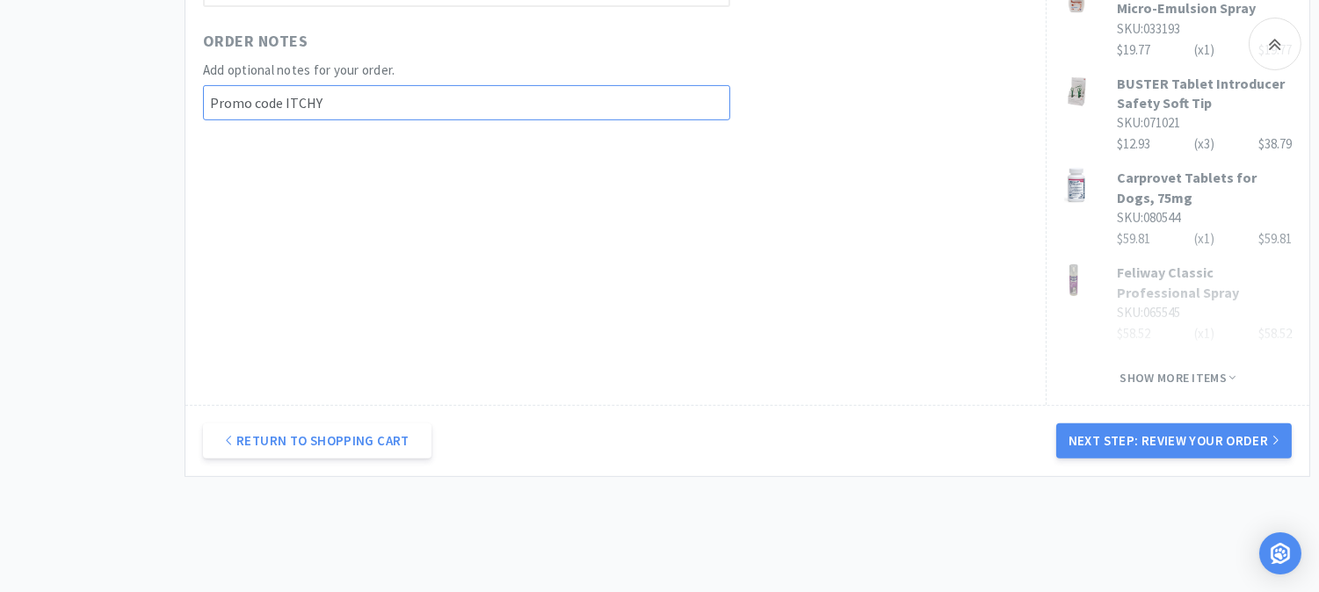
scroll to position [1199, 0]
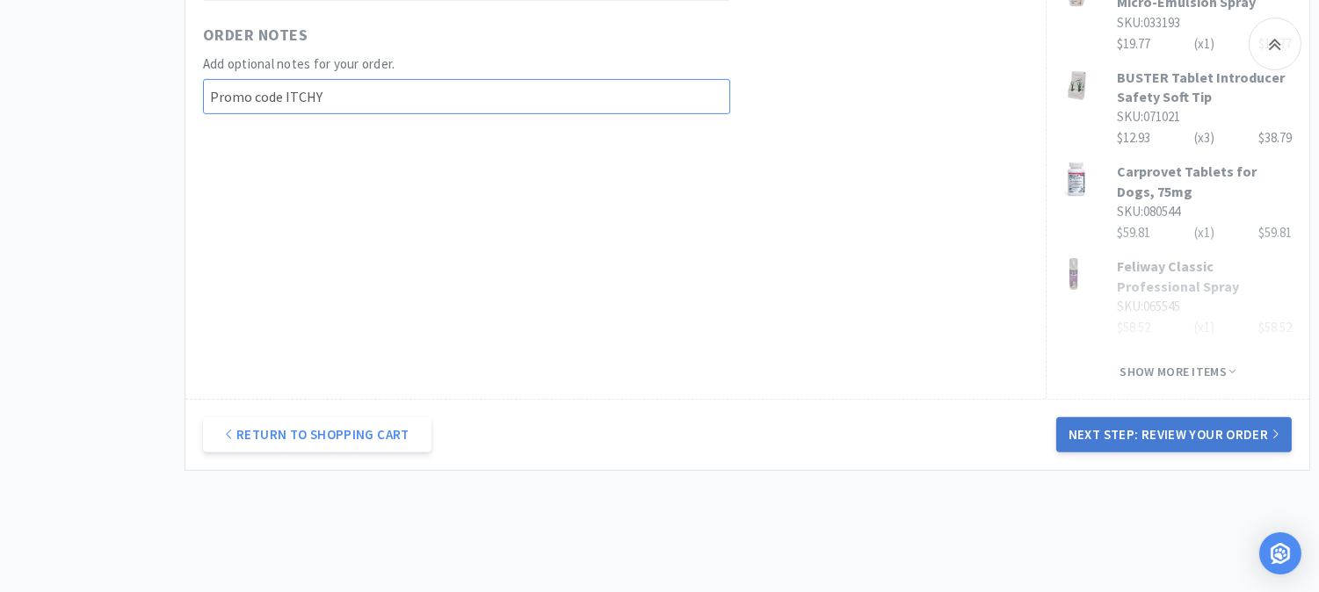
type input "Promo code ITCHY"
click at [1172, 418] on button "Next Step: Review Your Order" at bounding box center [1174, 435] width 236 height 35
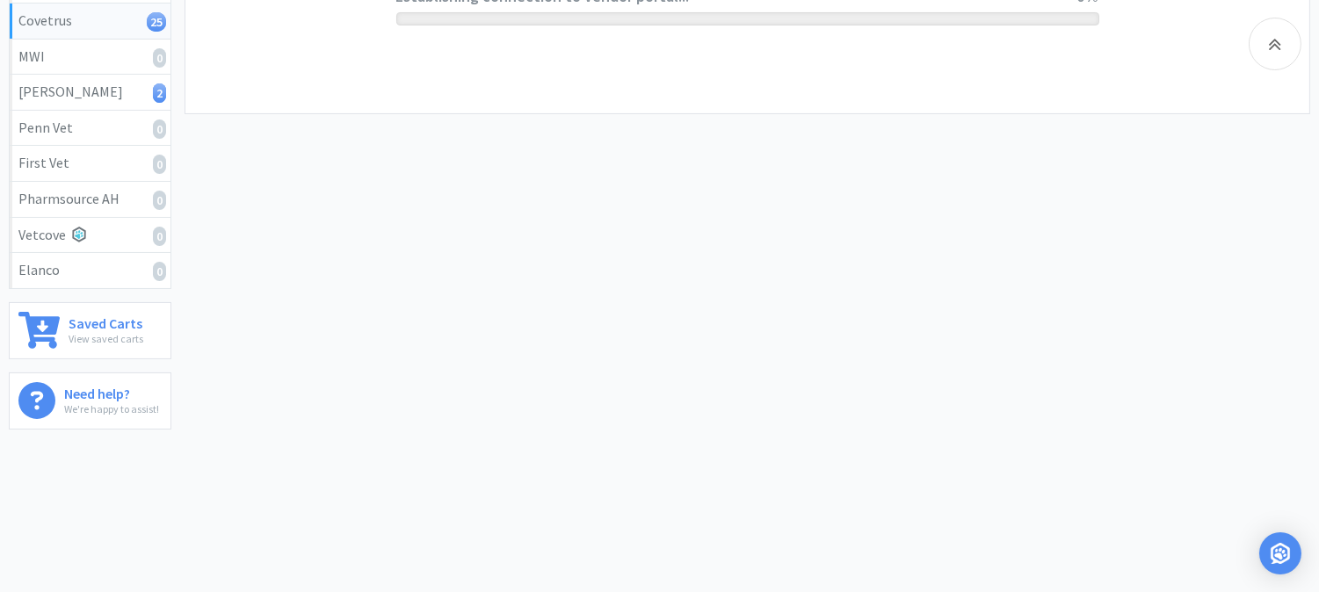
scroll to position [408, 0]
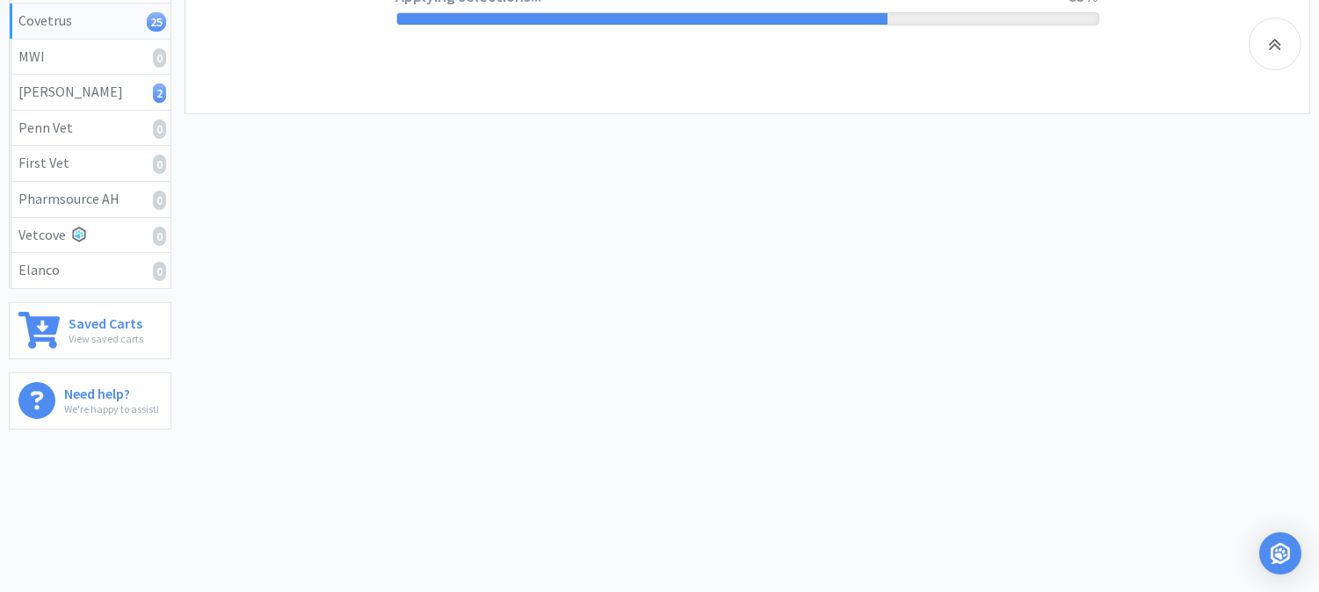
select select "9802638524458"
select select "cvt-standard-net"
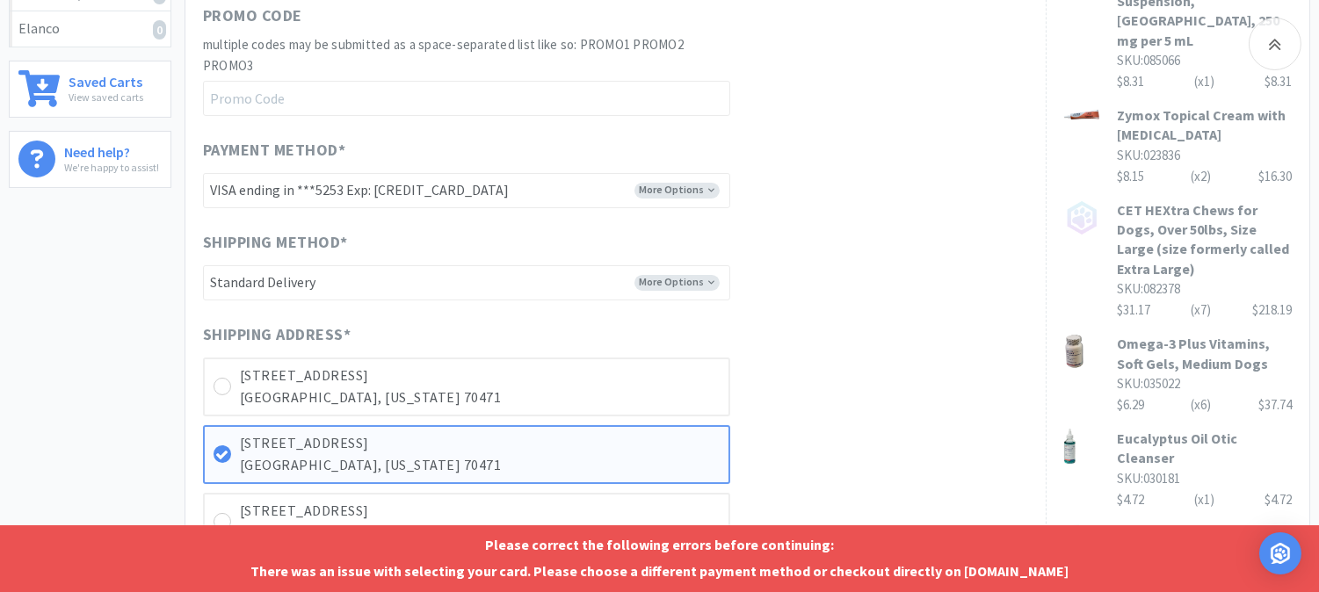
scroll to position [683, 0]
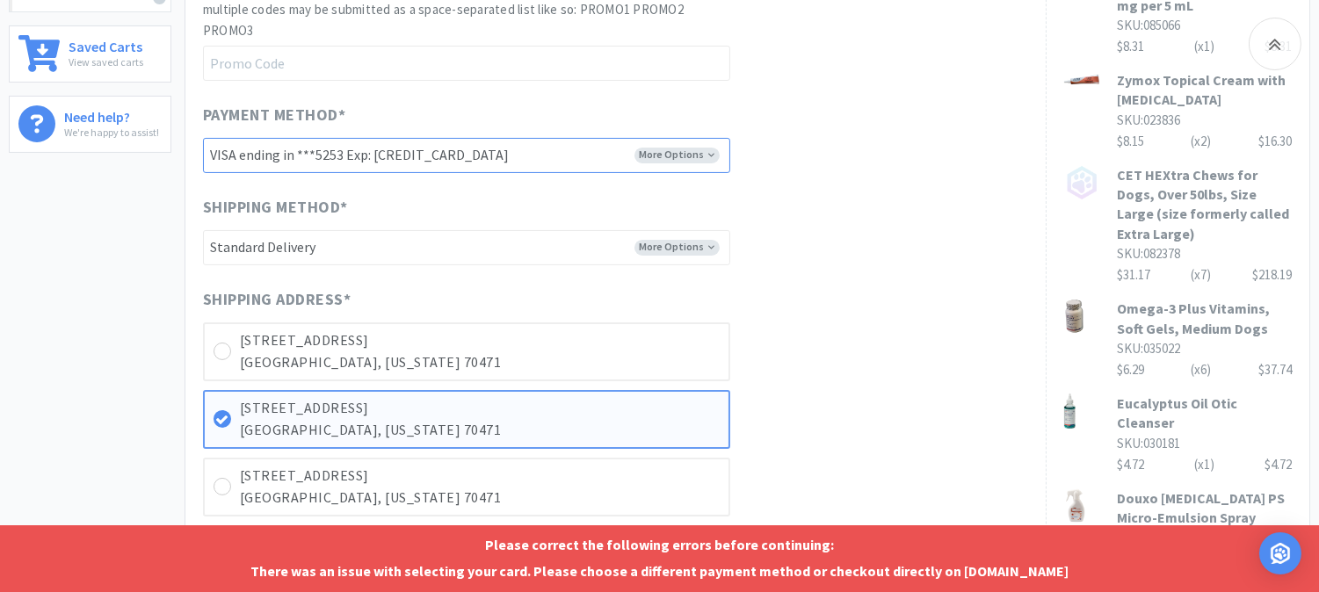
click at [526, 162] on select "-------- VISA ending in ***5253 Exp: [CREDIT_CARD_DATA]" at bounding box center [466, 155] width 527 height 35
click at [203, 138] on select "-------- VISA ending in ***5253 Exp: [CREDIT_CARD_DATA]" at bounding box center [466, 155] width 527 height 35
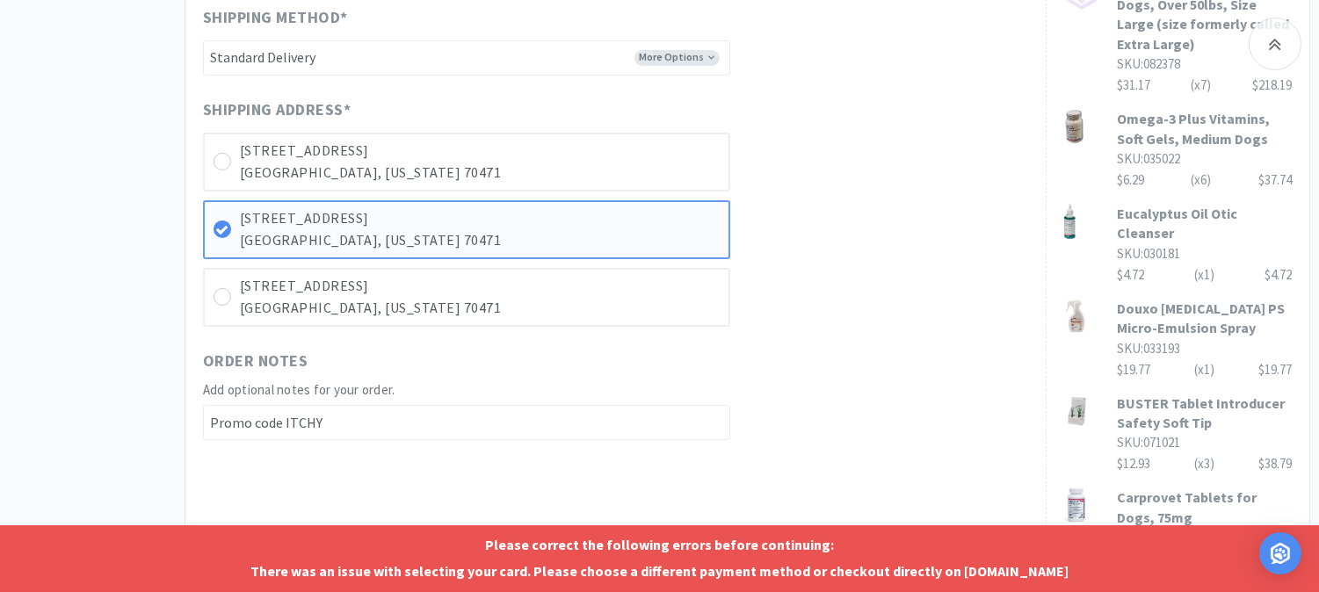
scroll to position [879, 0]
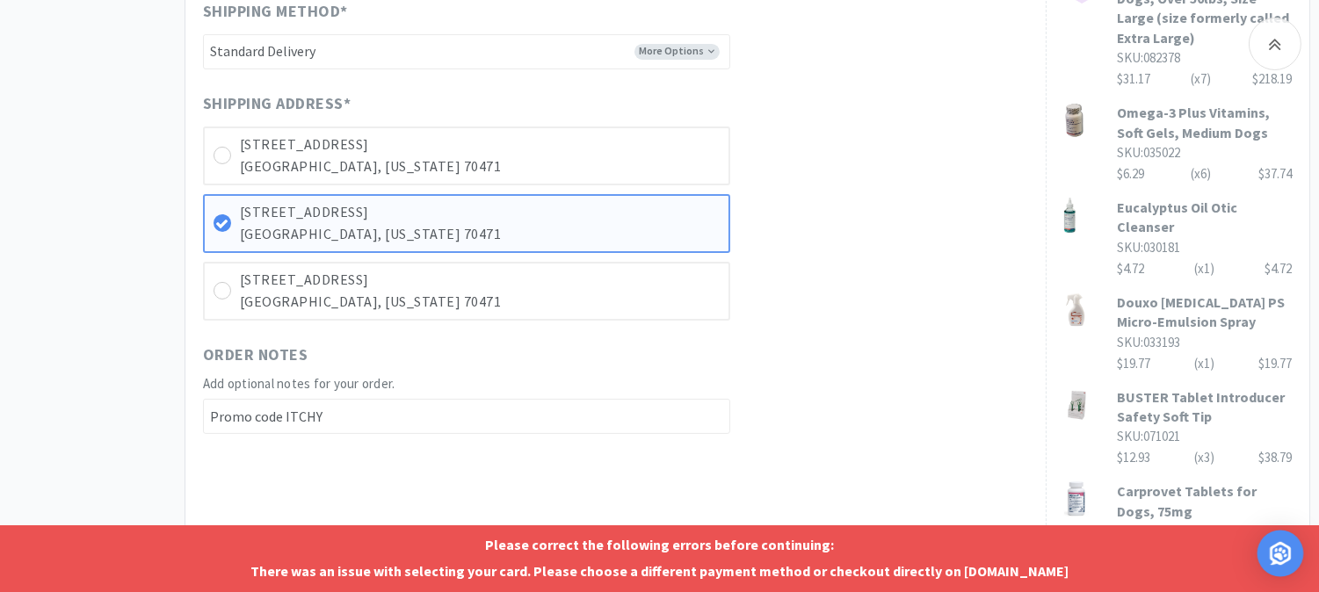
click at [1276, 563] on img "Open Intercom Messenger" at bounding box center [1280, 553] width 23 height 23
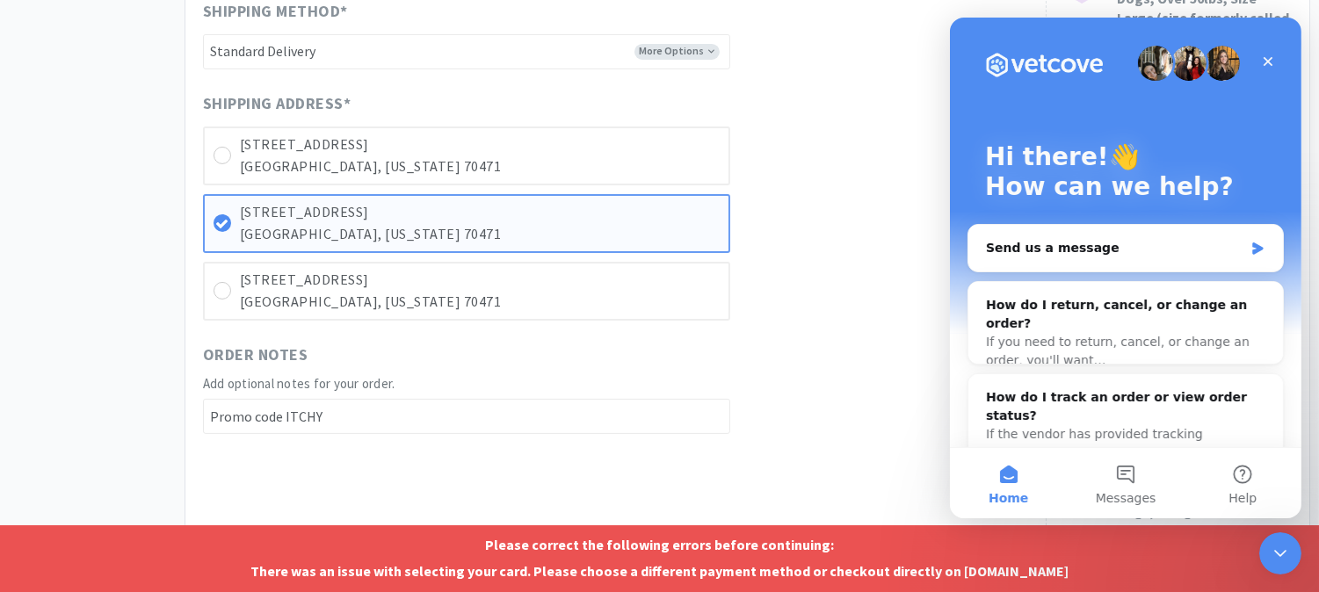
scroll to position [0, 0]
click at [1267, 65] on icon "Close" at bounding box center [1267, 61] width 14 height 14
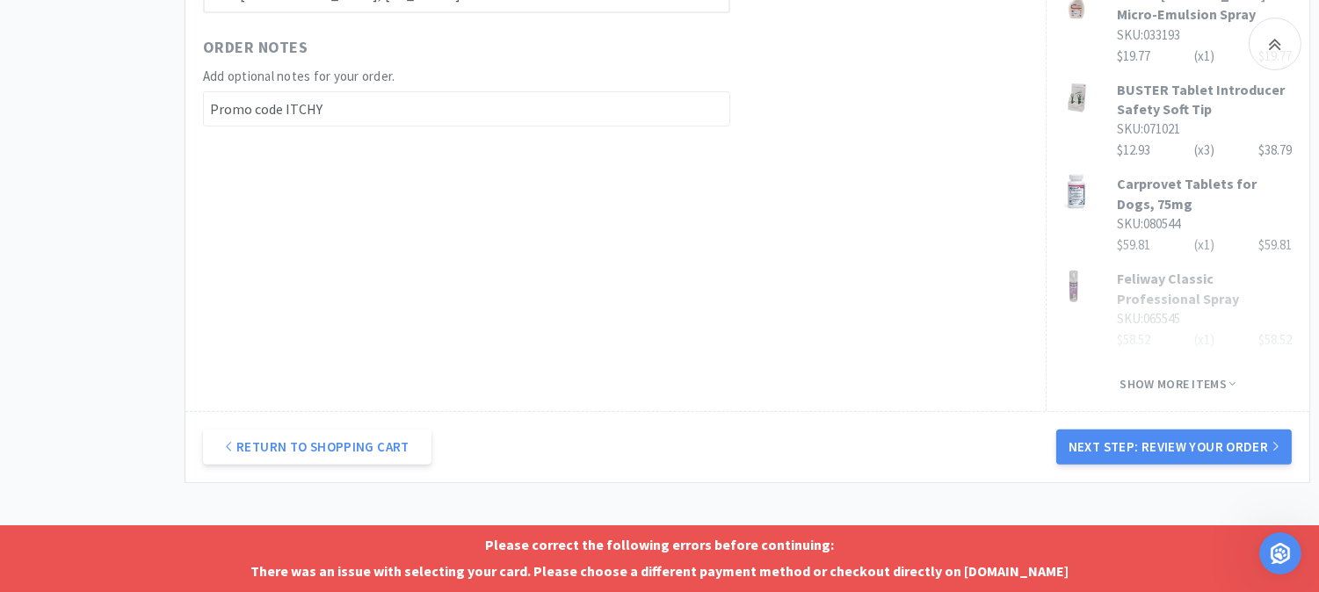
scroll to position [1199, 0]
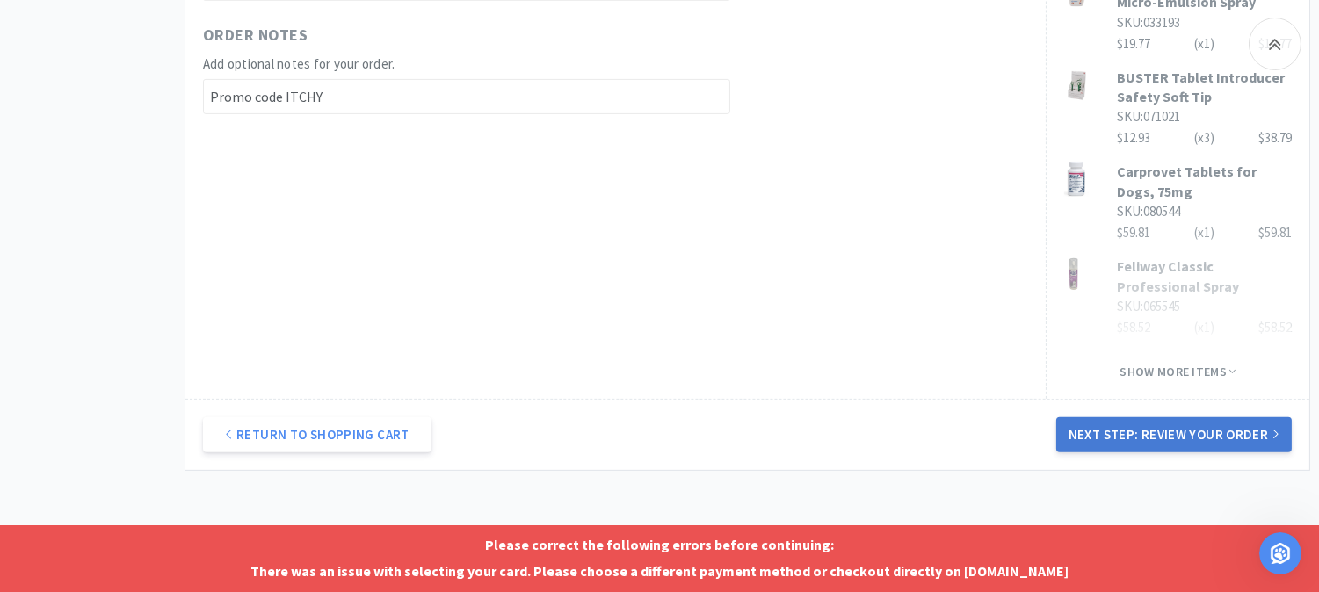
click at [1161, 418] on button "Next Step: Review Your Order" at bounding box center [1174, 435] width 236 height 35
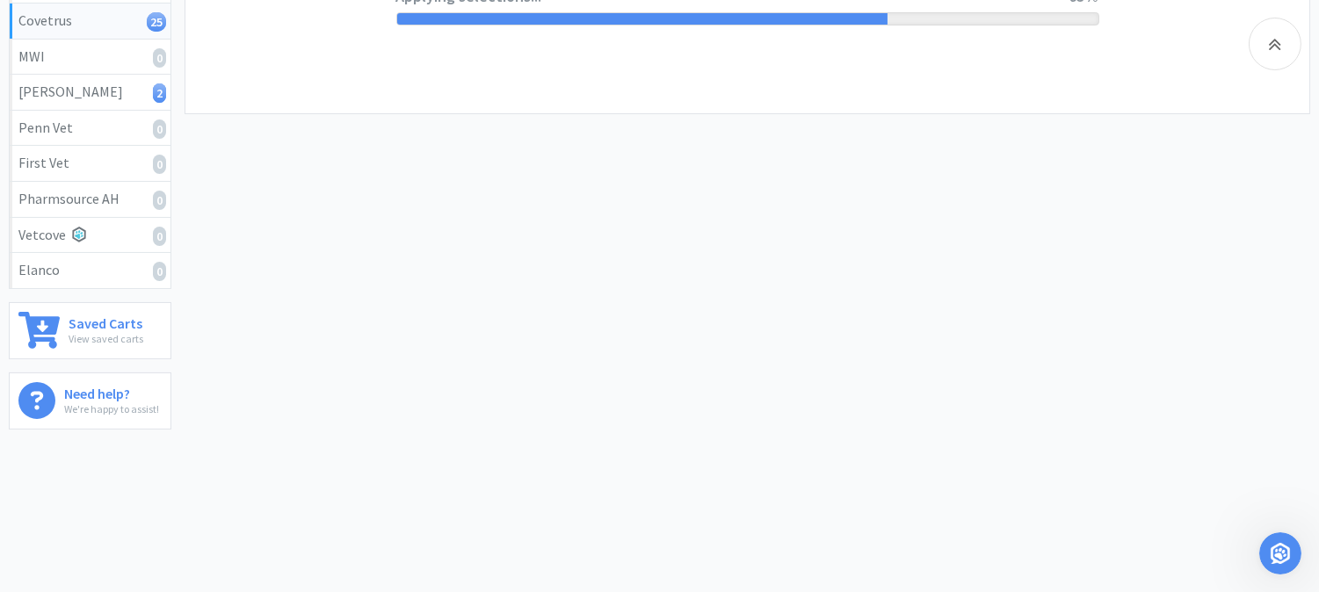
scroll to position [0, 0]
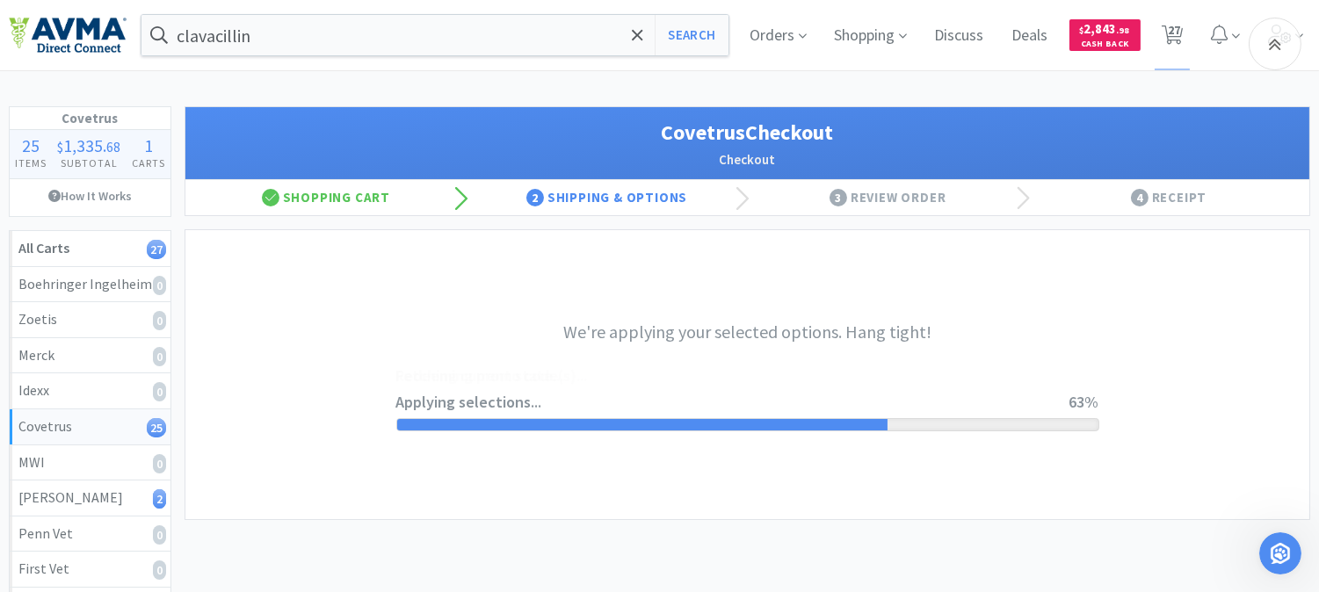
select select "9802638524458"
select select "cvt-standard-net"
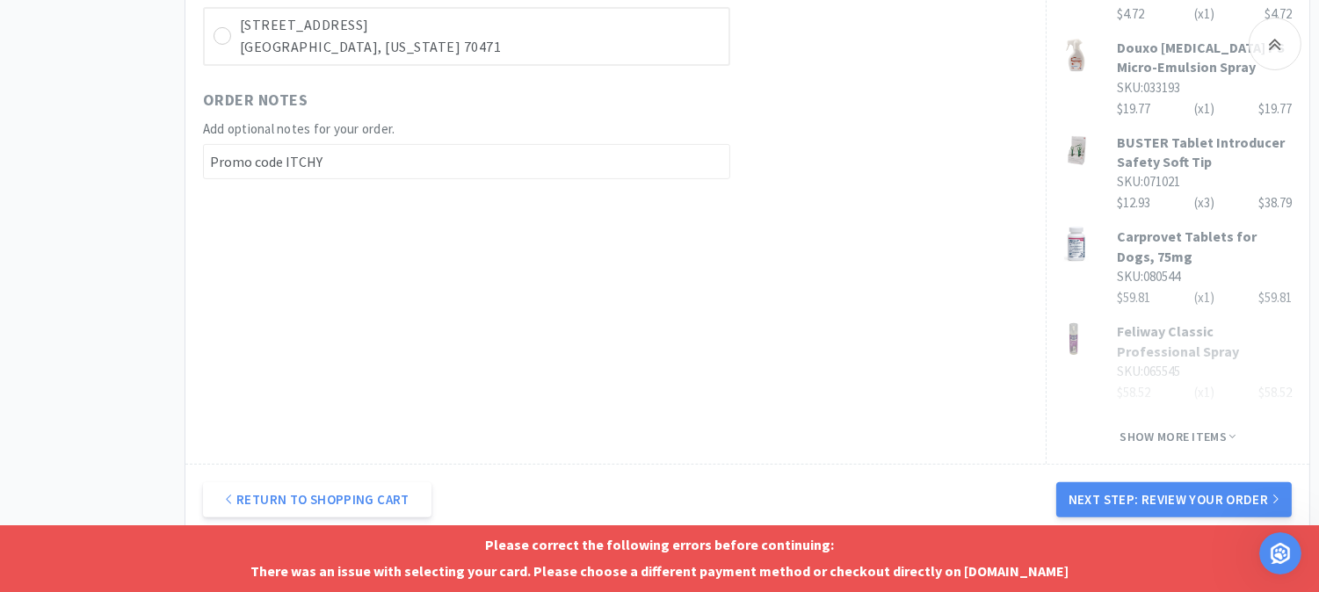
scroll to position [1199, 0]
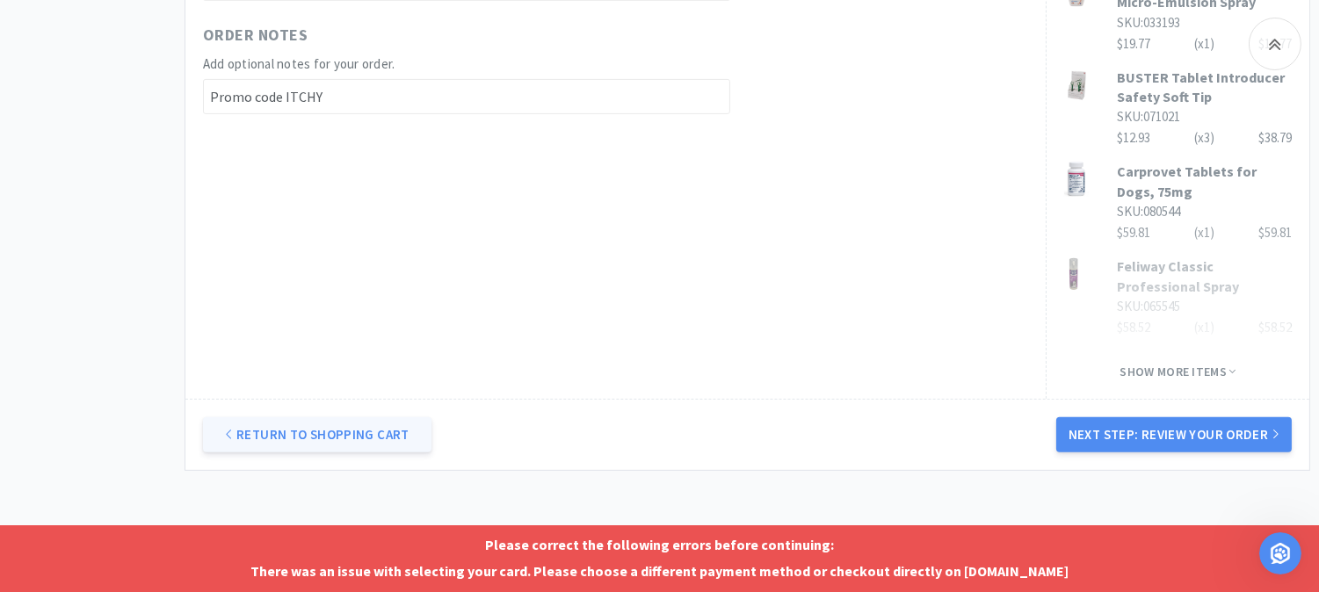
click at [354, 418] on link "Return to Shopping Cart" at bounding box center [317, 435] width 229 height 35
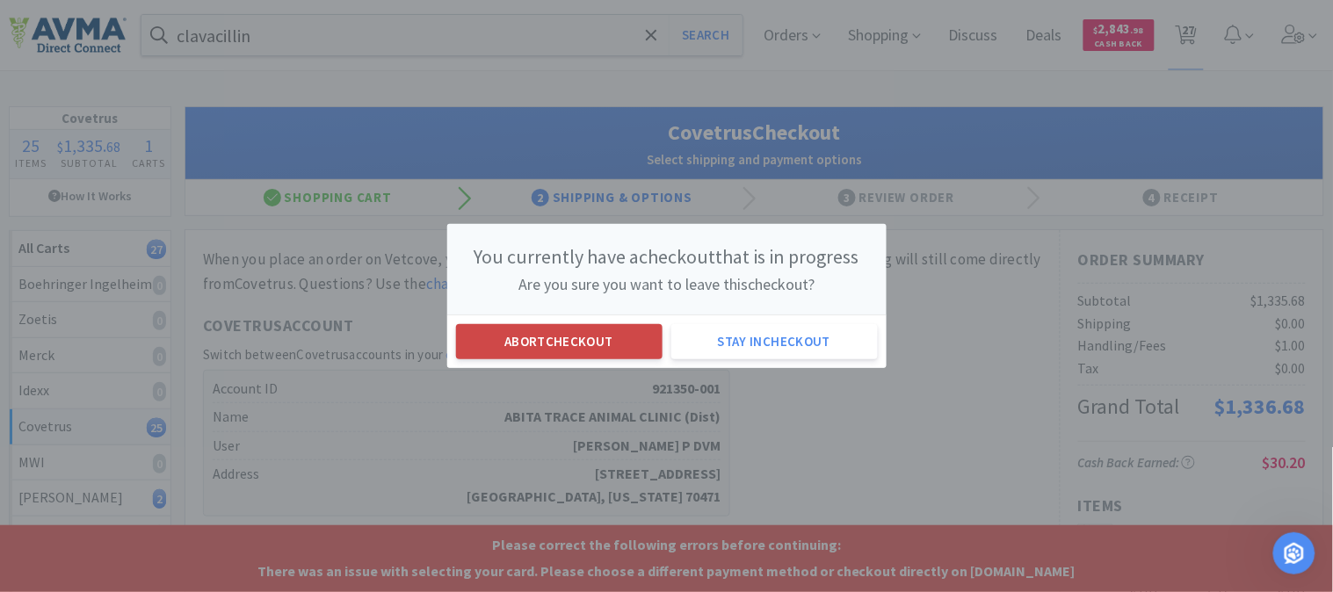
click at [615, 341] on button "Abort checkout" at bounding box center [559, 341] width 207 height 35
select select "6"
select select "10"
select select "7"
select select "1"
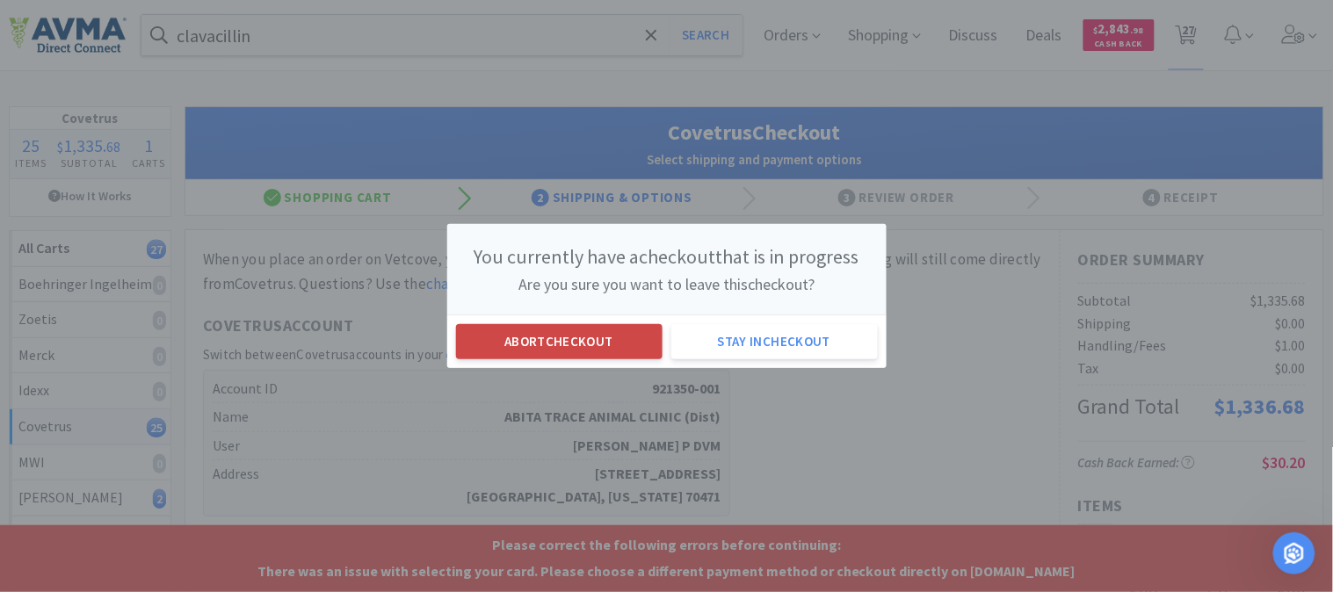
select select "1"
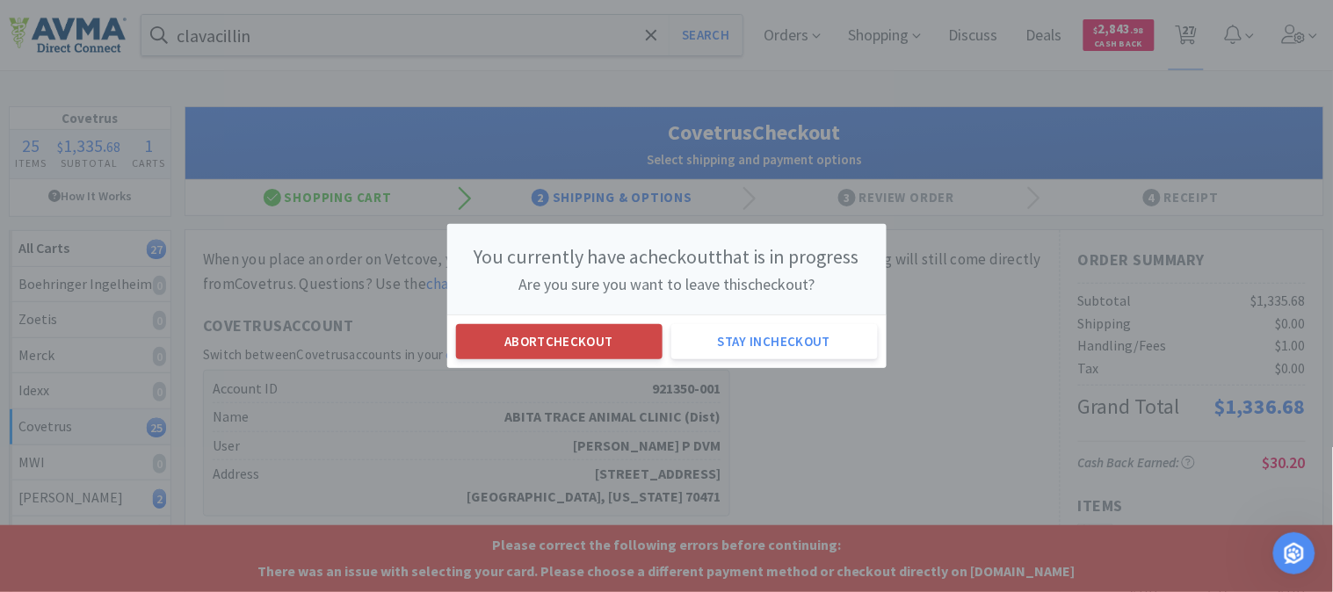
select select "1"
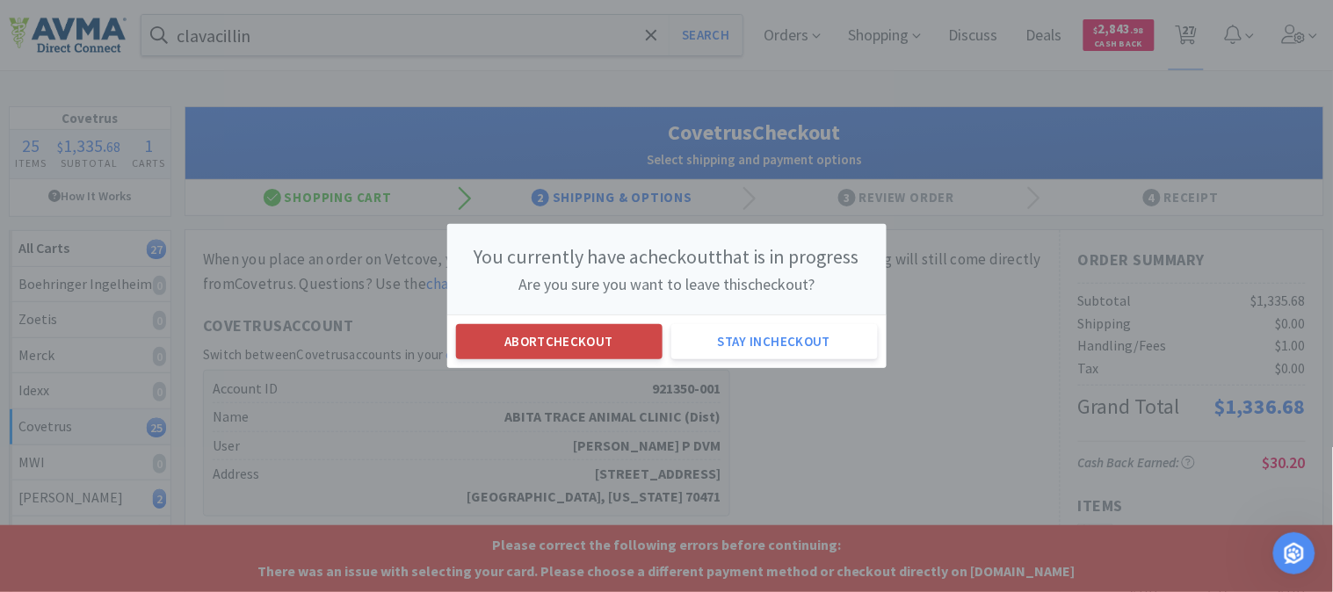
select select "3"
select select "6"
select select "1"
select select "2"
select select "1"
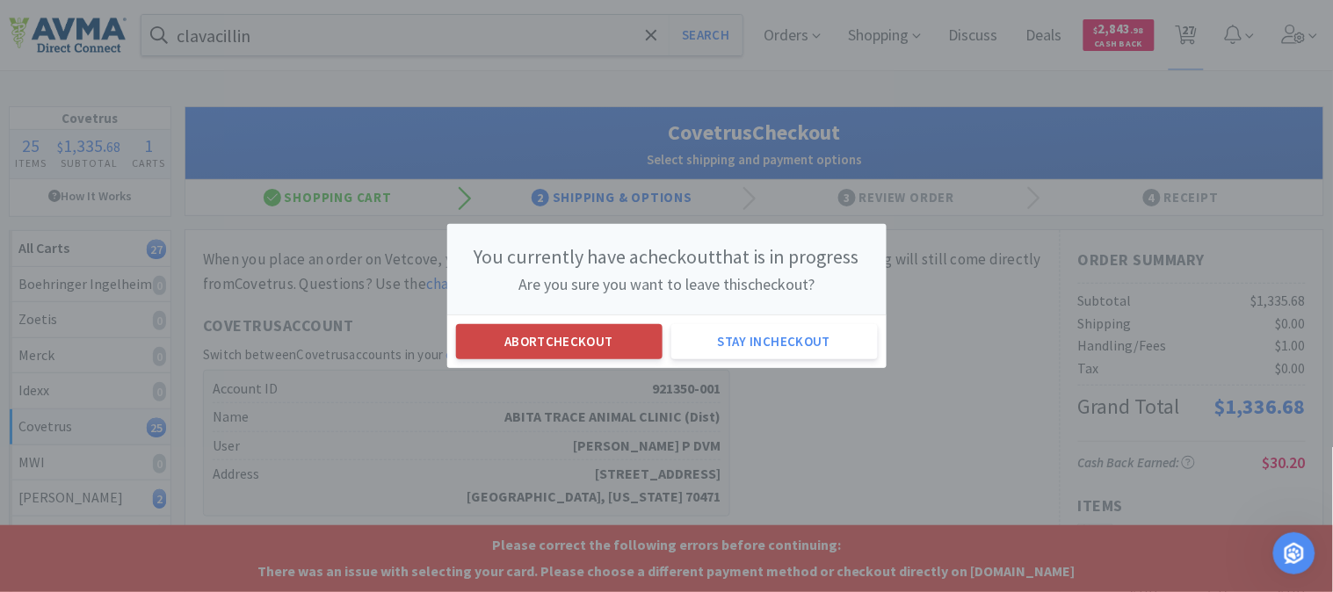
select select "1"
select select "7"
select select "3"
select select "2"
select select "1"
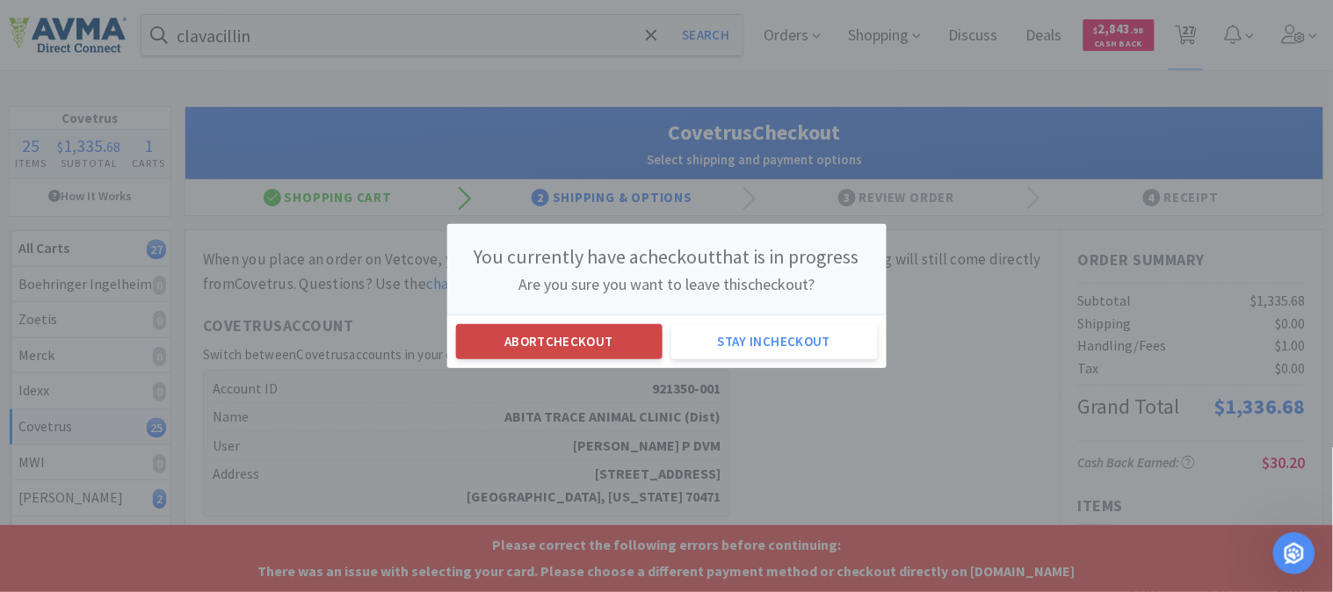
select select "2"
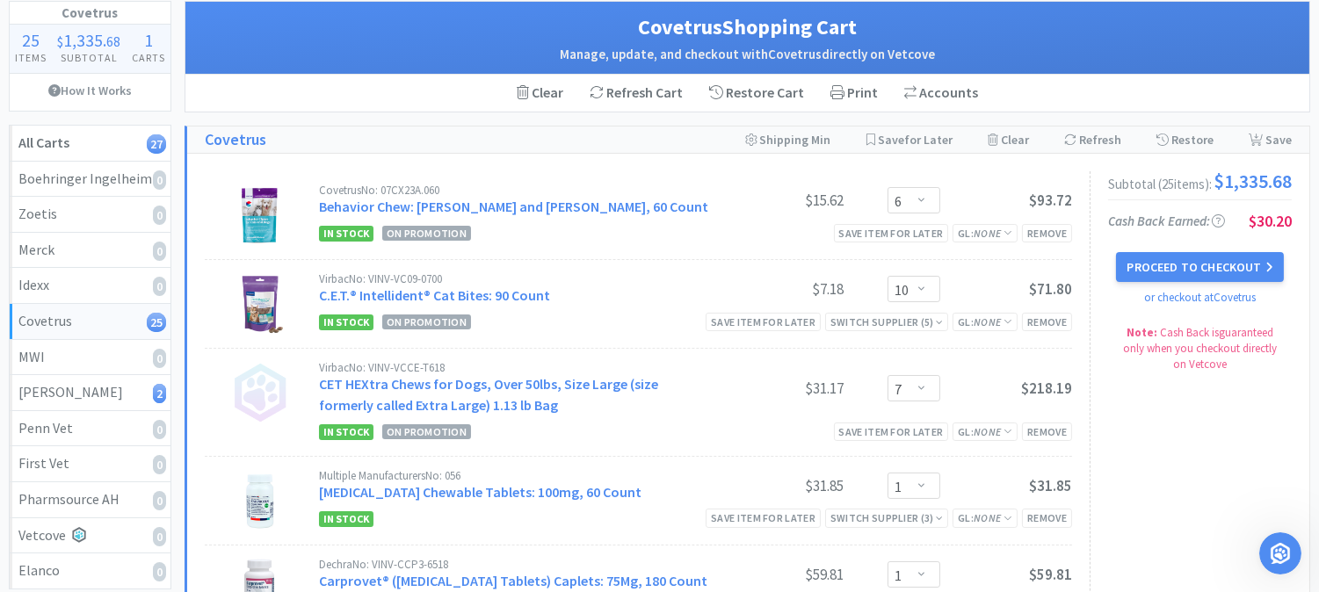
scroll to position [98, 0]
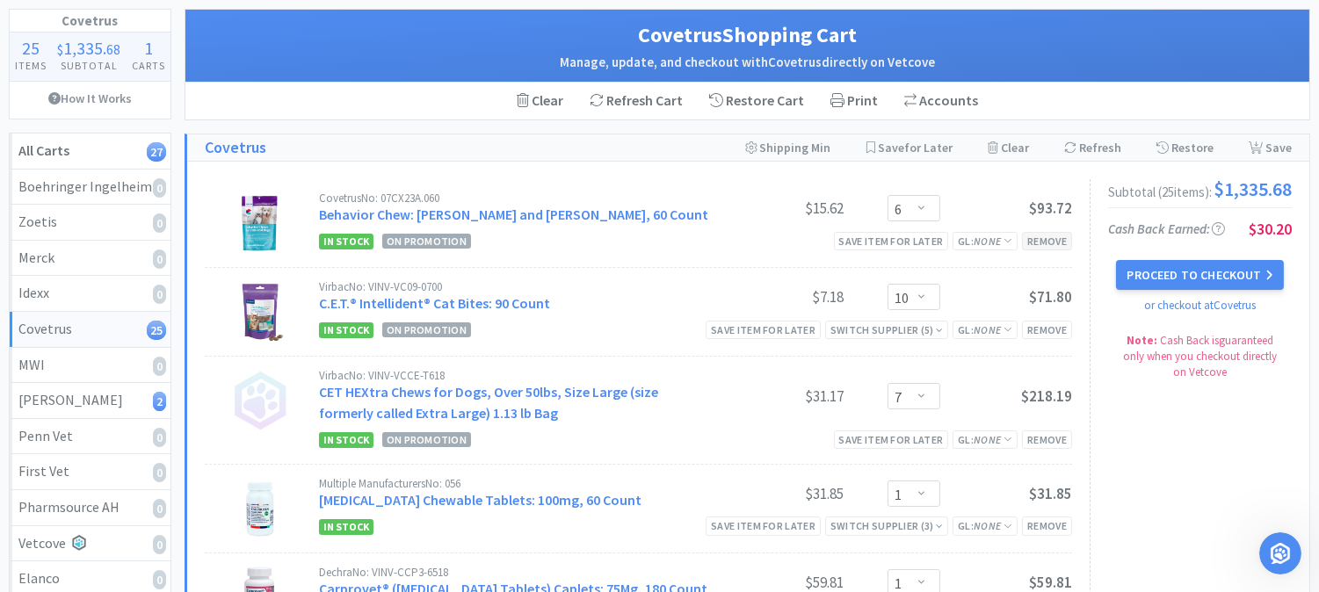
click at [1043, 240] on div "Remove" at bounding box center [1047, 241] width 50 height 18
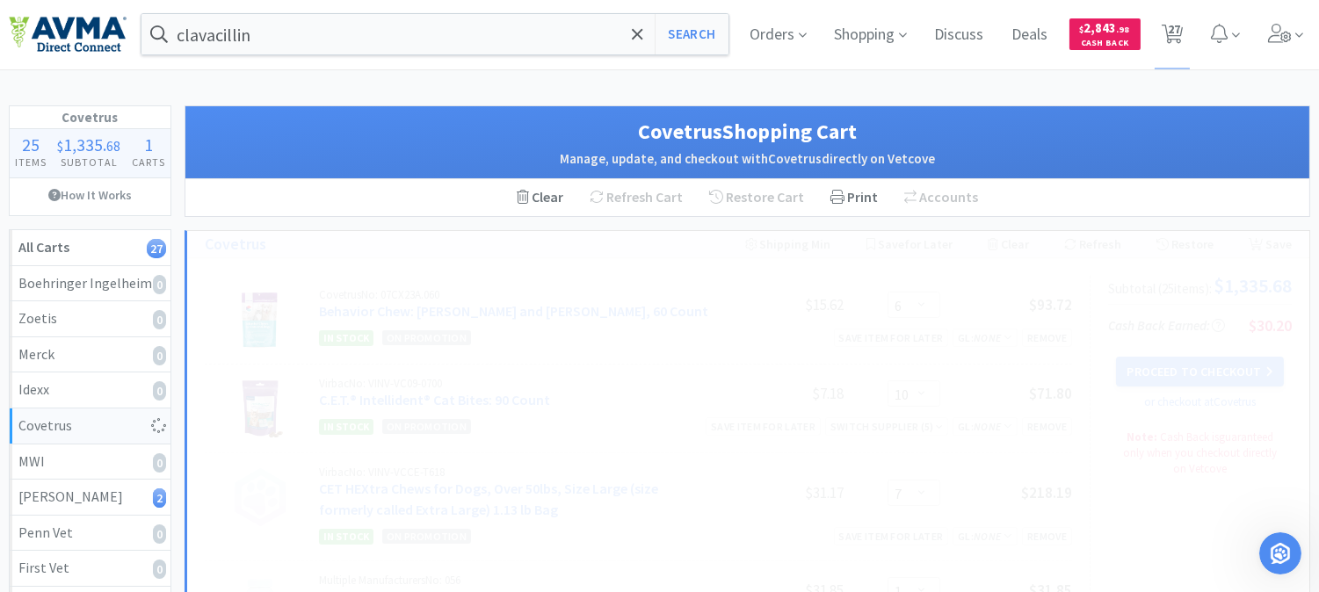
scroll to position [0, 0]
select select "10"
select select "7"
select select "1"
select select "3"
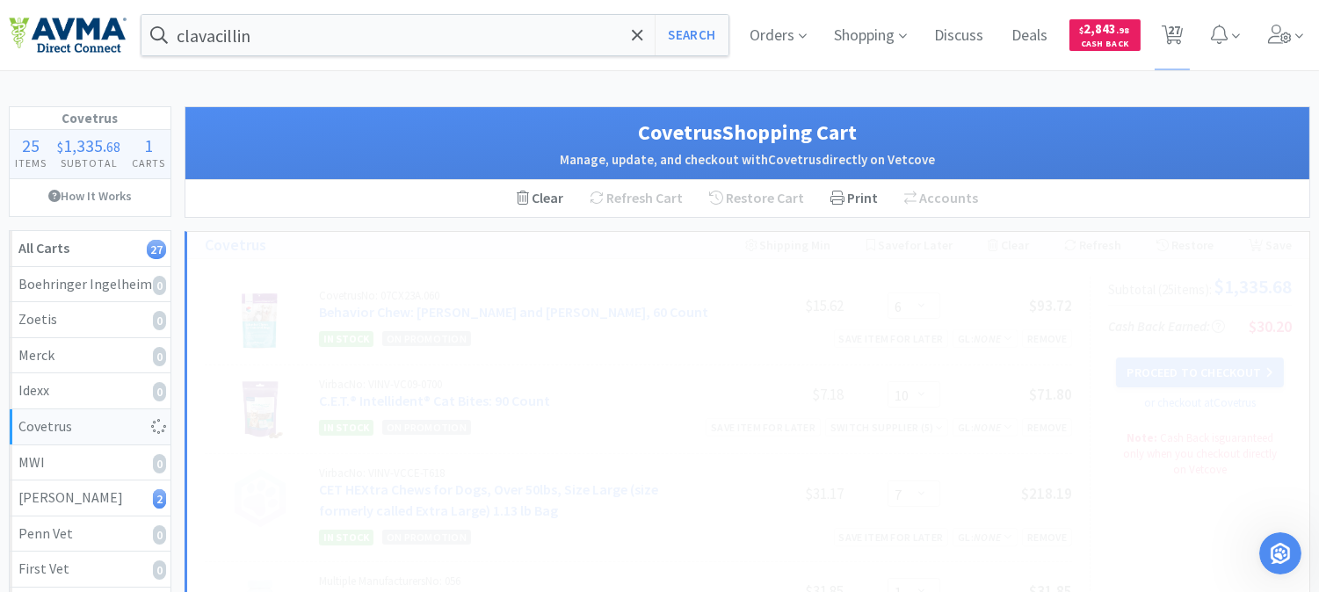
select select "6"
select select "1"
select select "2"
select select "1"
select select "7"
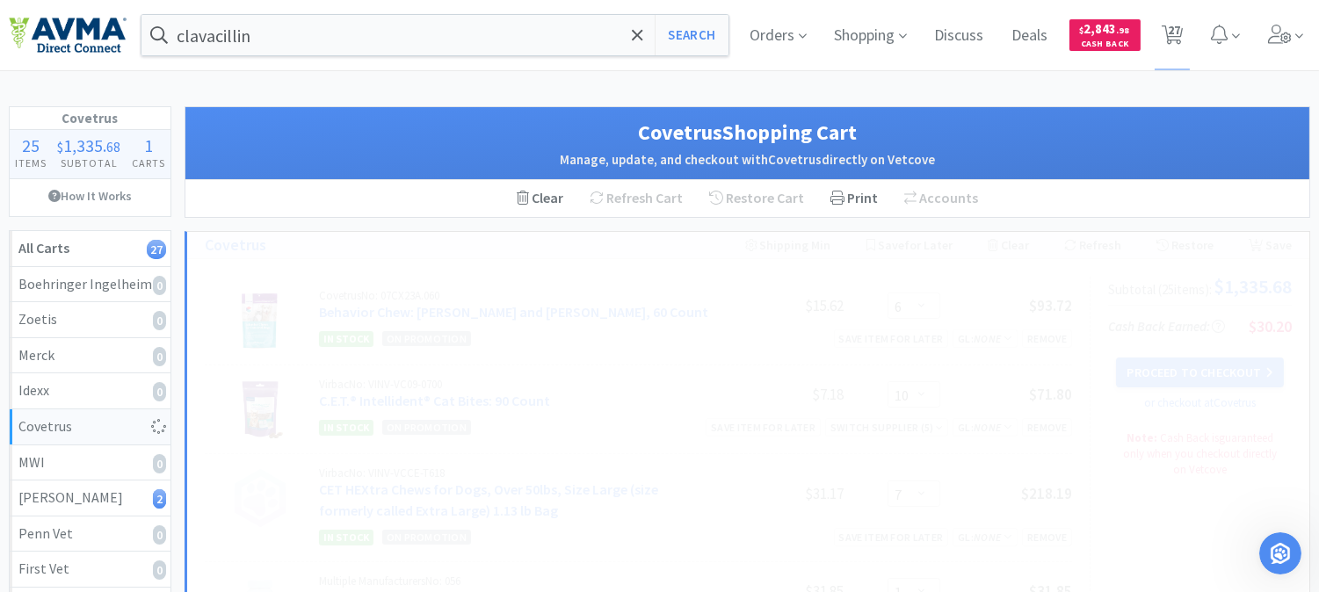
select select "3"
select select "2"
select select "1"
select select "2"
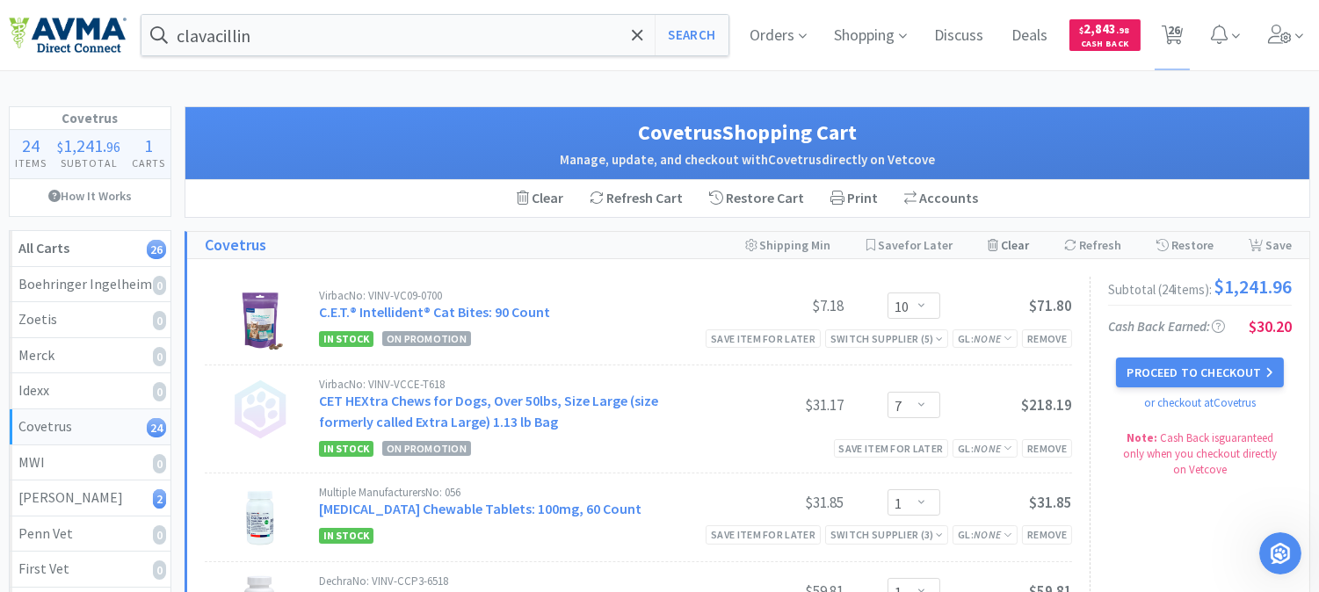
click at [1013, 242] on div "Clear Cart" at bounding box center [1008, 245] width 41 height 26
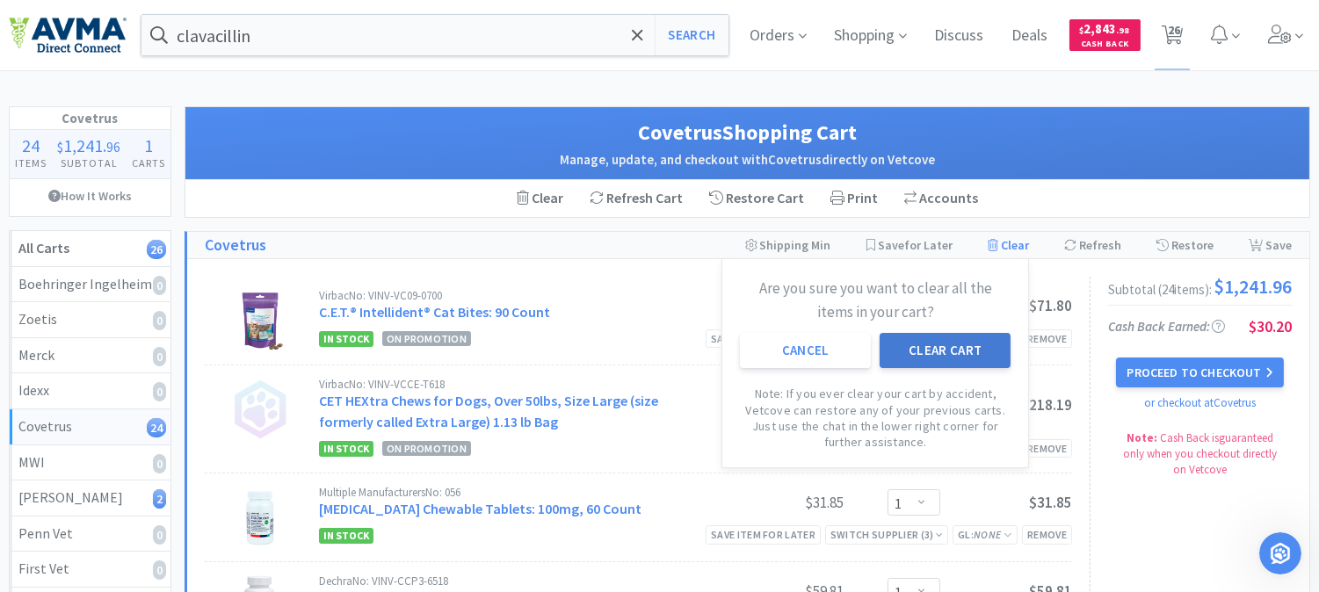
click at [978, 352] on button "Clear Cart" at bounding box center [945, 350] width 131 height 35
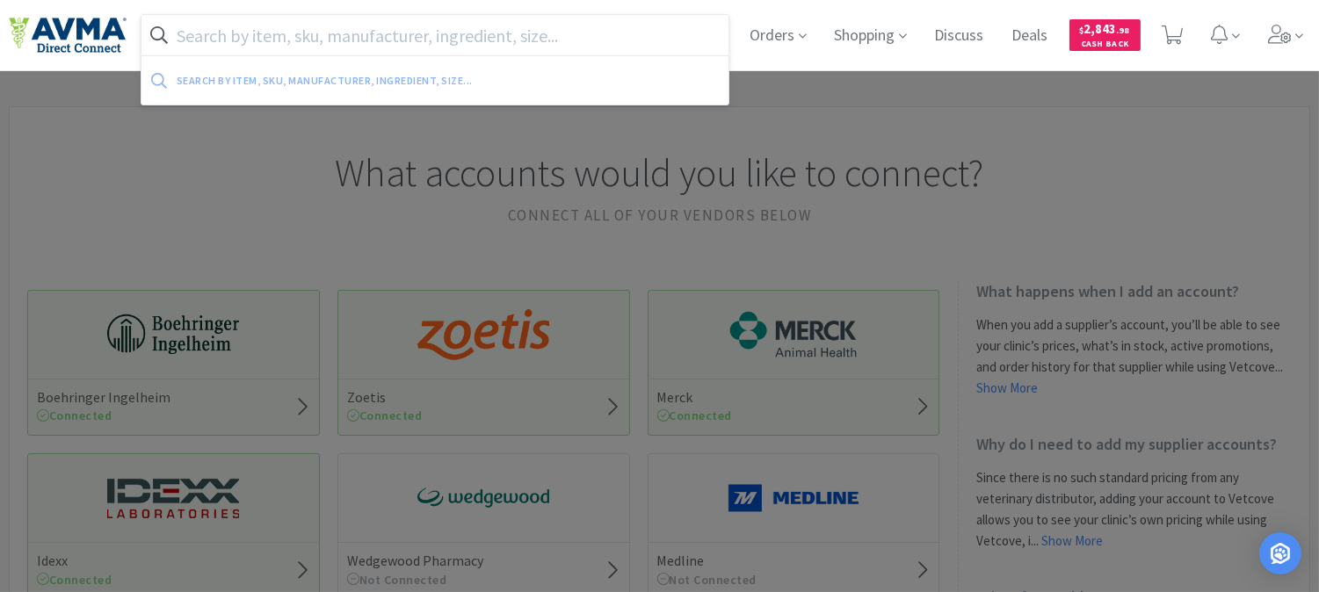
click at [355, 40] on input "text" at bounding box center [435, 35] width 587 height 40
paste input "075065"
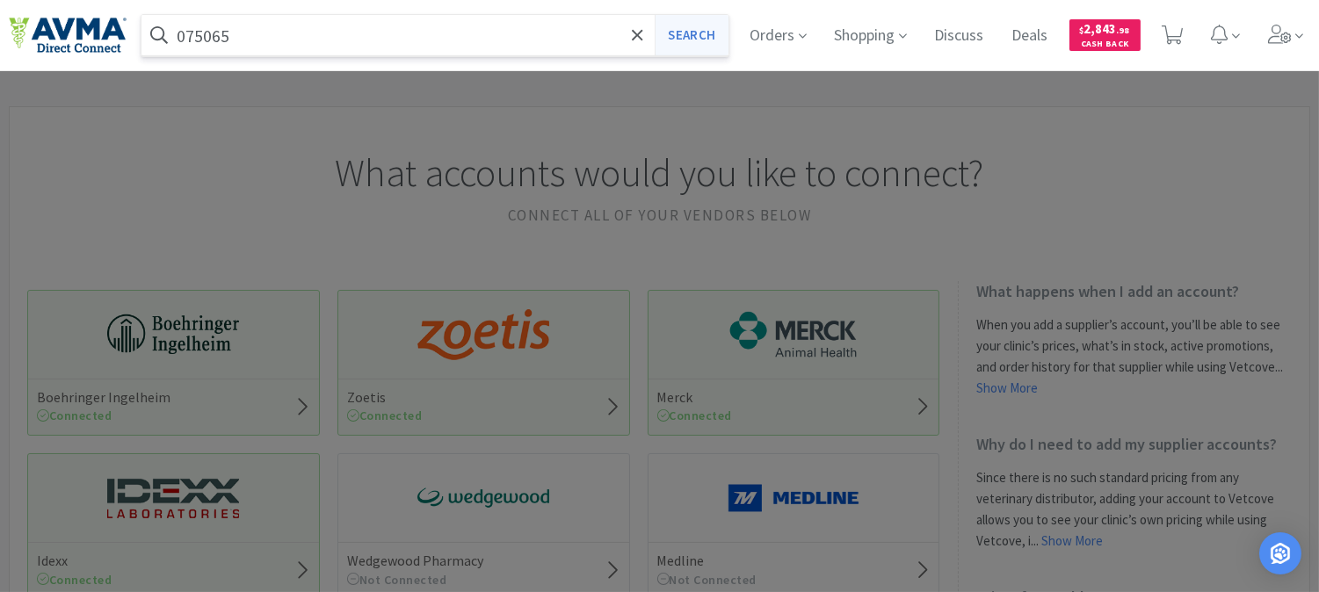
type input "075065"
click at [687, 33] on button "Search" at bounding box center [691, 35] width 73 height 40
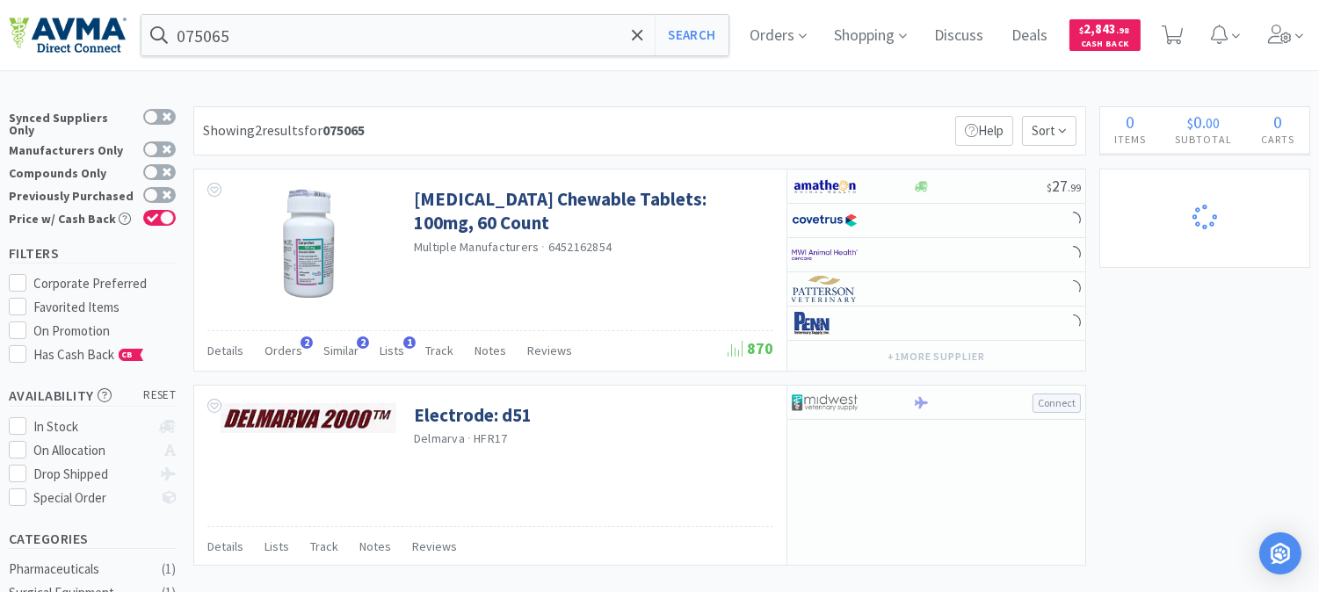
select select "6"
select select "10"
select select "7"
select select "1"
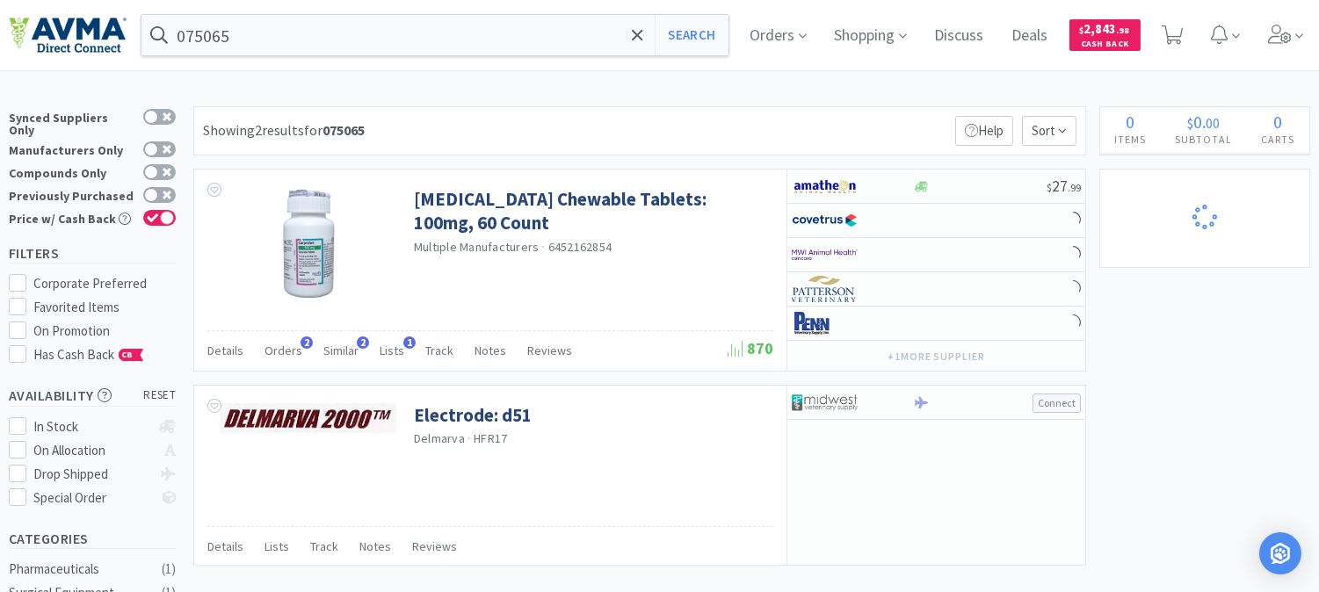
select select "1"
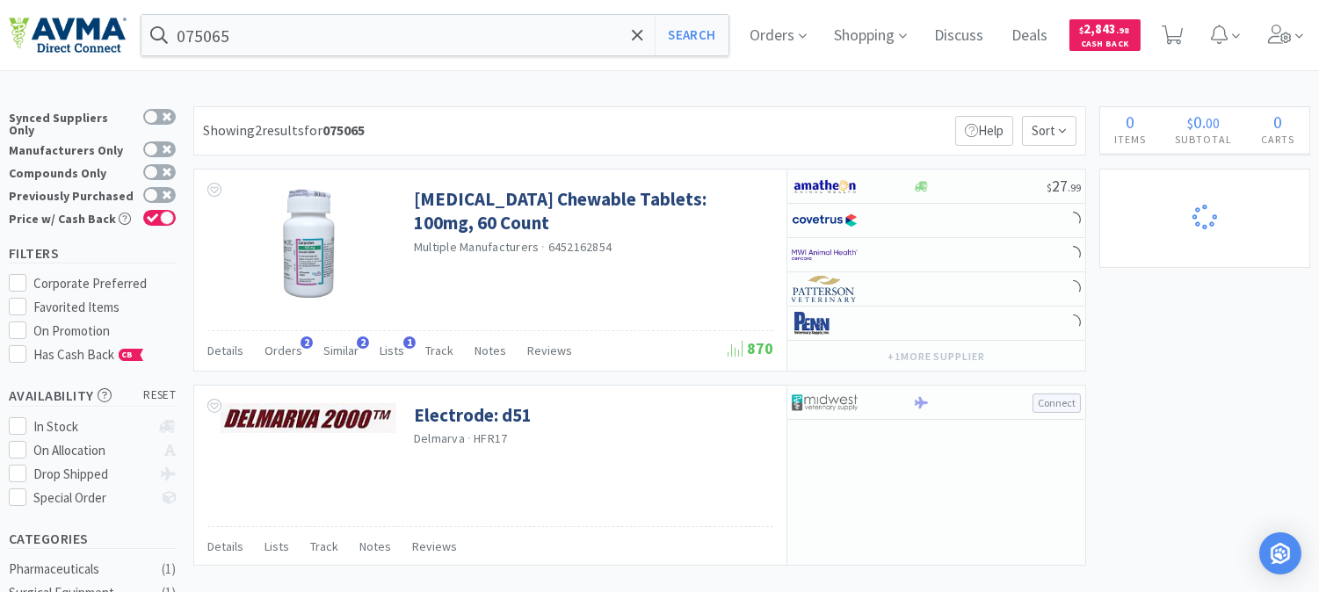
select select "1"
select select "3"
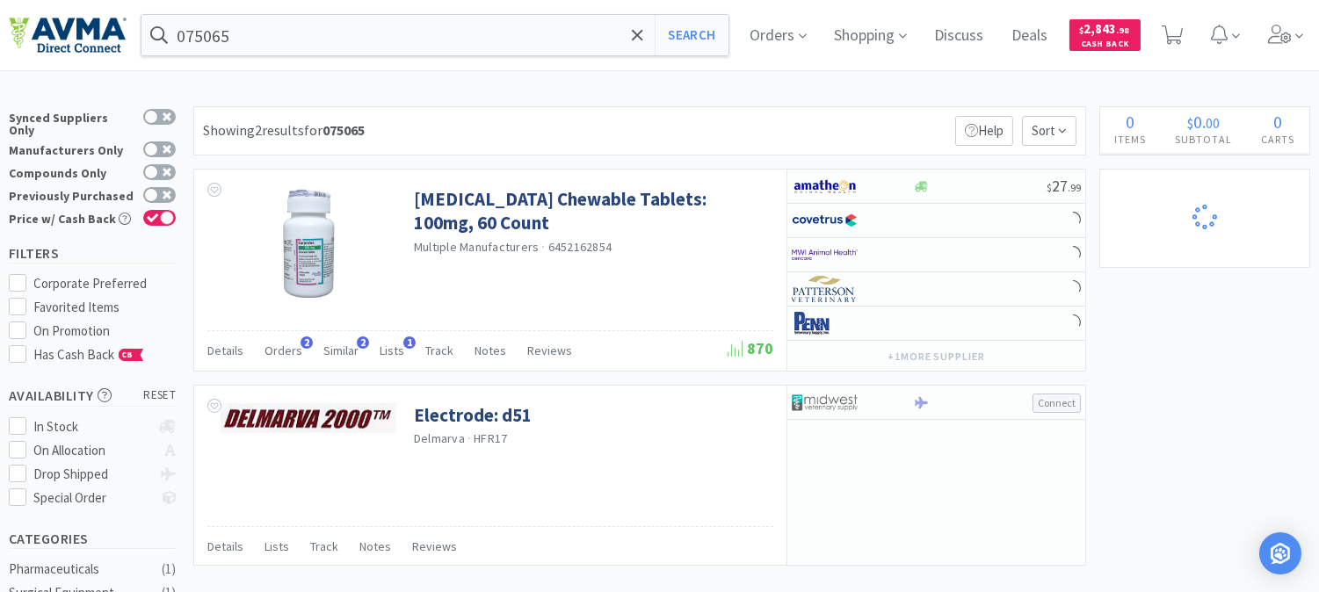
select select "6"
select select "1"
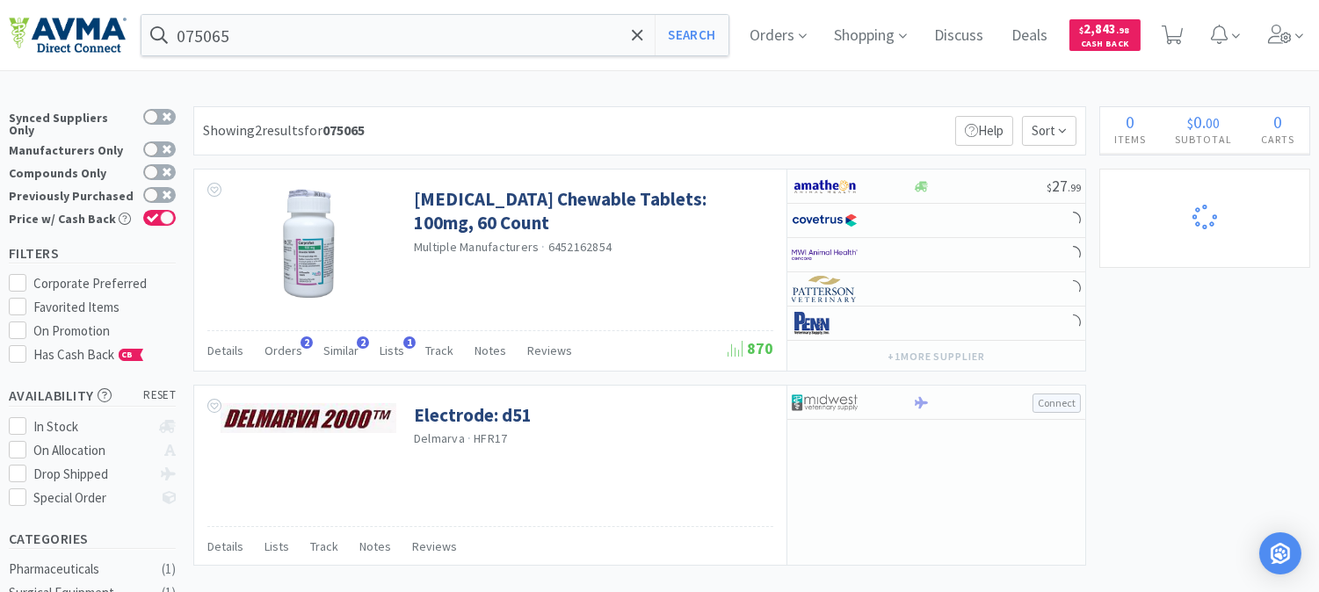
select select "7"
select select "3"
select select "2"
select select "1"
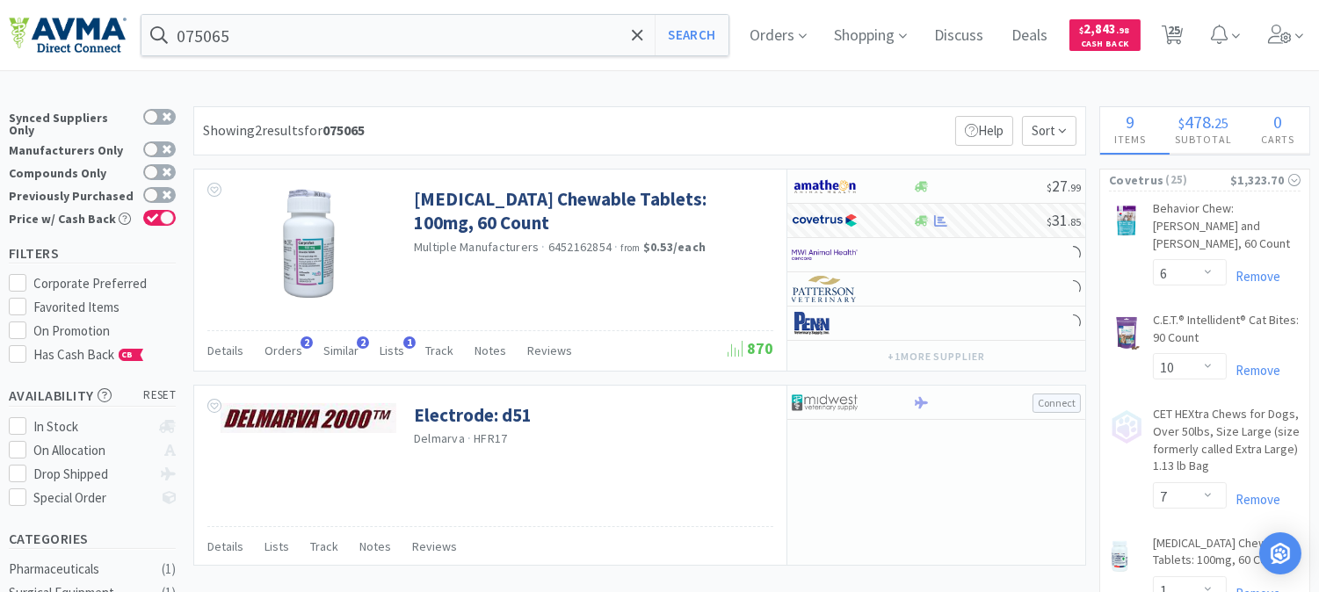
select select "1"
select select "5"
